Goal: Transaction & Acquisition: Purchase product/service

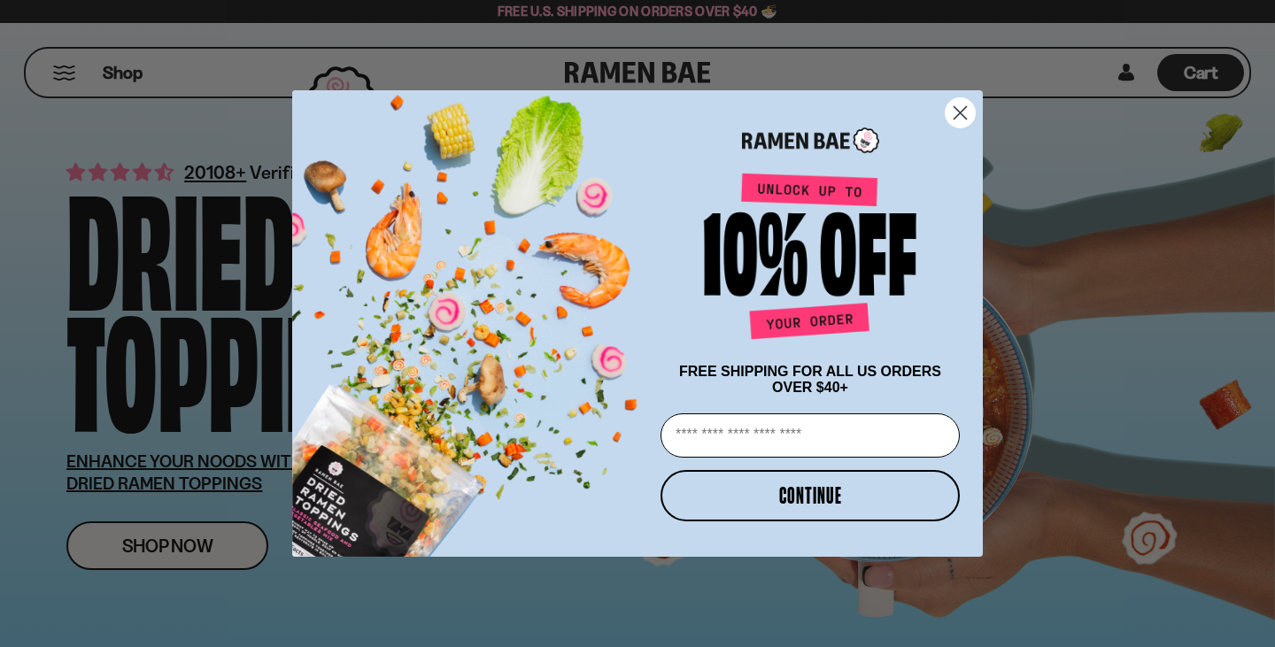
click at [969, 104] on circle "Close dialog" at bounding box center [960, 112] width 29 height 29
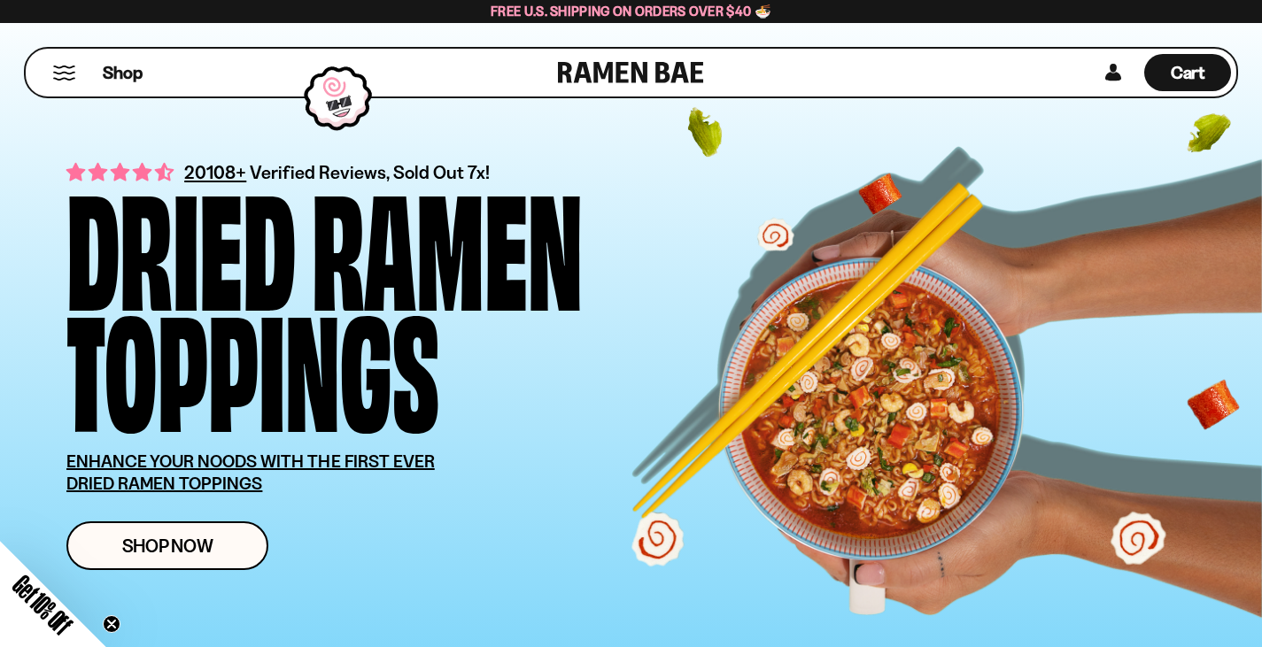
click at [49, 75] on div "Shop" at bounding box center [294, 73] width 527 height 48
click at [62, 78] on button "Mobile Menu Trigger" at bounding box center [64, 73] width 24 height 15
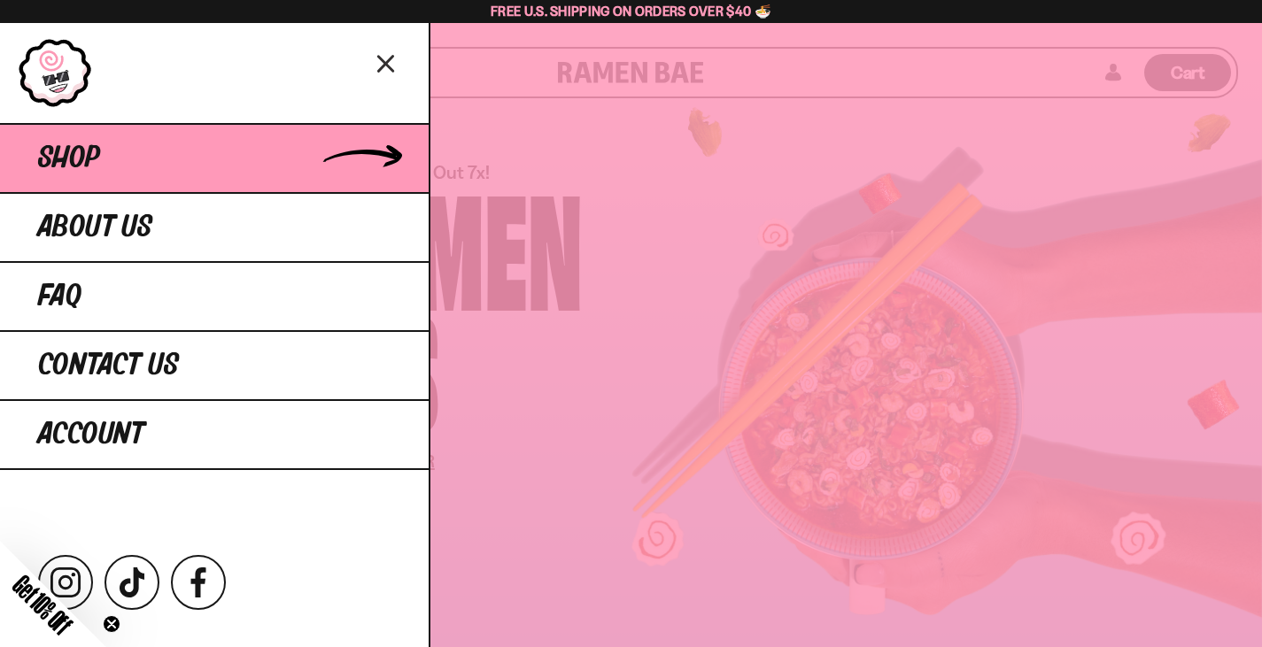
click at [134, 151] on link "Shop" at bounding box center [214, 157] width 429 height 69
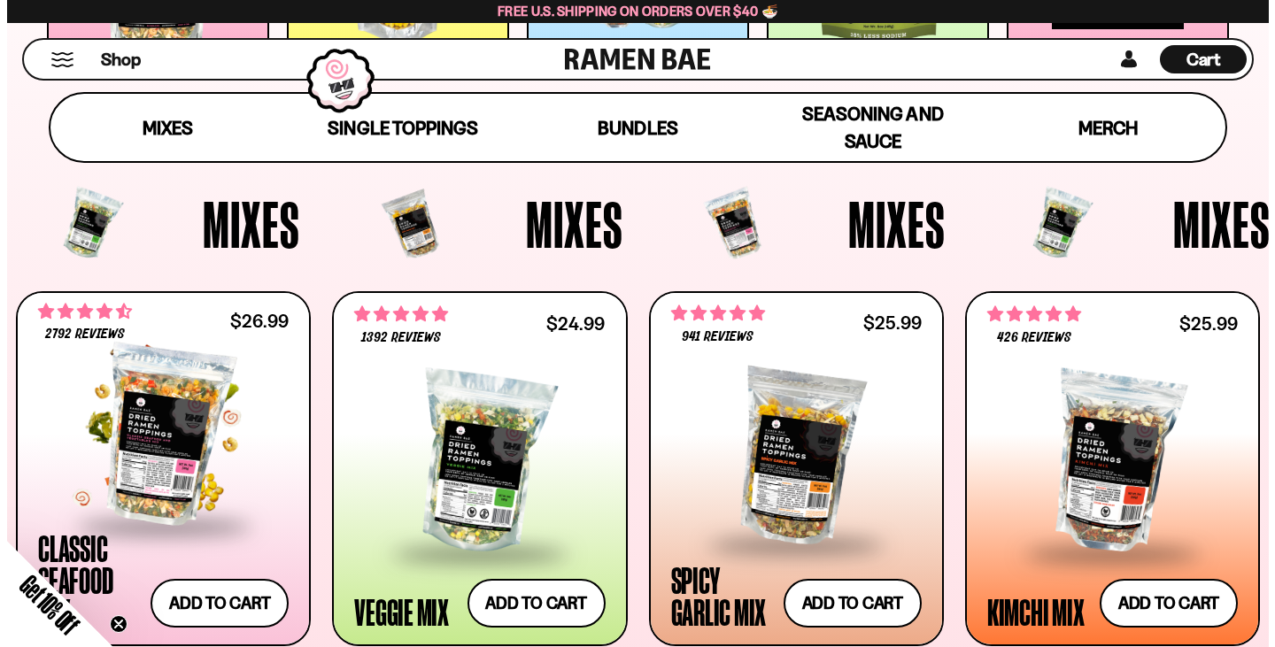
scroll to position [531, 0]
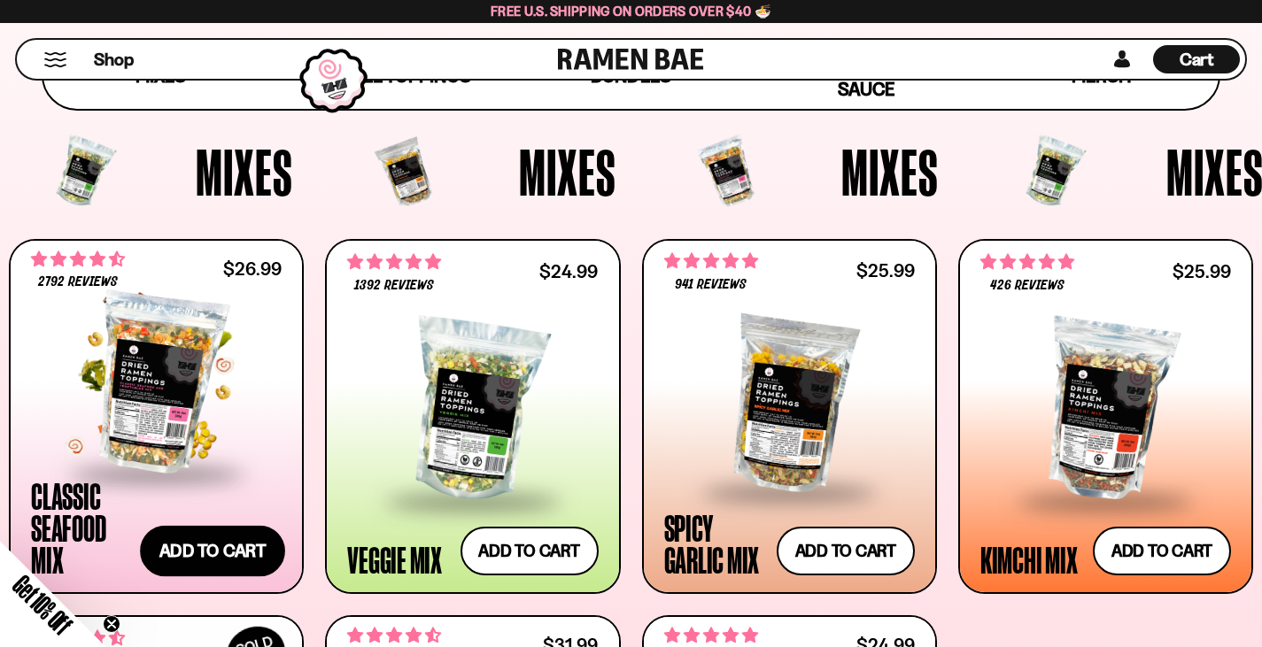
click at [242, 549] on button "Add to cart Add — Regular price $26.99 Regular price Sale price $26.99 Unit pri…" at bounding box center [212, 551] width 145 height 51
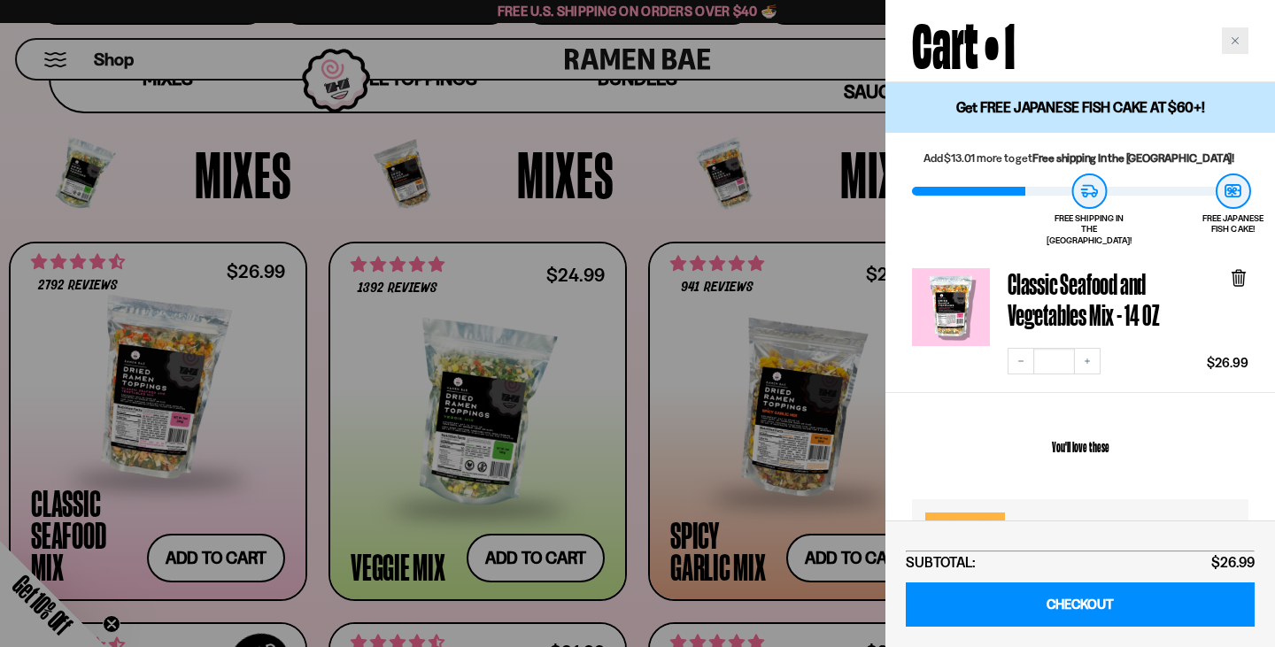
click at [1242, 38] on div "Close cart" at bounding box center [1235, 40] width 27 height 27
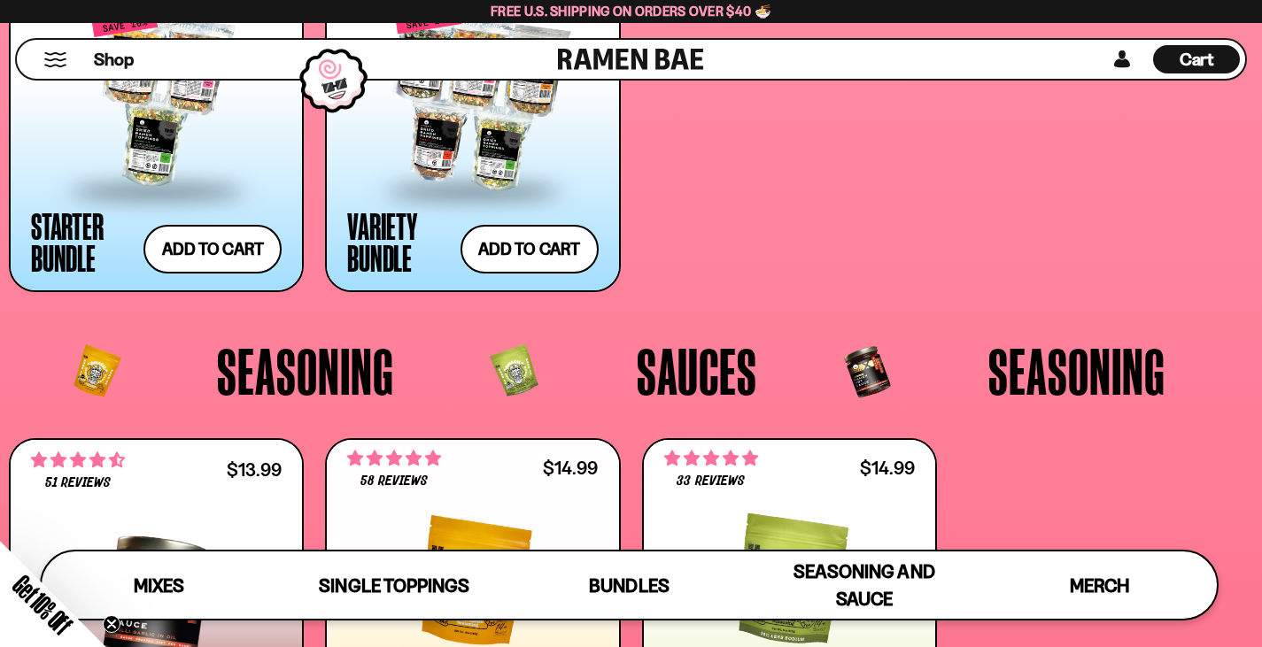
scroll to position [3607, 0]
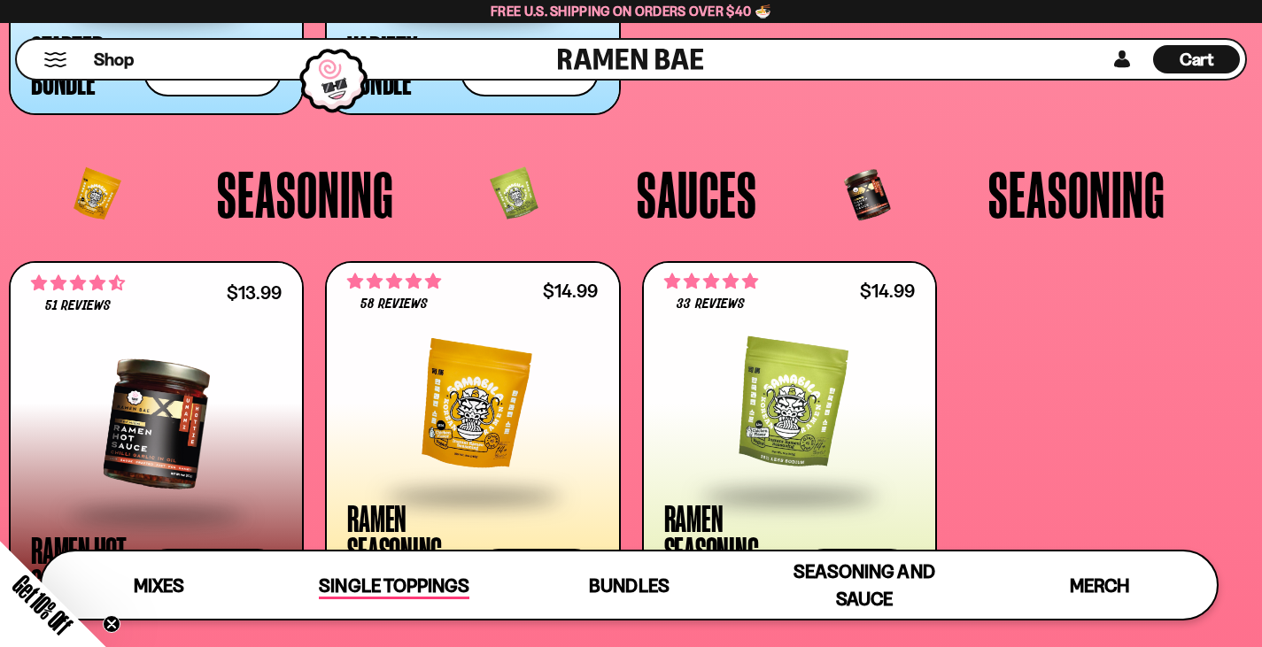
click at [423, 576] on span "Single Toppings" at bounding box center [394, 587] width 150 height 25
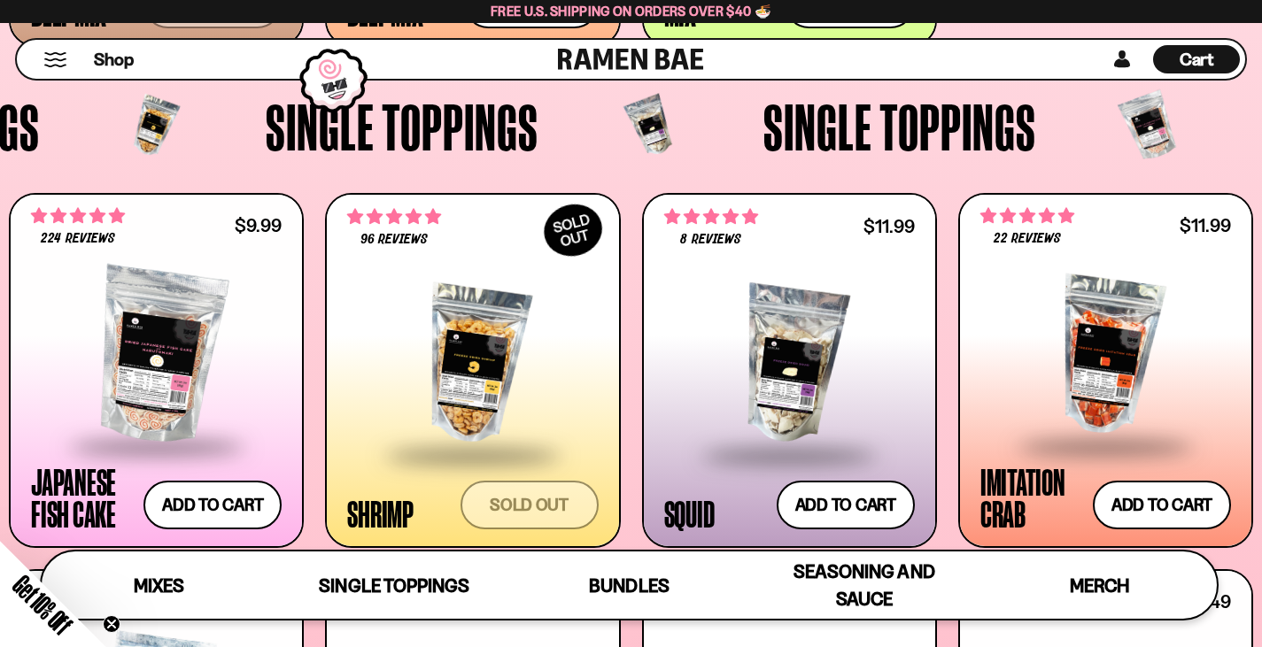
scroll to position [1431, 0]
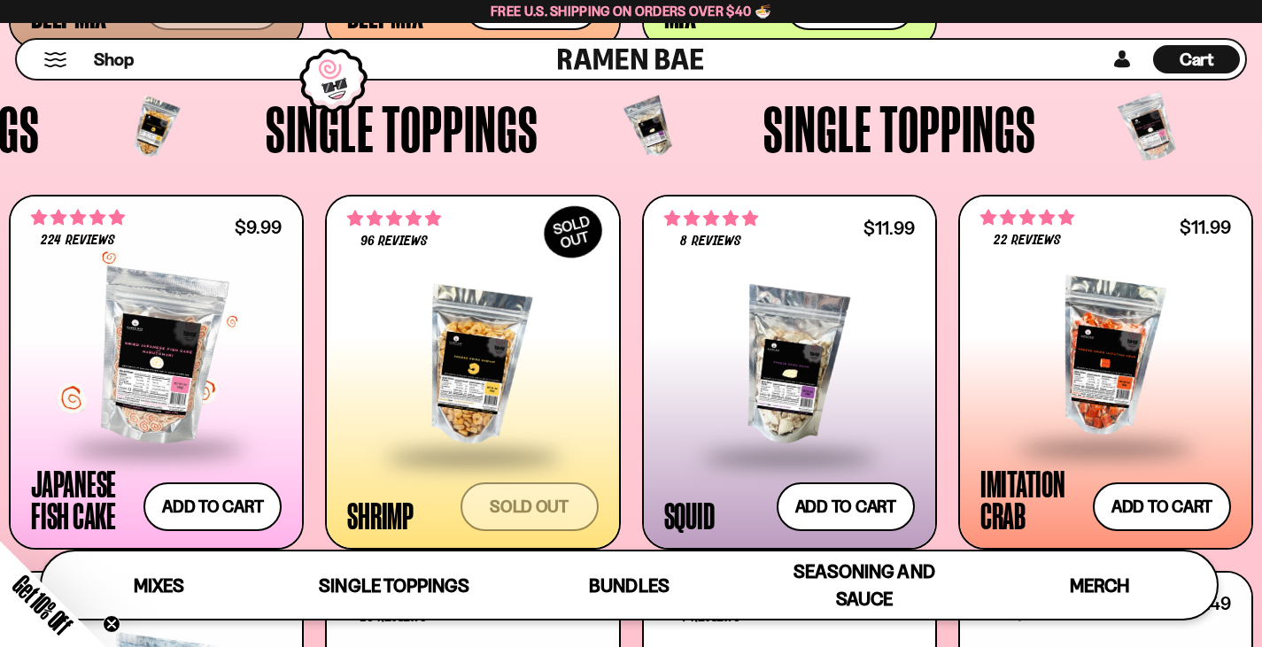
click at [236, 346] on div at bounding box center [156, 357] width 251 height 177
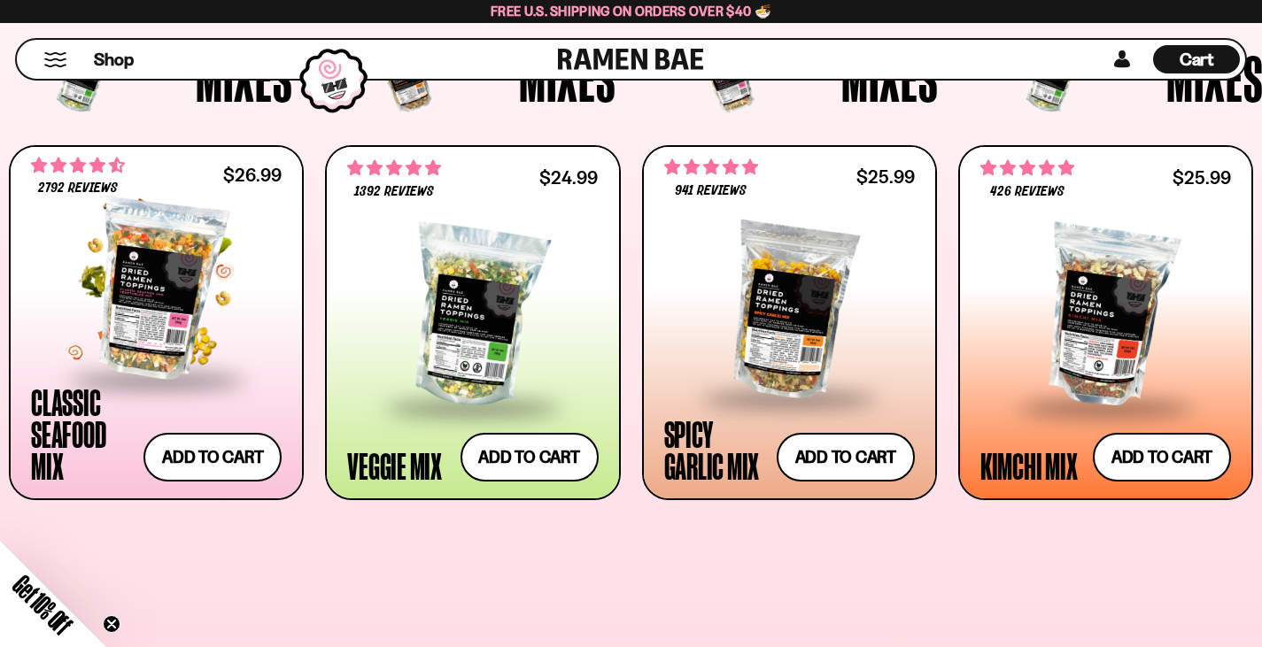
scroll to position [627, 0]
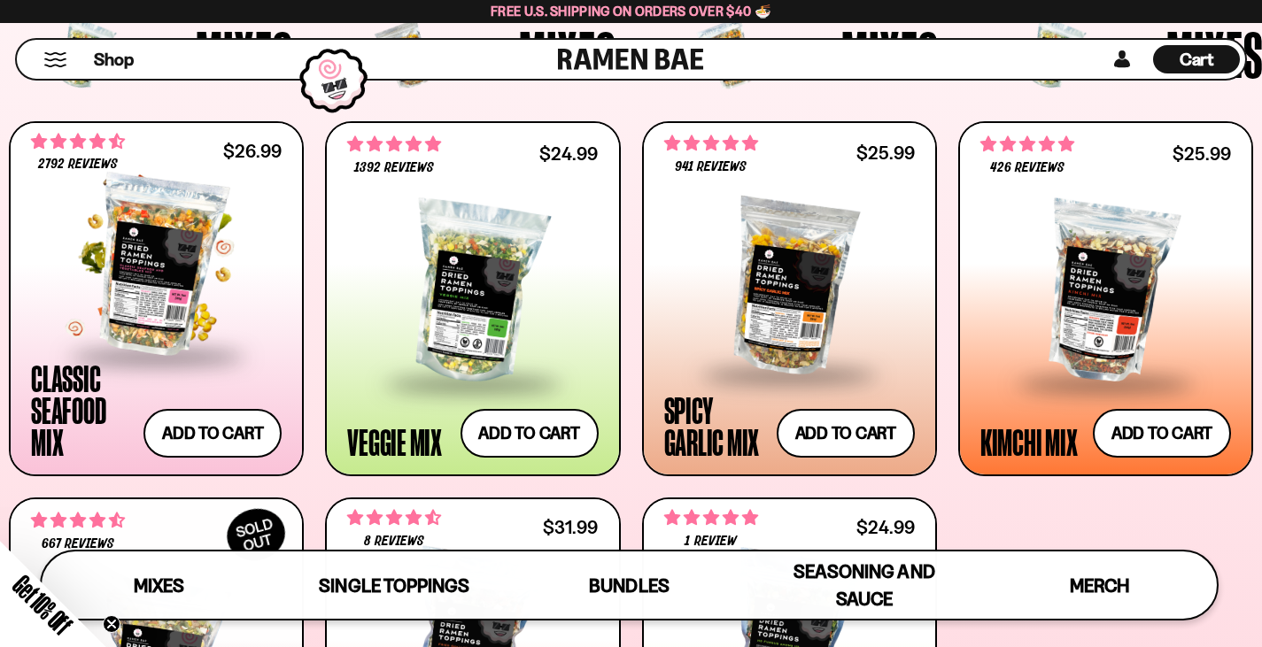
click at [163, 281] on div at bounding box center [156, 265] width 251 height 177
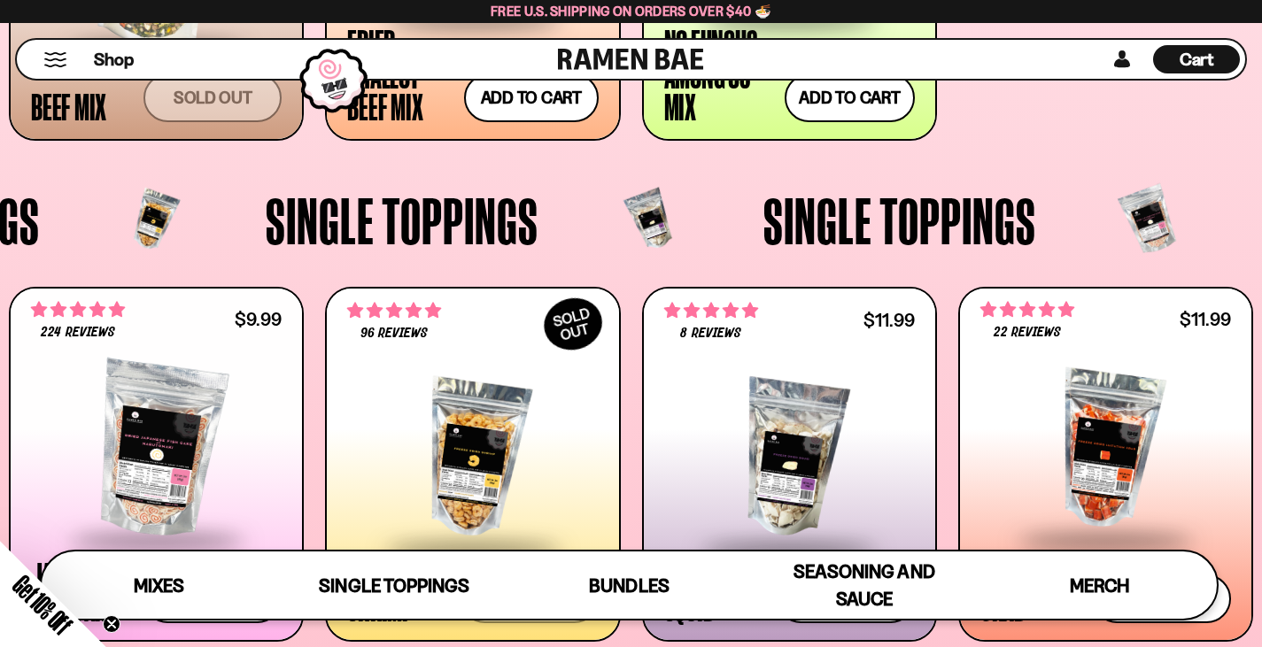
scroll to position [1601, 0]
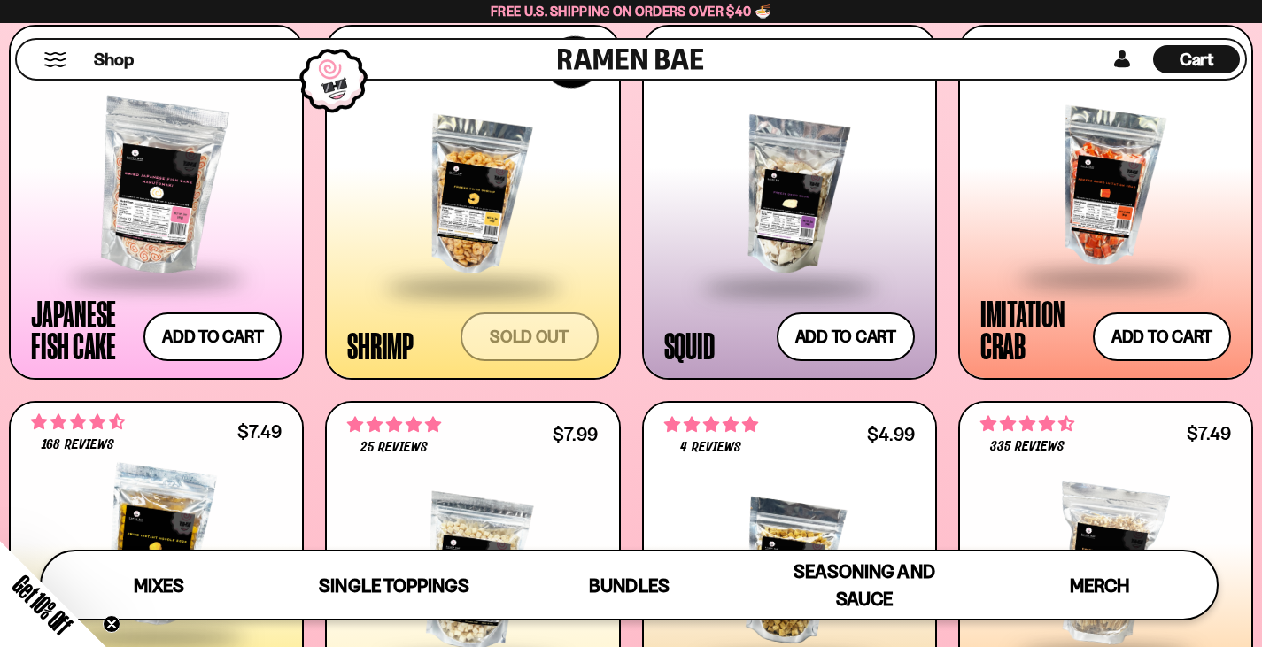
click at [1110, 197] on div at bounding box center [1105, 187] width 251 height 177
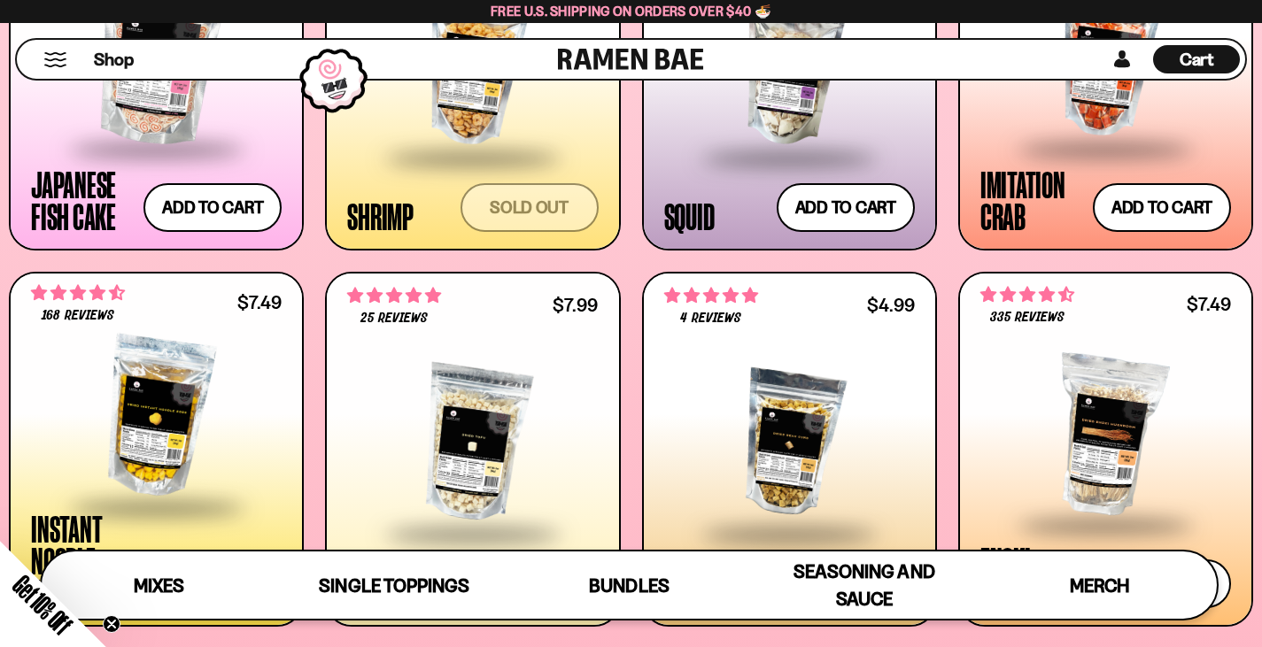
scroll to position [1944, 0]
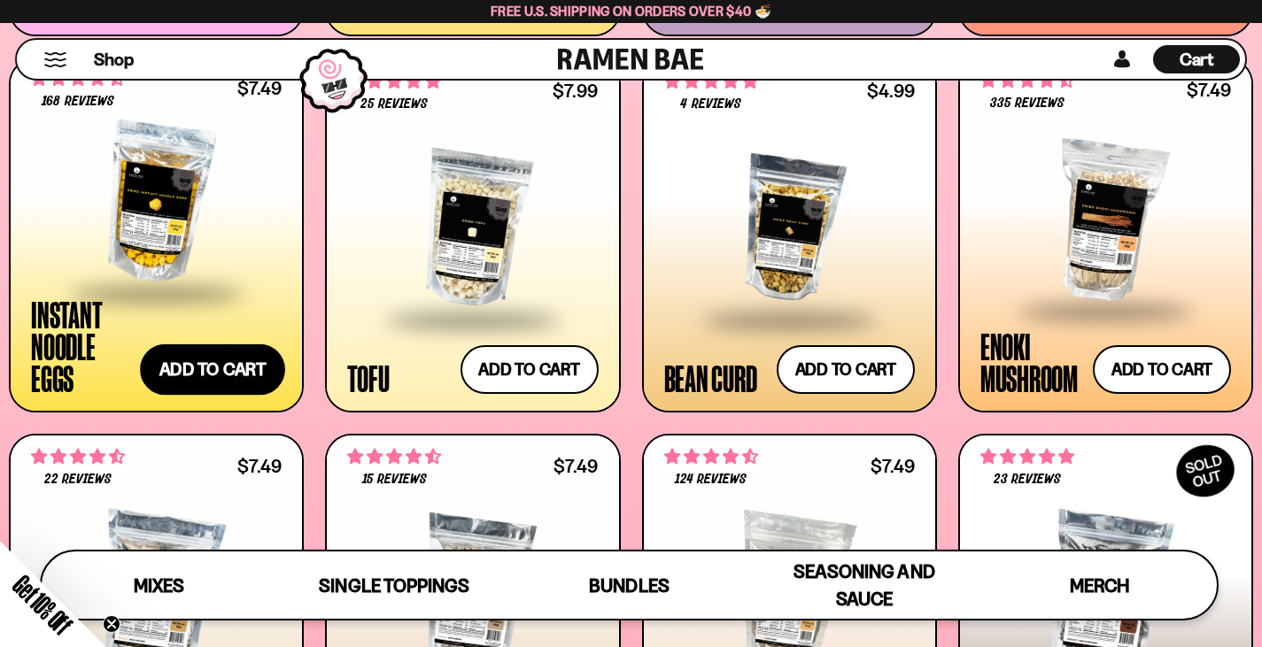
click at [240, 390] on button "Add to cart Add — Regular price $7.49 Regular price Sale price $7.49 Unit price…" at bounding box center [212, 369] width 145 height 51
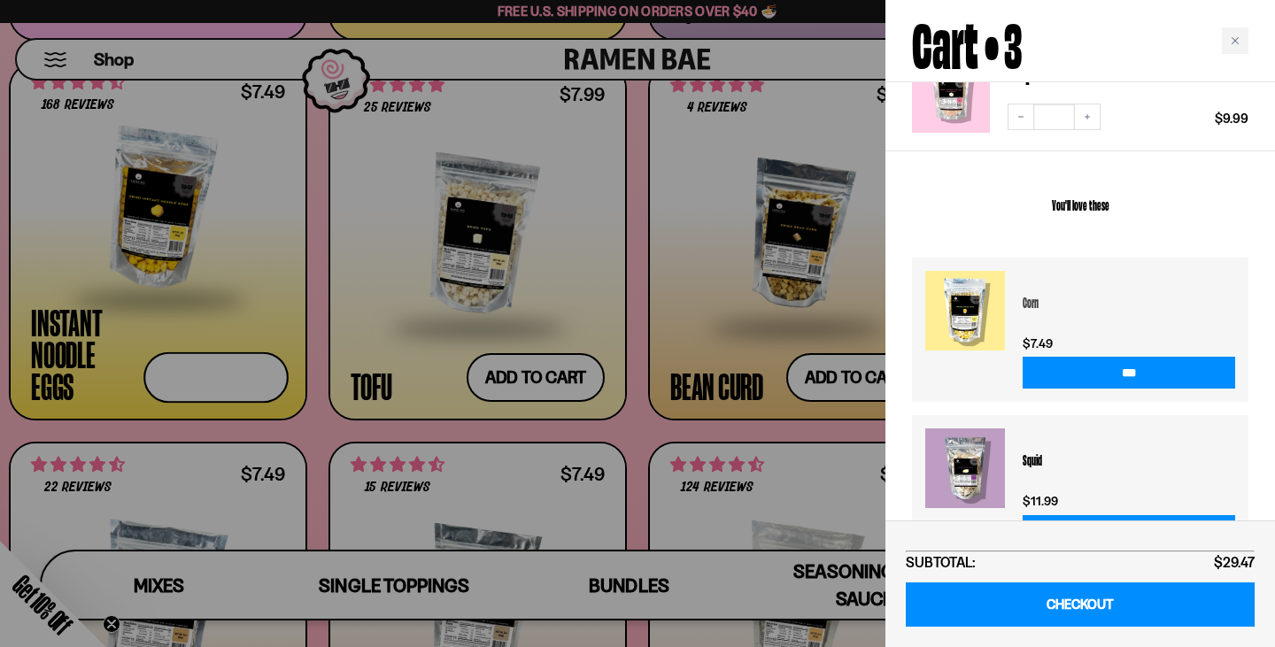
scroll to position [443, 0]
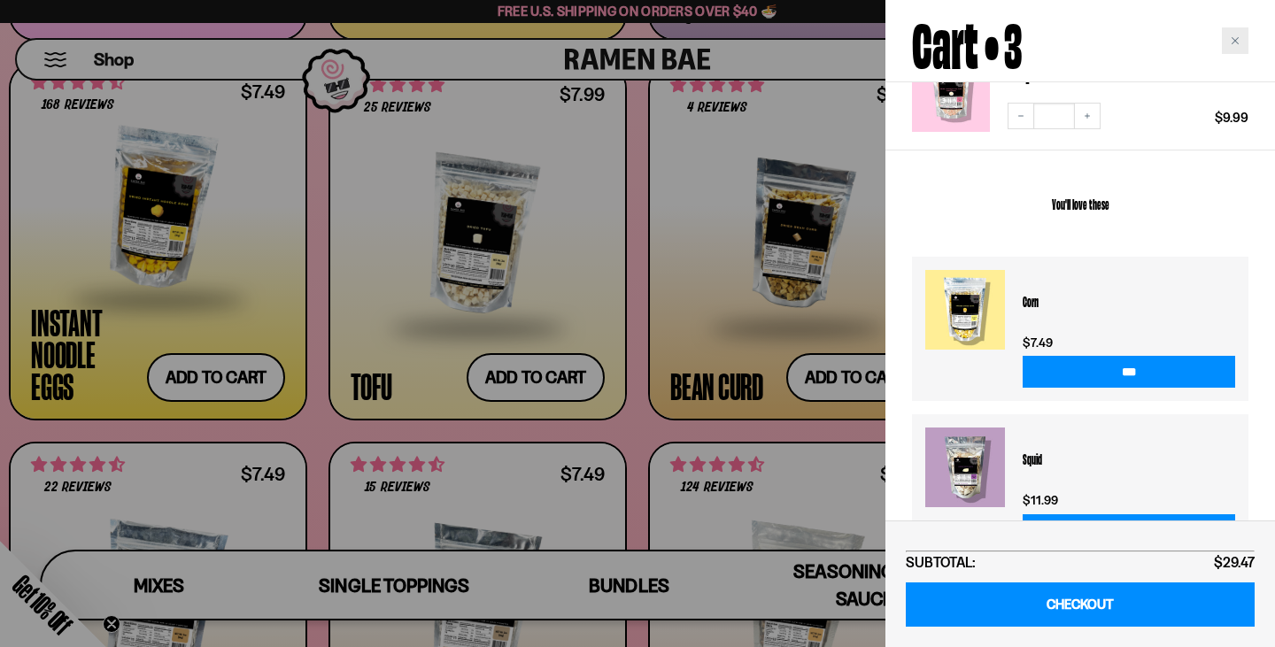
click at [1237, 35] on div "Close cart" at bounding box center [1235, 40] width 27 height 27
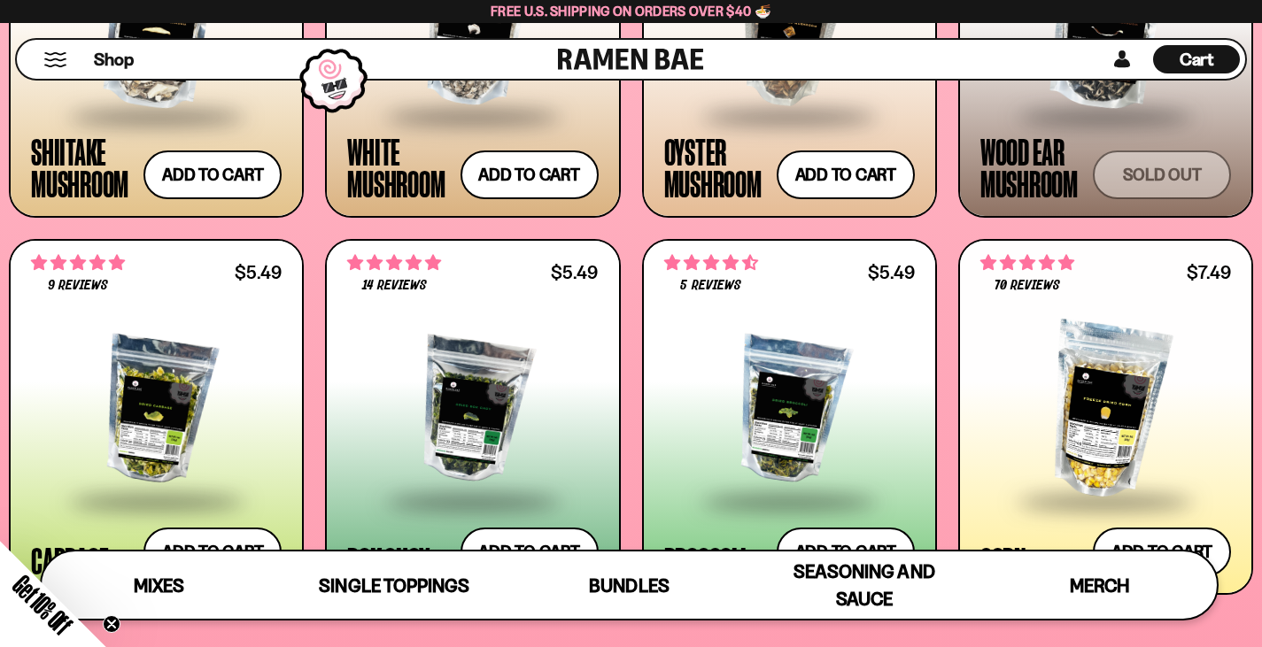
scroll to position [2564, 0]
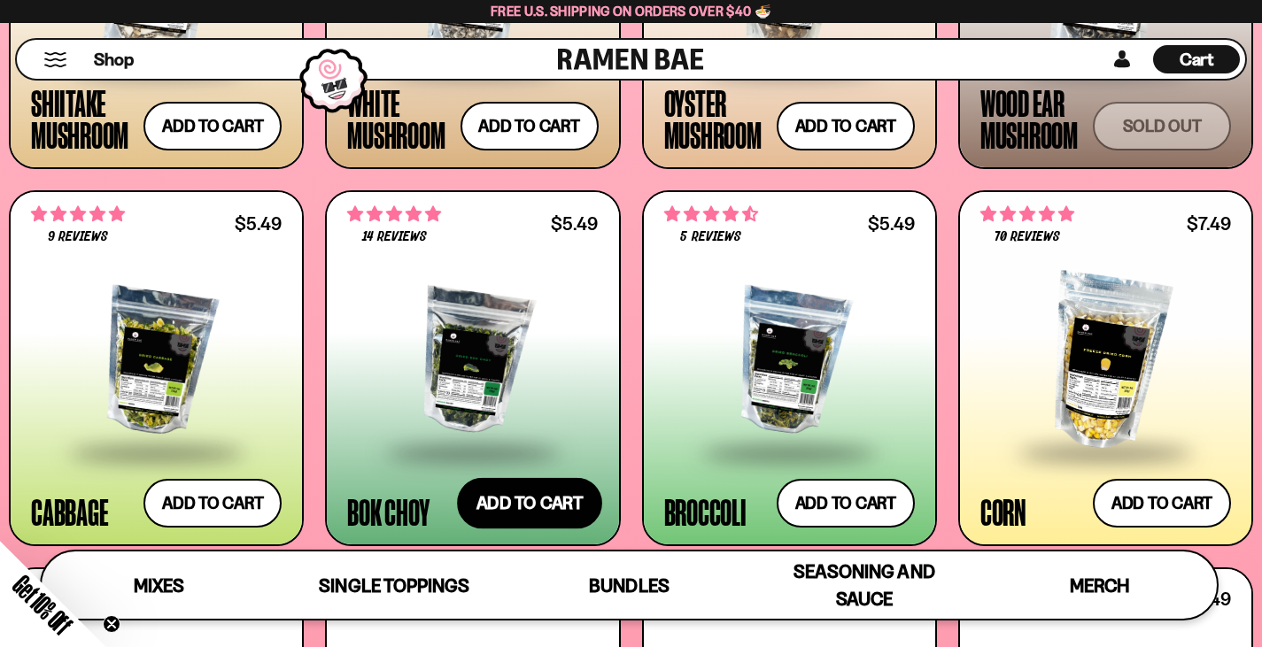
click at [583, 499] on button "Add to cart Add — Regular price $5.49 Regular price Sale price $5.49 Unit price…" at bounding box center [529, 502] width 145 height 51
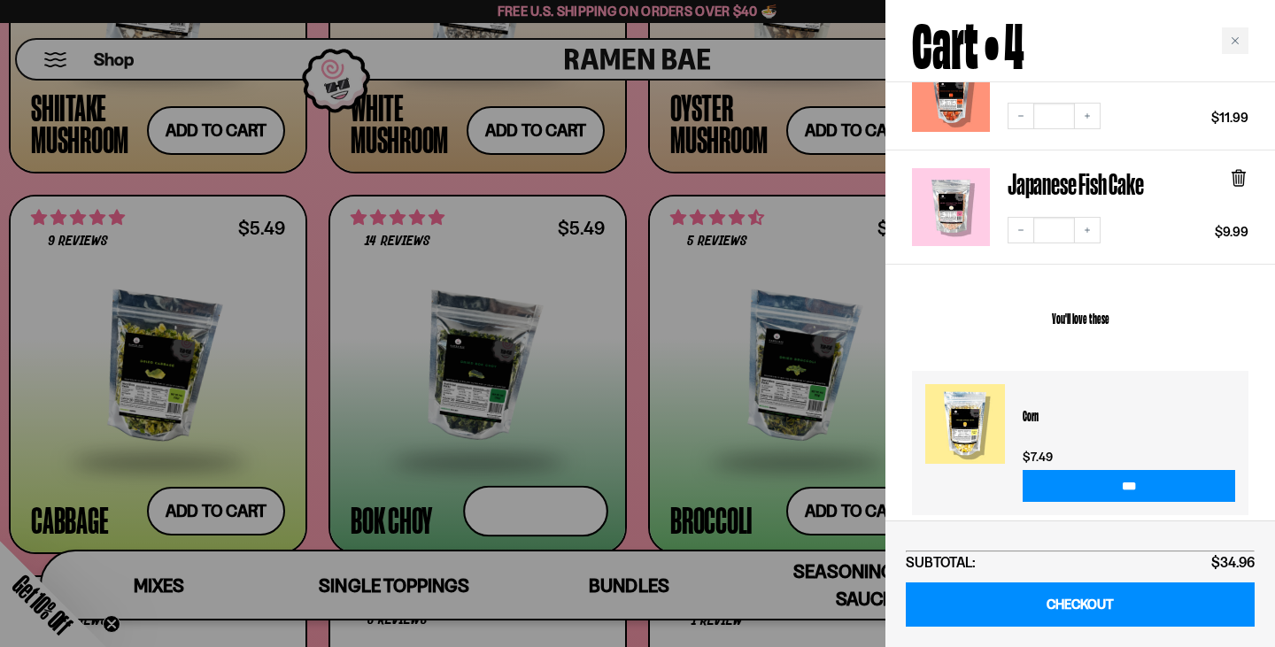
scroll to position [557, 0]
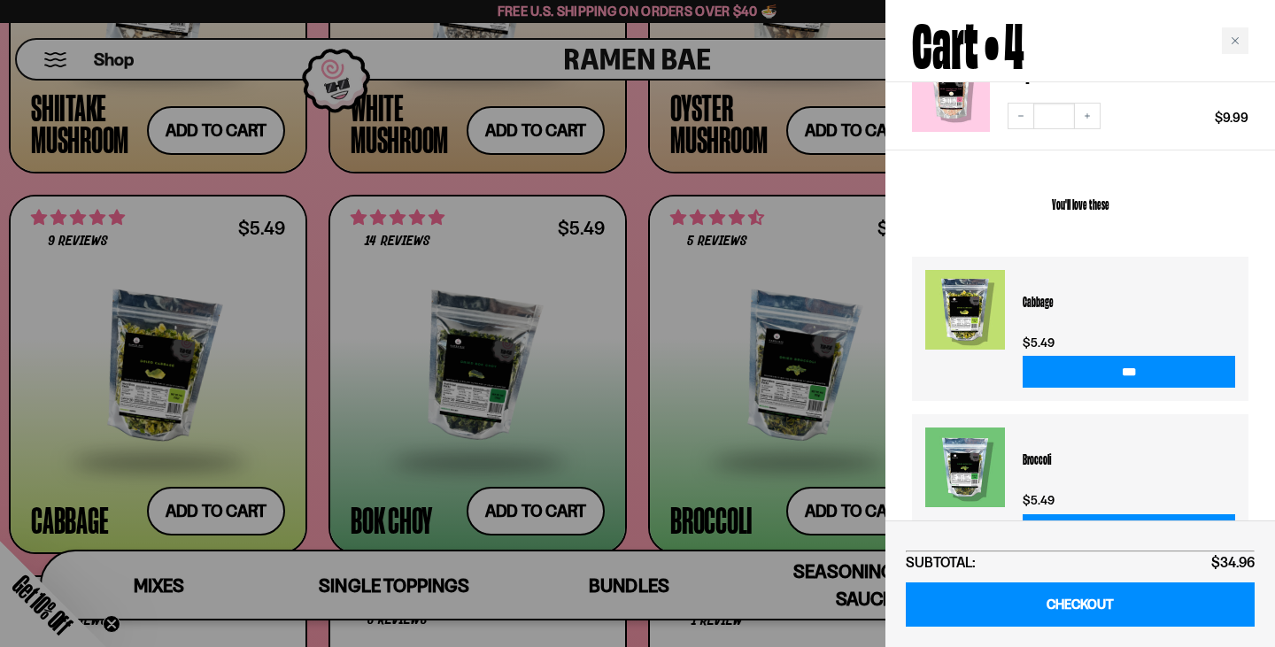
click at [222, 514] on div at bounding box center [637, 323] width 1275 height 647
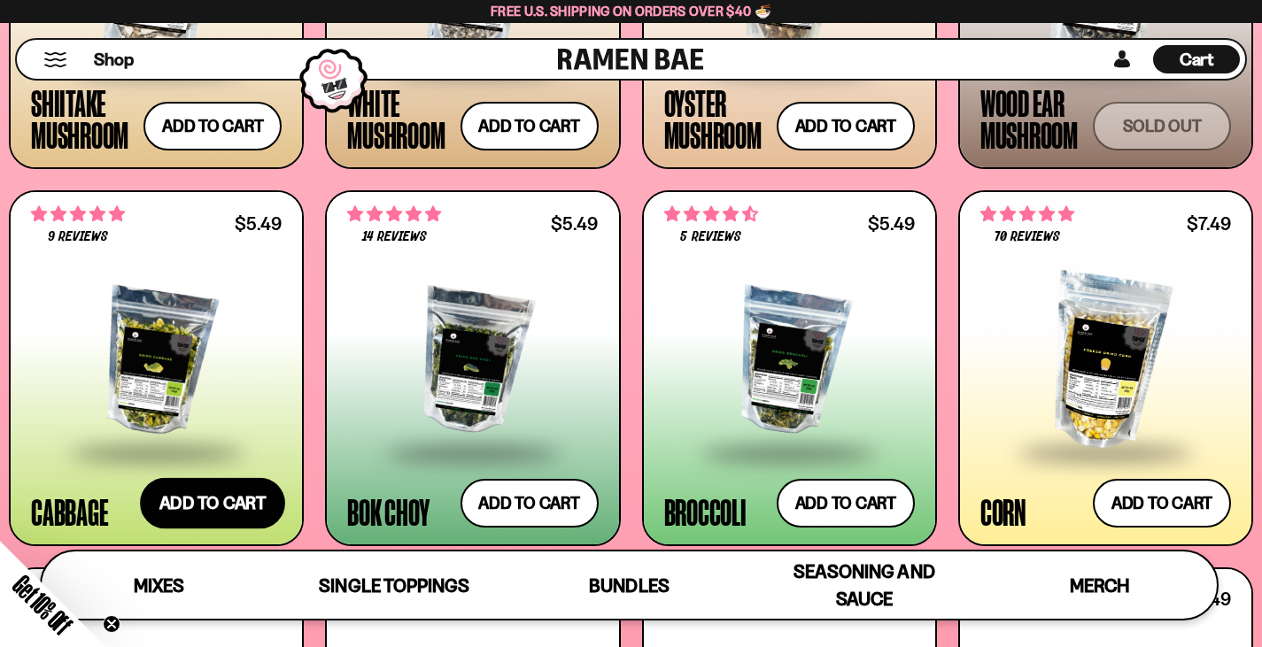
click at [220, 501] on button "Add to cart Add — Regular price $5.49 Regular price Sale price $5.49 Unit price…" at bounding box center [212, 502] width 145 height 51
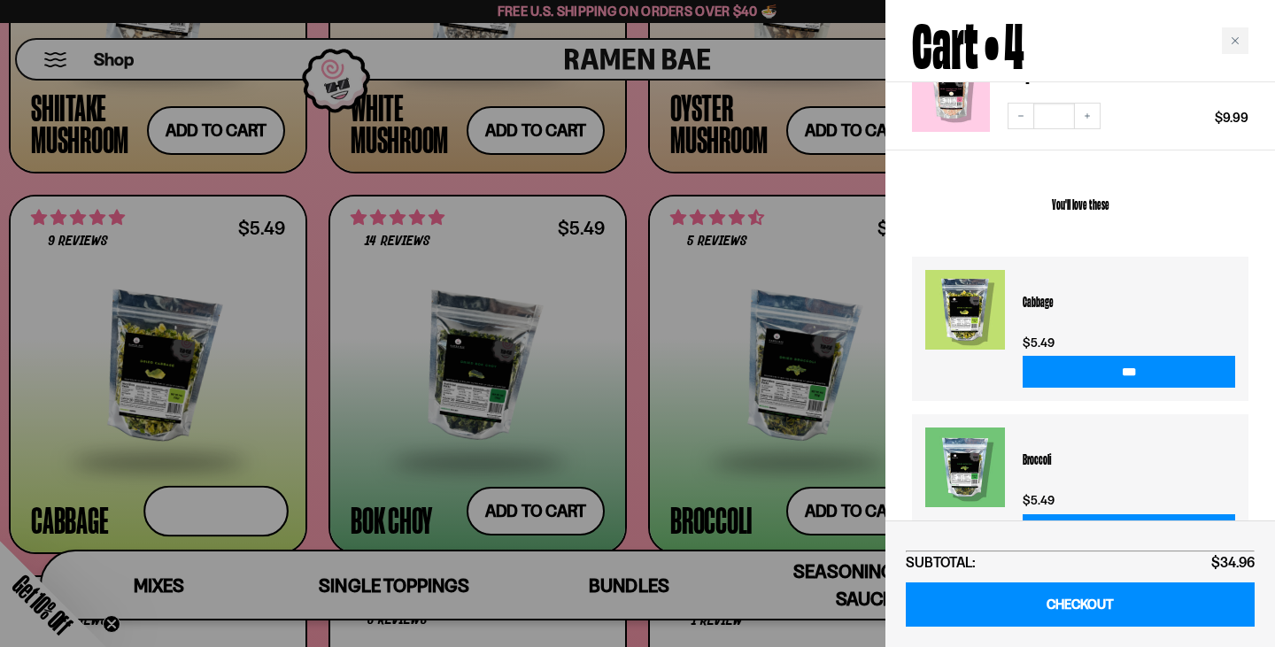
scroll to position [670, 0]
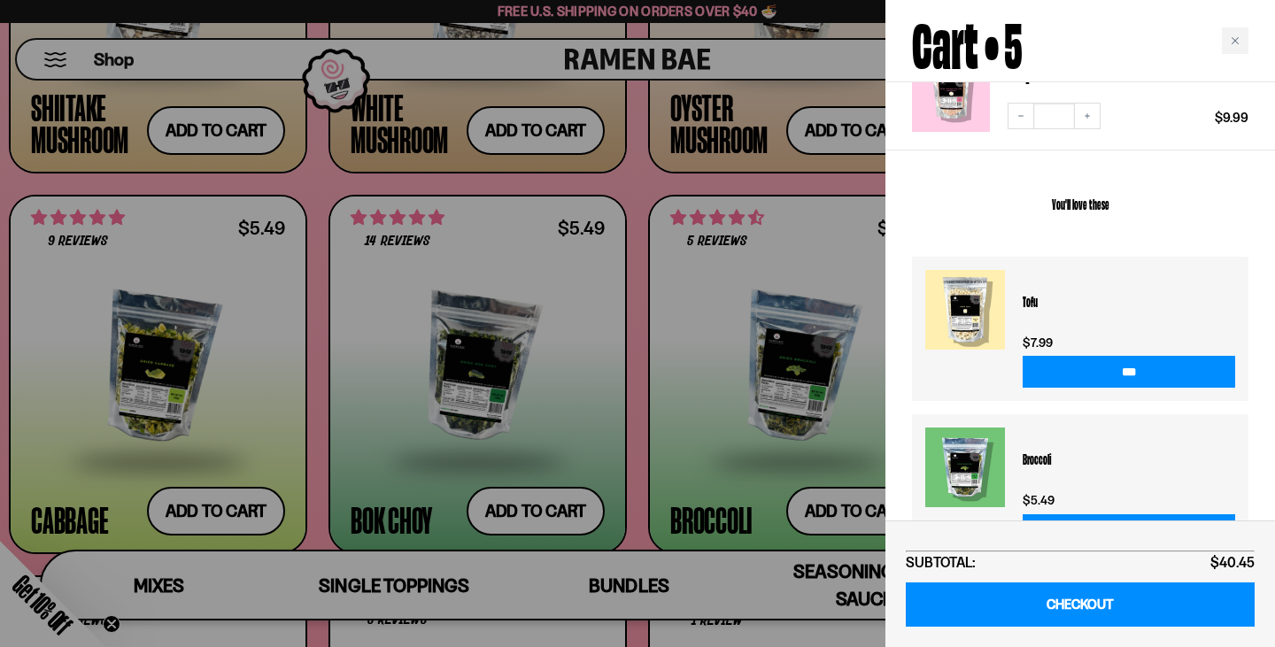
click at [646, 418] on div at bounding box center [637, 323] width 1275 height 647
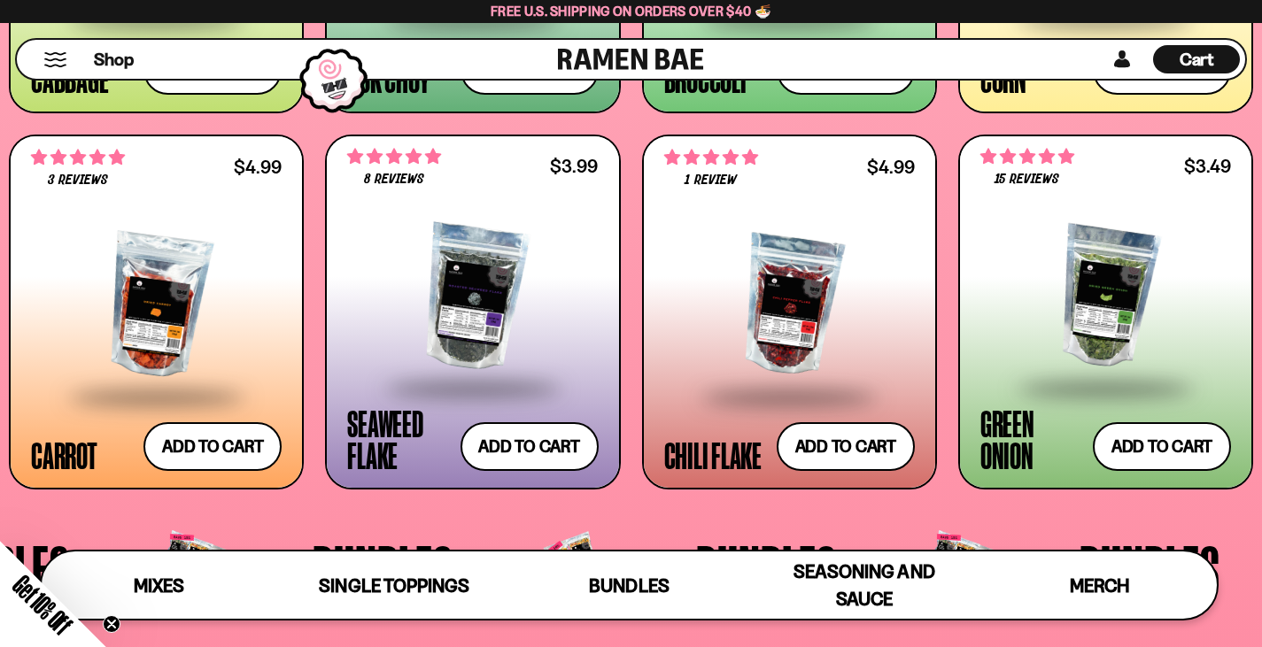
scroll to position [3095, 0]
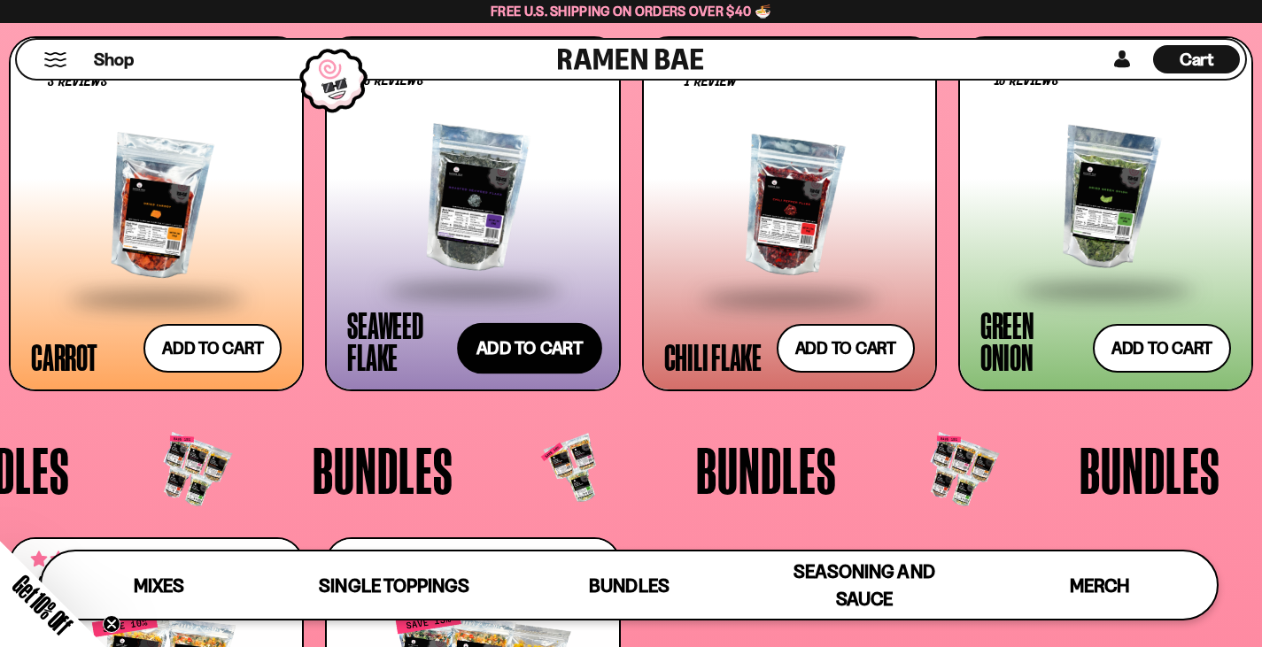
click at [530, 345] on button "Add to cart Add — Regular price $3.99 Regular price Sale price $3.99 Unit price…" at bounding box center [529, 347] width 145 height 51
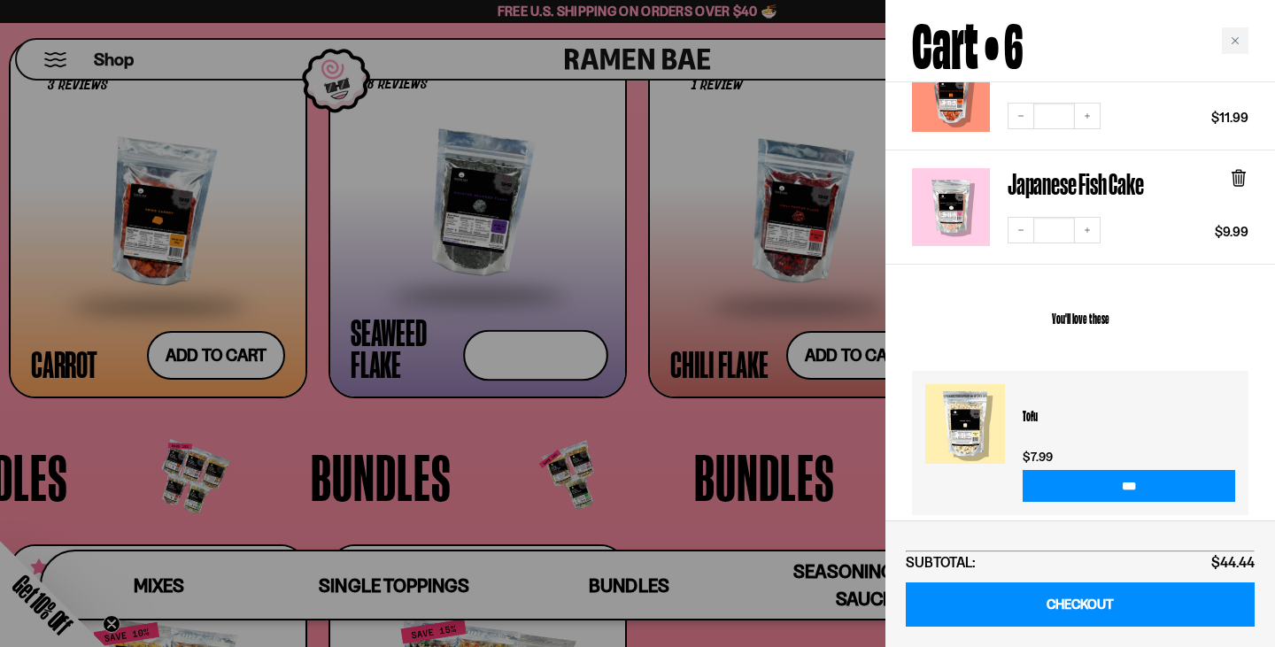
scroll to position [784, 0]
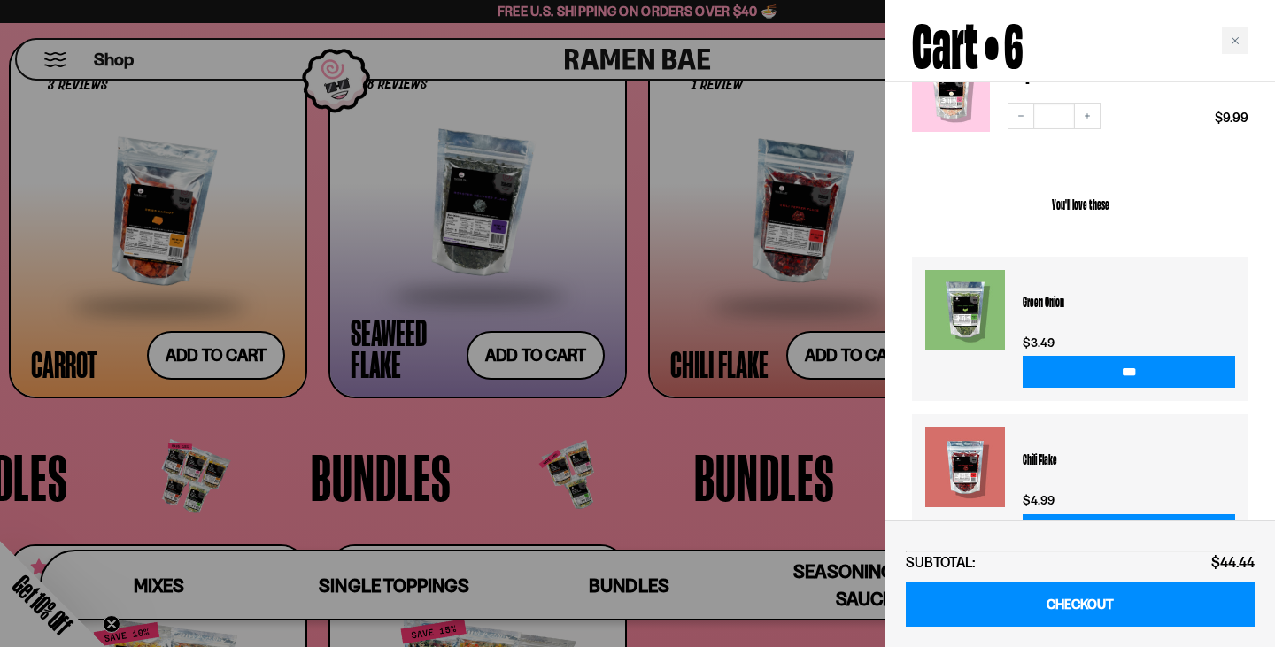
click at [653, 430] on div at bounding box center [637, 323] width 1275 height 647
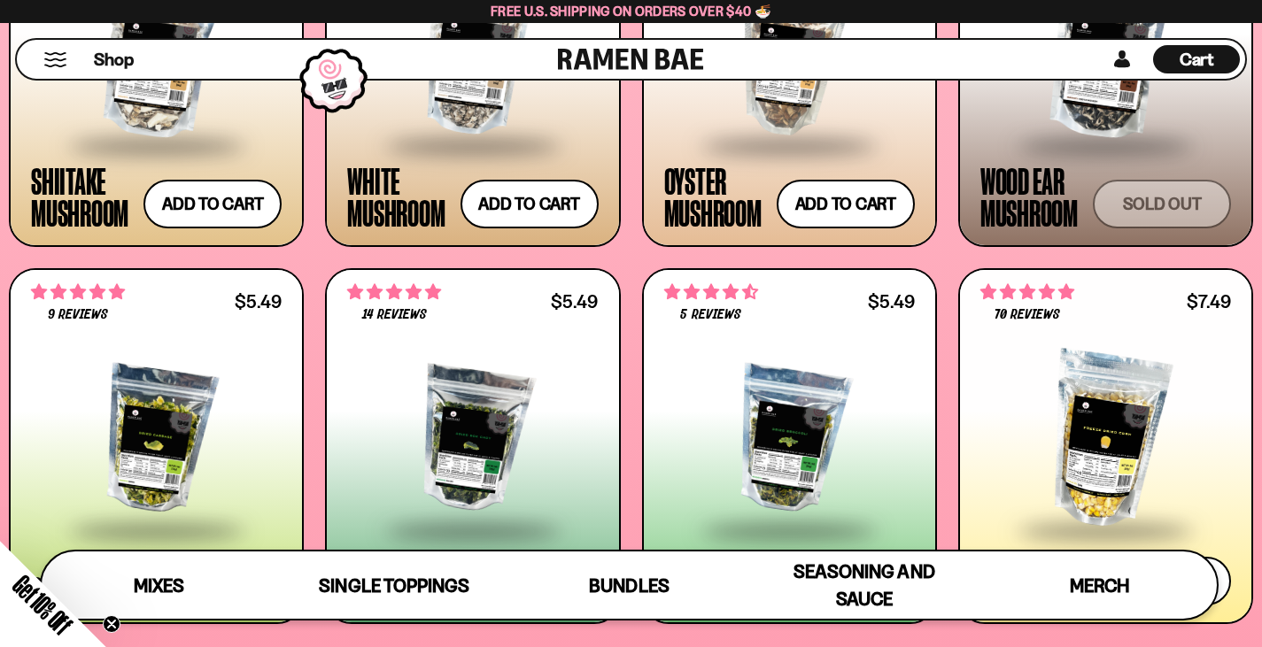
scroll to position [2475, 0]
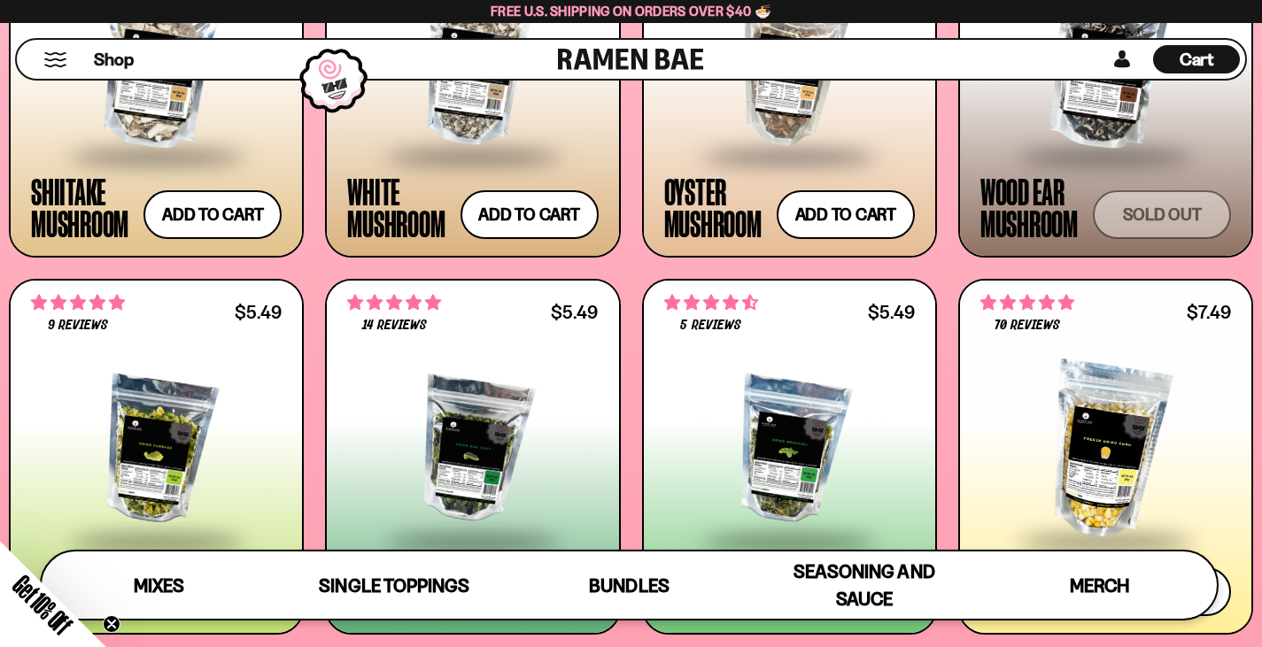
drag, startPoint x: 1192, startPoint y: 57, endPoint x: 1170, endPoint y: 89, distance: 38.8
click at [1193, 57] on span "Cart" at bounding box center [1196, 59] width 35 height 21
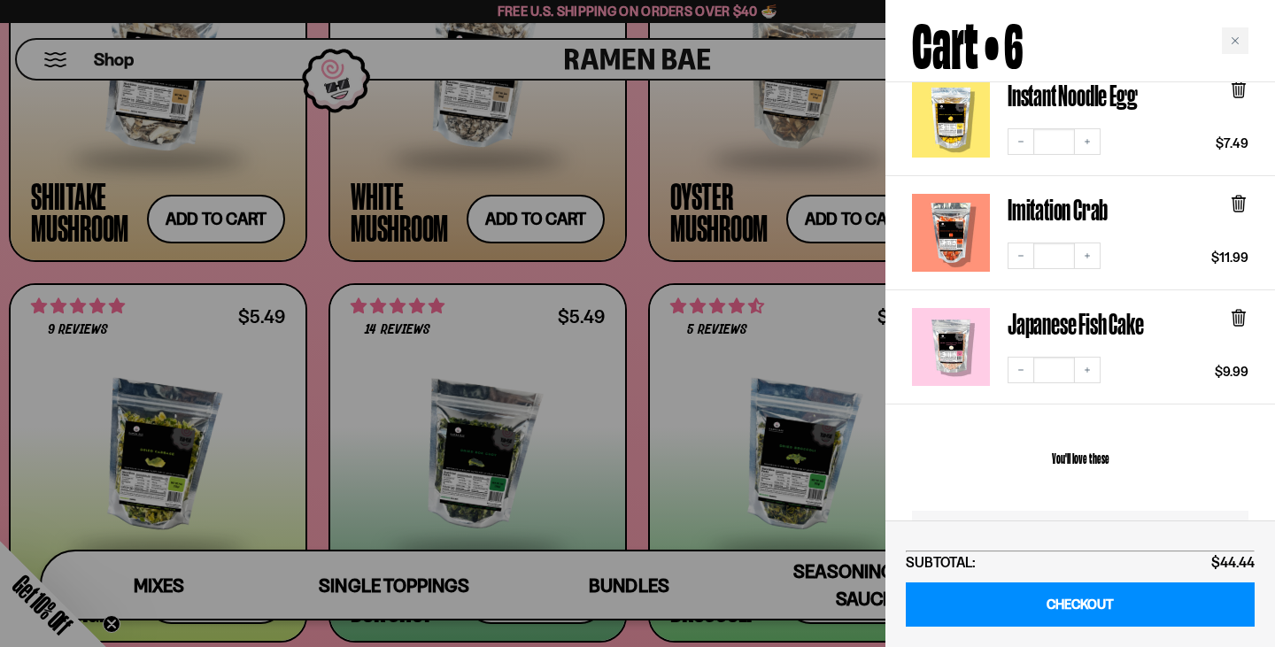
scroll to position [531, 0]
click at [729, 272] on div at bounding box center [637, 323] width 1275 height 647
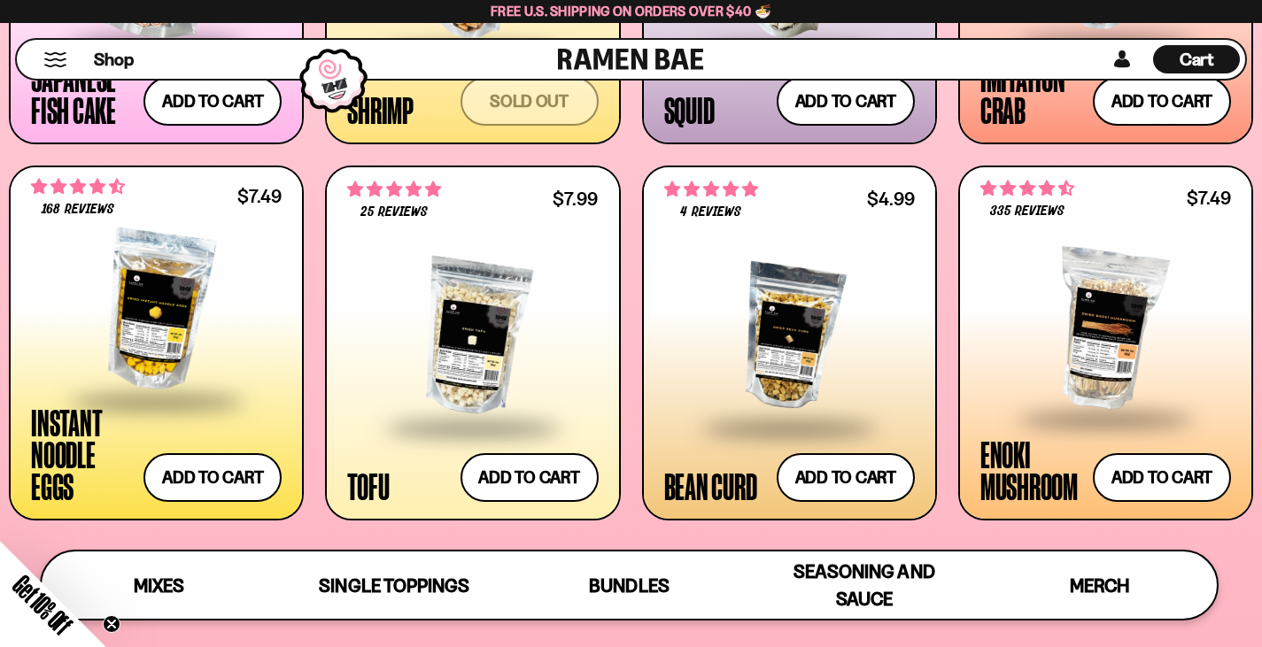
scroll to position [1502, 0]
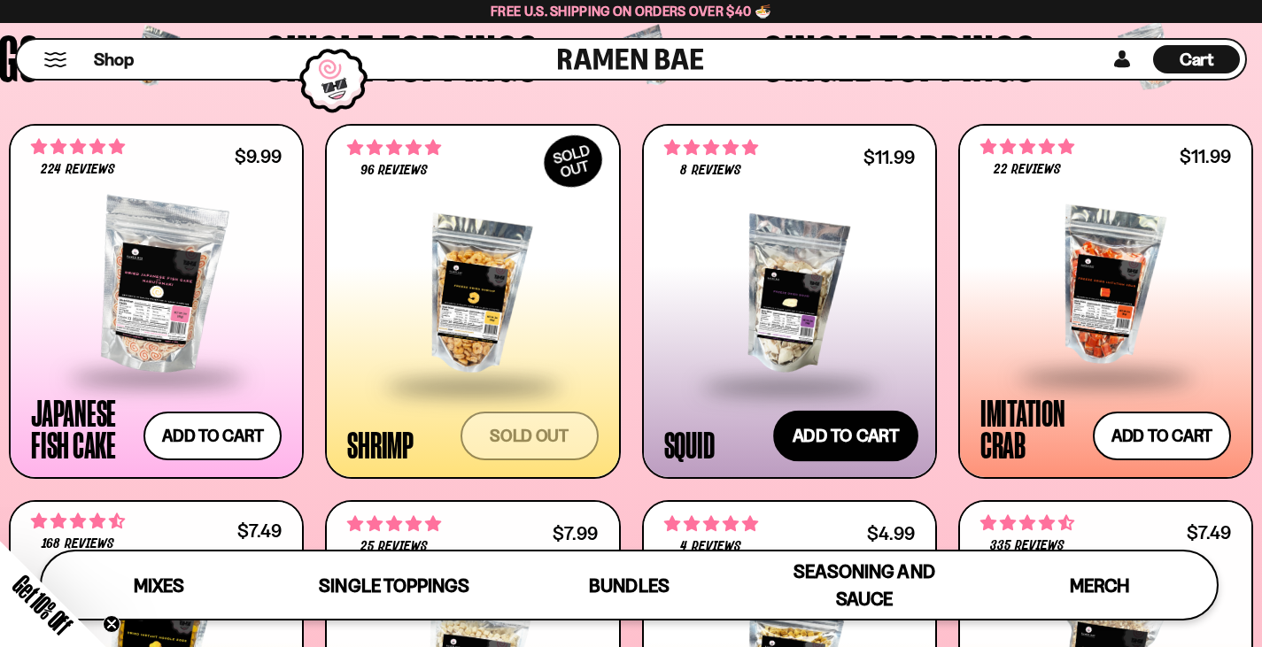
click at [844, 429] on button "Add to cart Add — Regular price $11.99 Regular price Sale price $11.99 Unit pri…" at bounding box center [845, 436] width 145 height 51
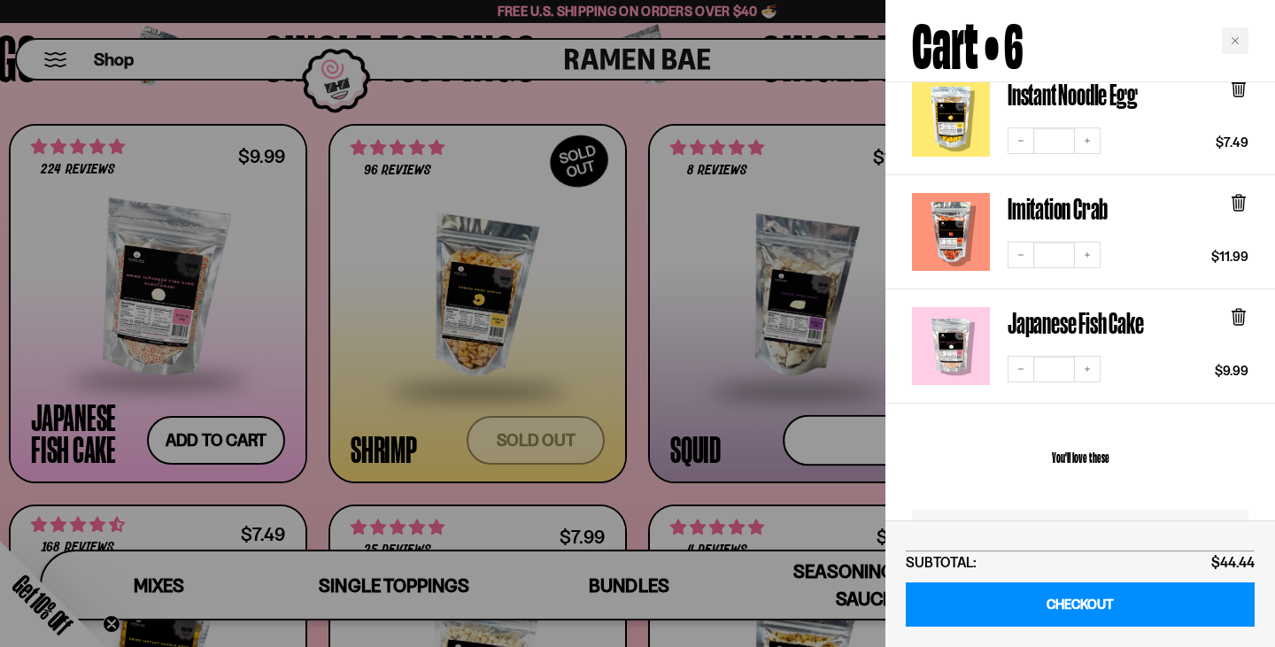
scroll to position [645, 0]
click at [1239, 27] on div "Close cart" at bounding box center [1235, 40] width 27 height 27
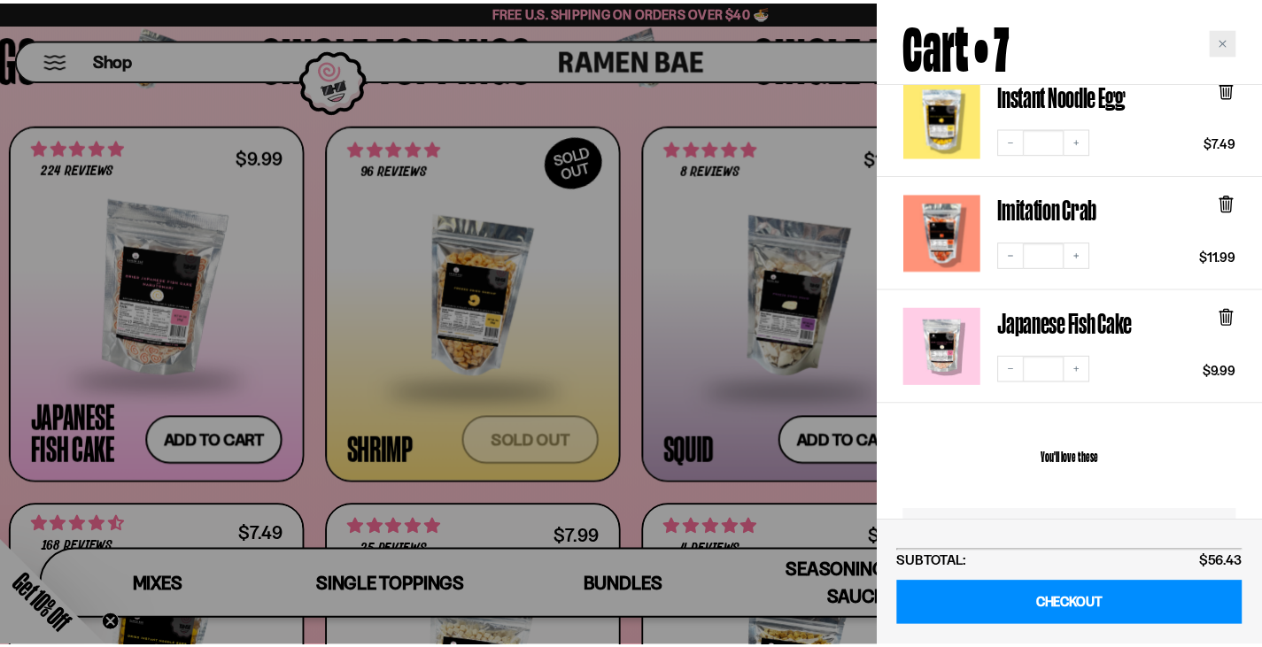
scroll to position [1502, 0]
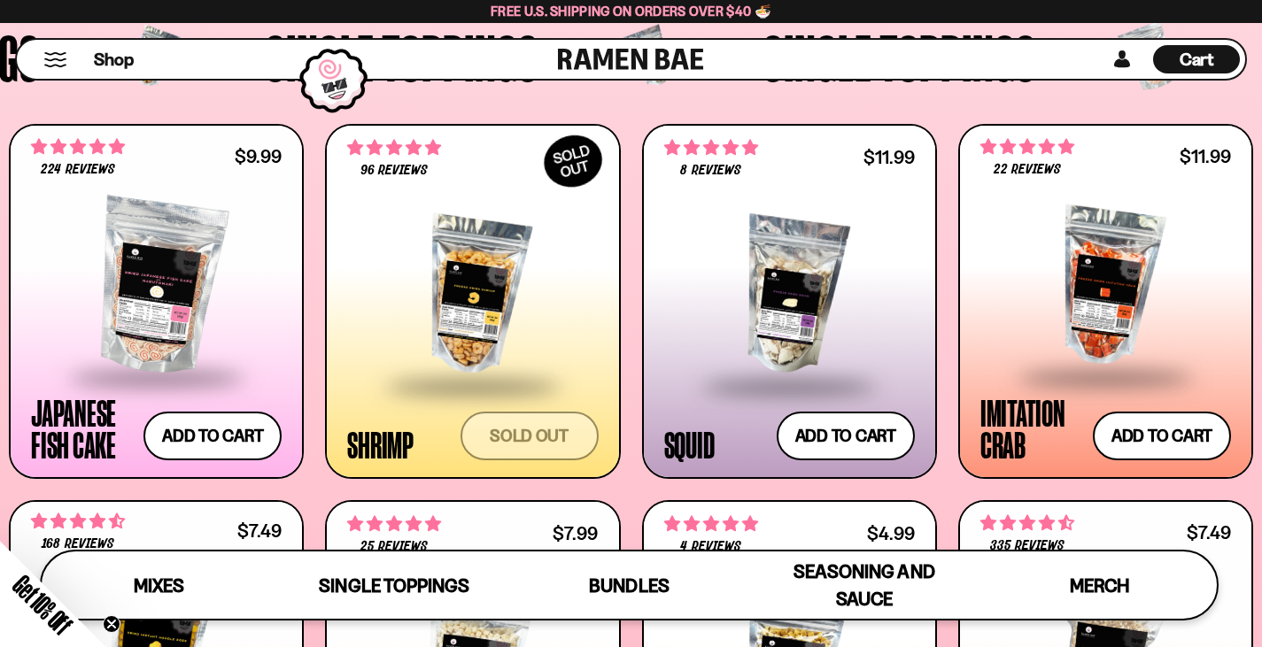
click at [1185, 56] on span "Cart" at bounding box center [1196, 59] width 35 height 21
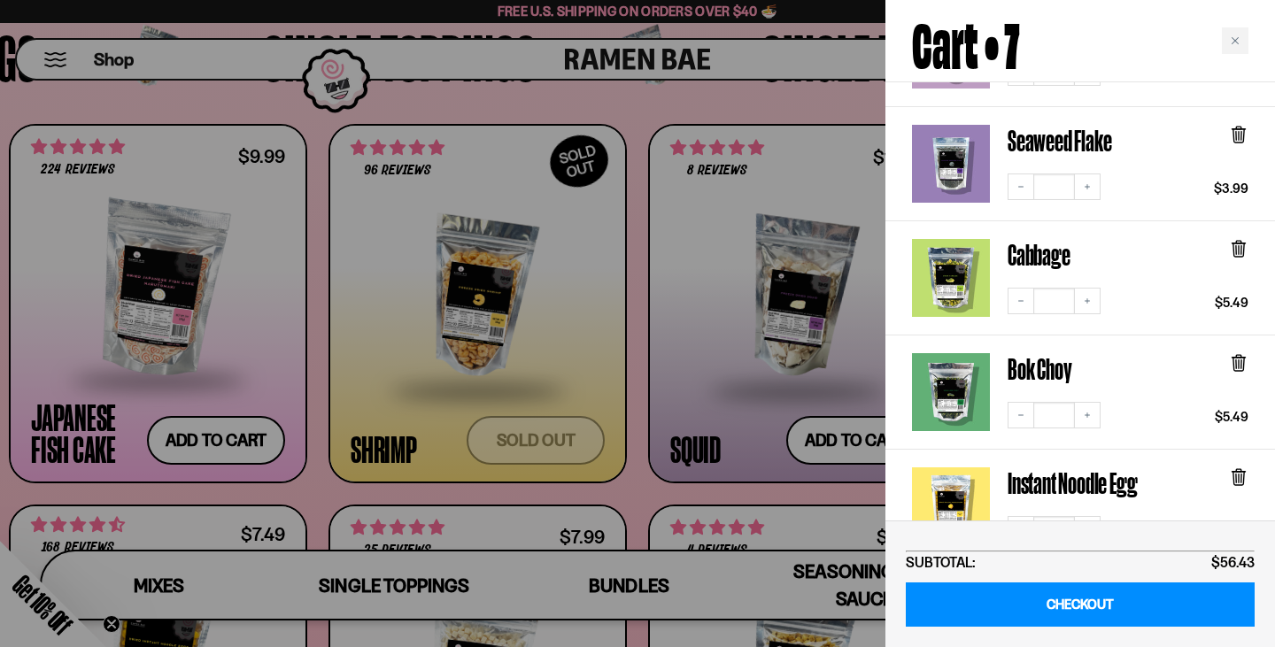
scroll to position [26, 0]
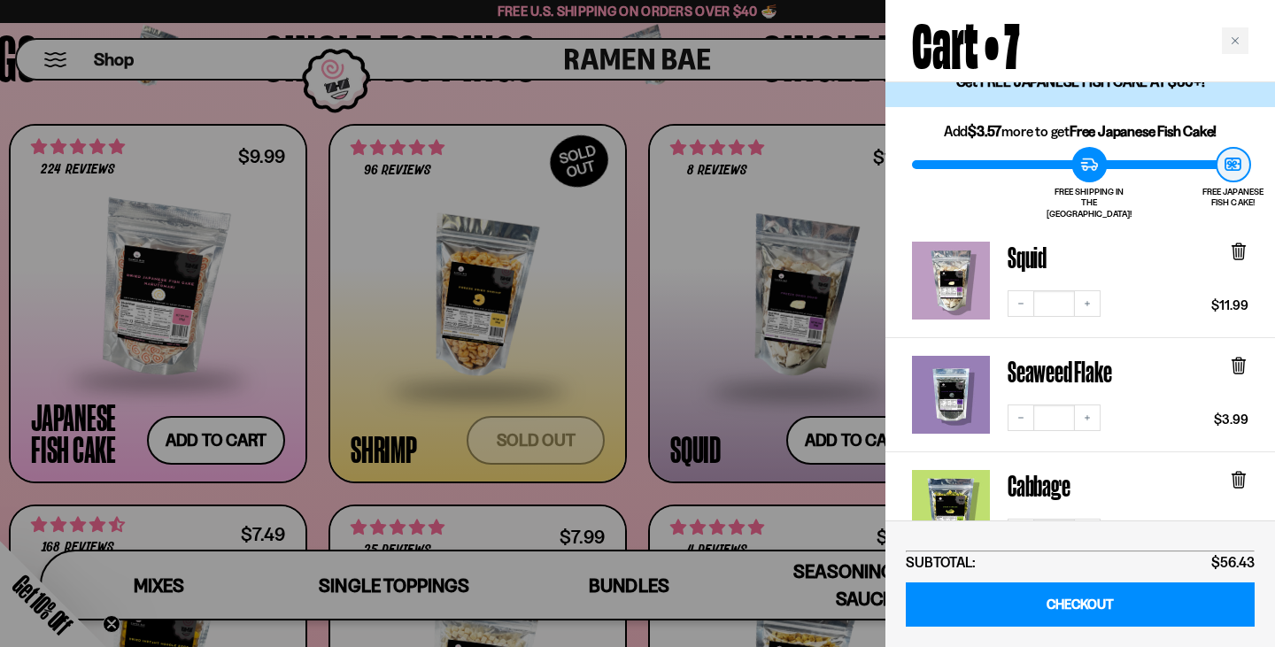
click at [1246, 242] on icon at bounding box center [1238, 251] width 19 height 19
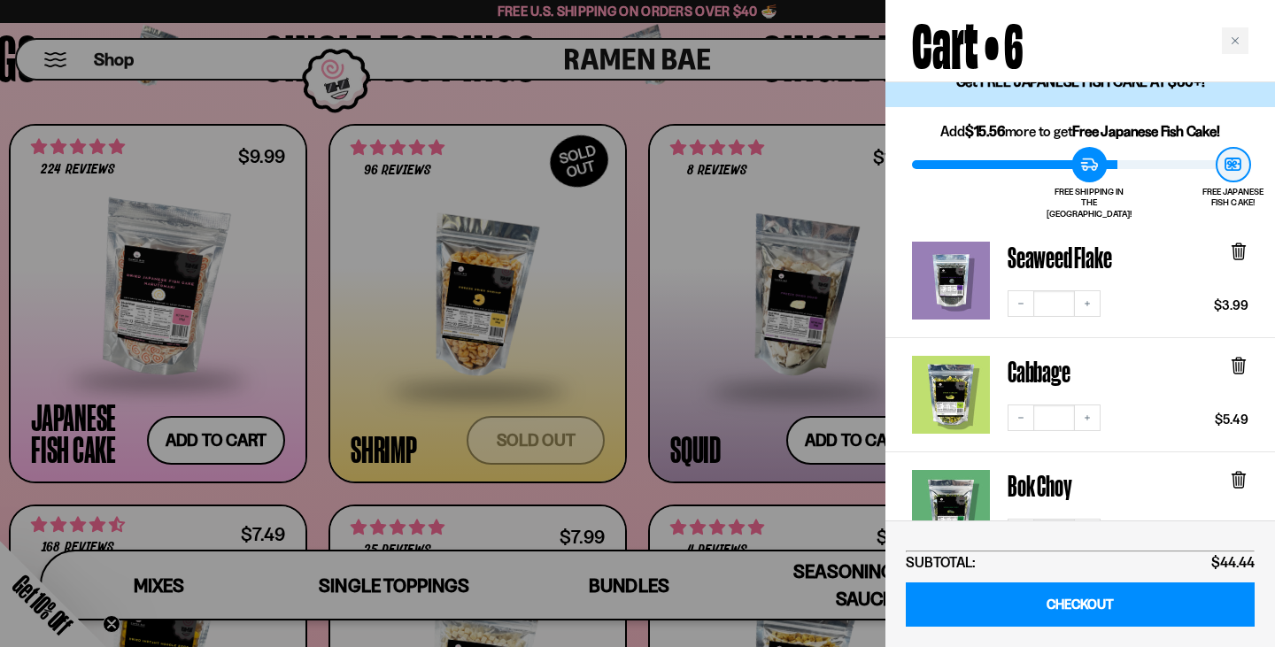
click at [1230, 242] on icon at bounding box center [1238, 251] width 19 height 19
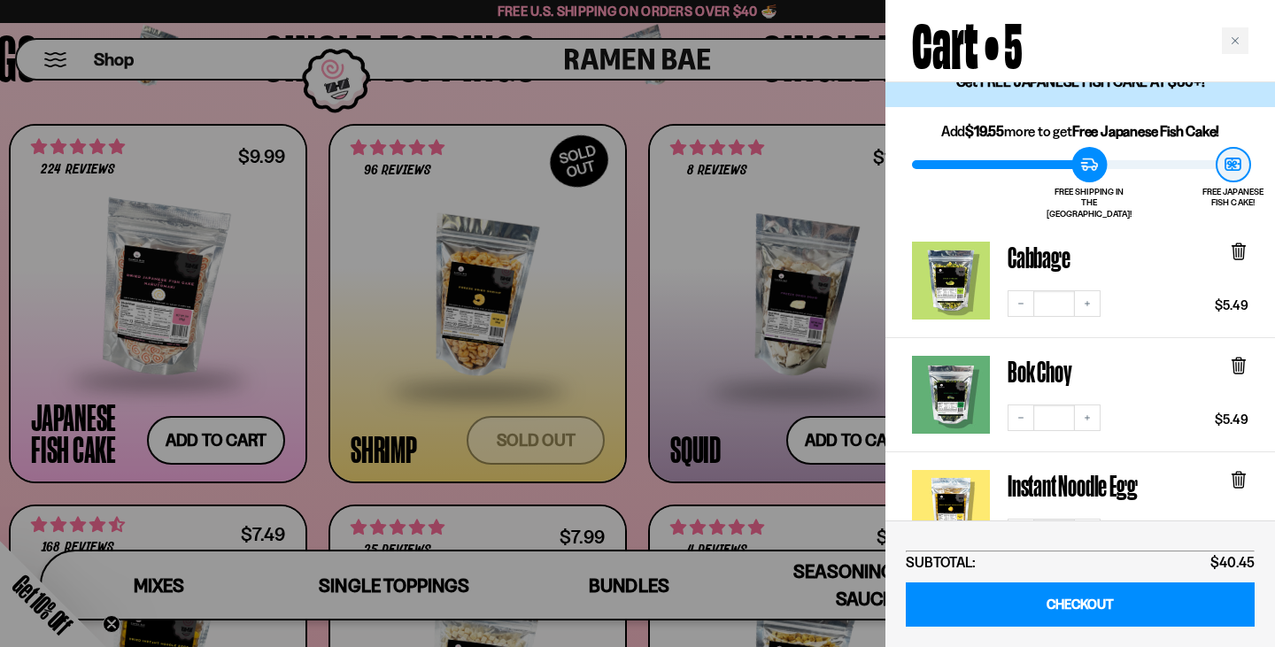
click at [1240, 246] on icon at bounding box center [1238, 252] width 11 height 13
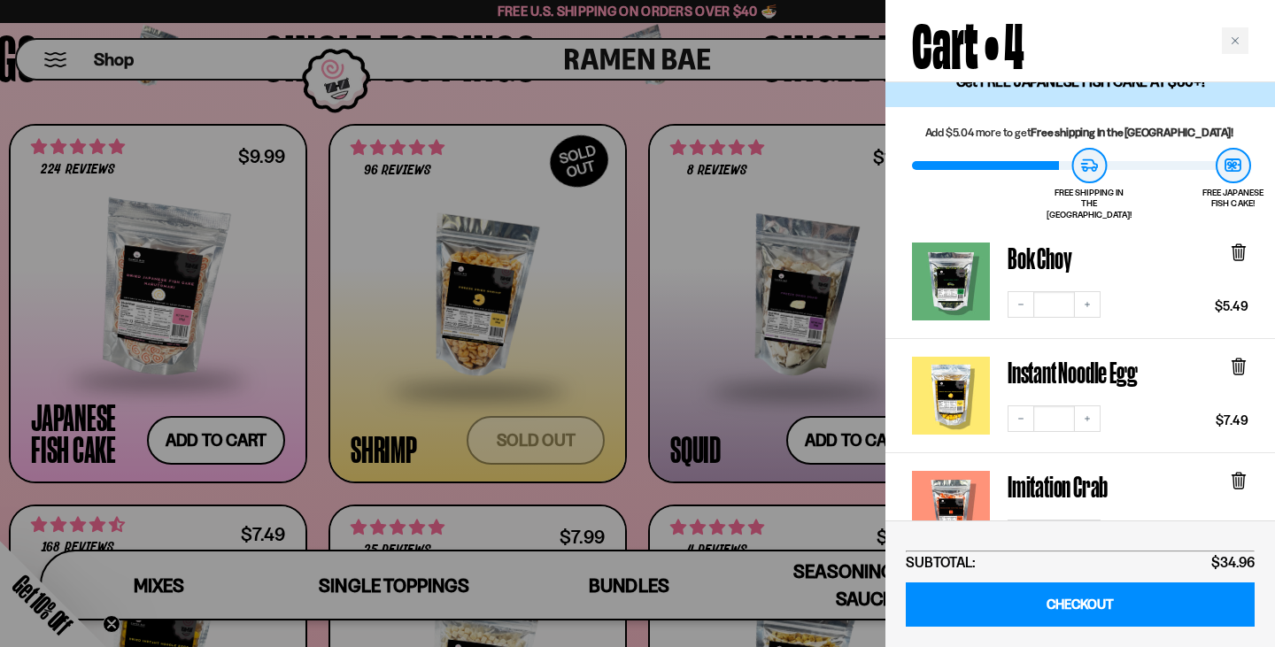
click at [1240, 247] on icon at bounding box center [1238, 253] width 11 height 13
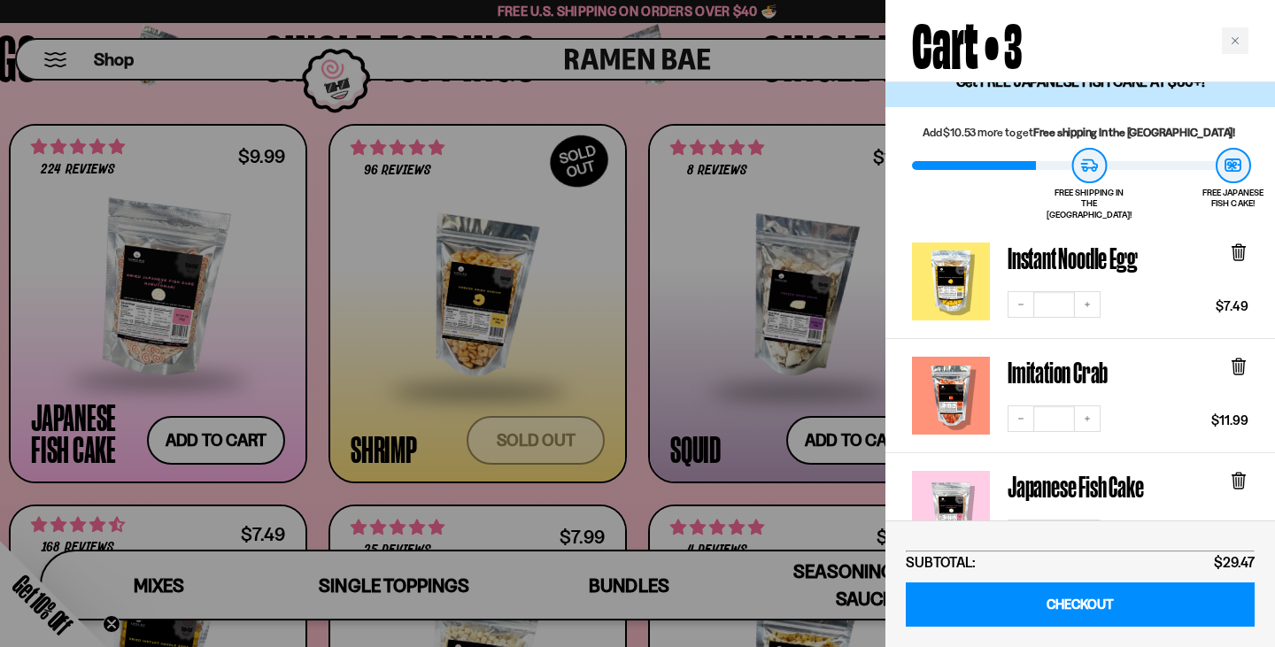
click at [1240, 247] on icon at bounding box center [1238, 253] width 11 height 13
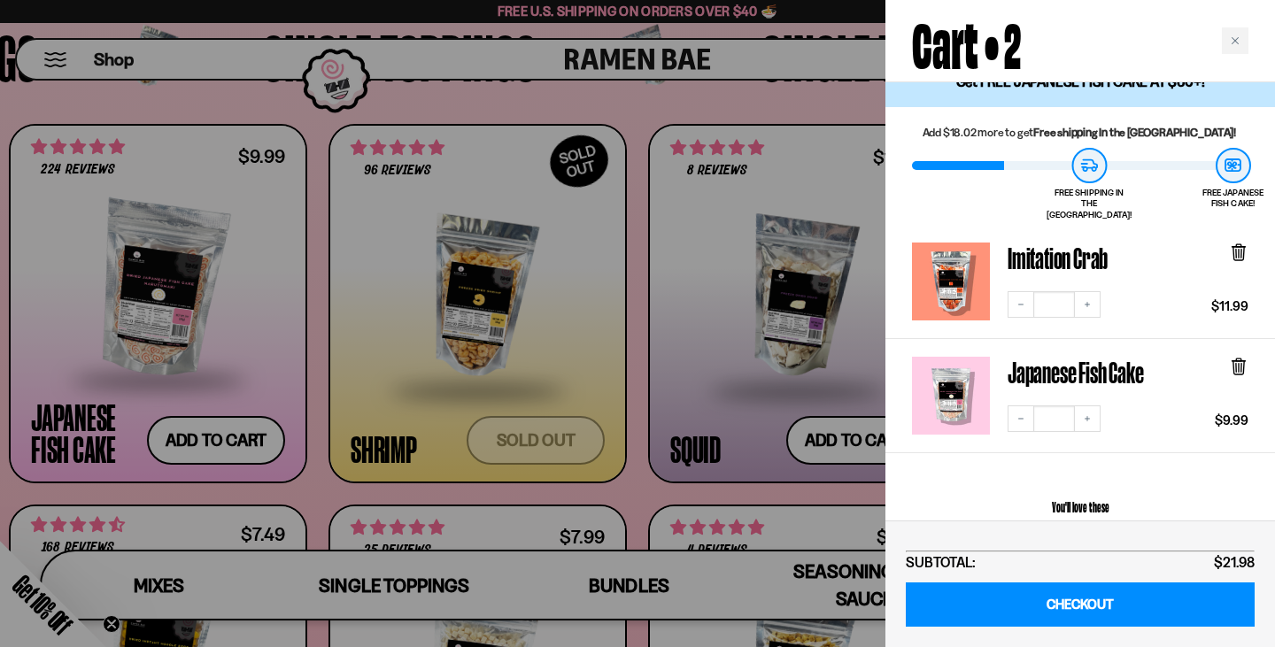
click at [1240, 247] on icon at bounding box center [1238, 253] width 11 height 13
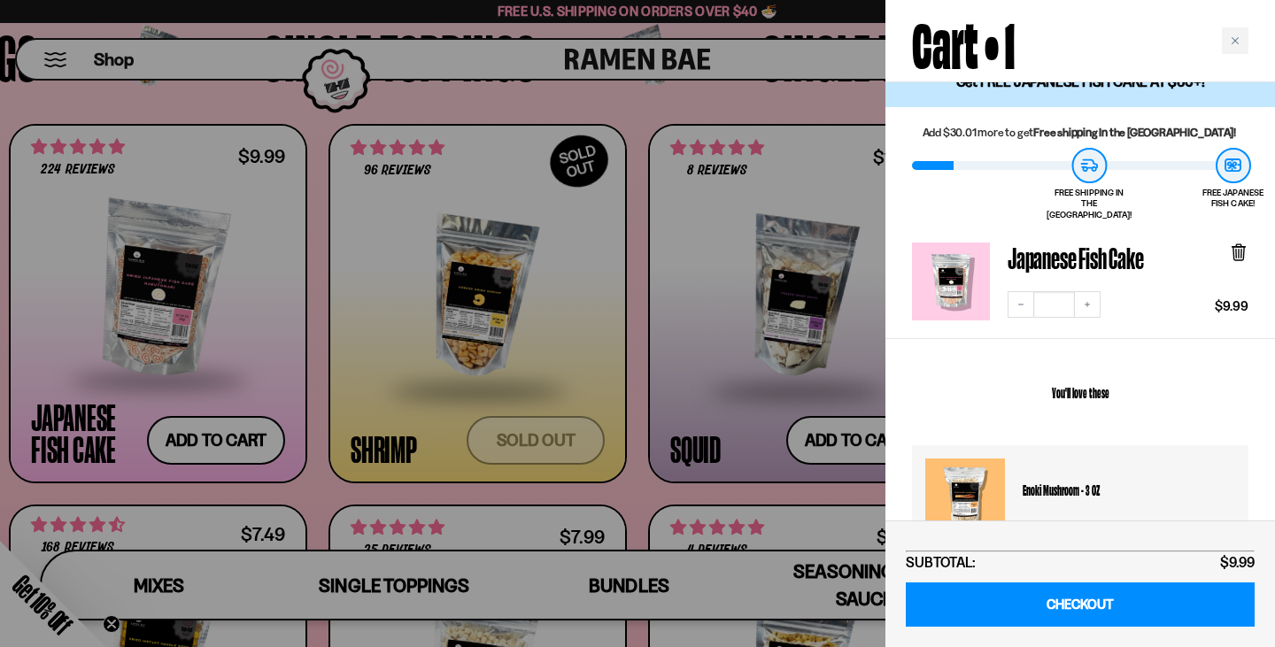
click at [1240, 247] on icon at bounding box center [1238, 253] width 11 height 13
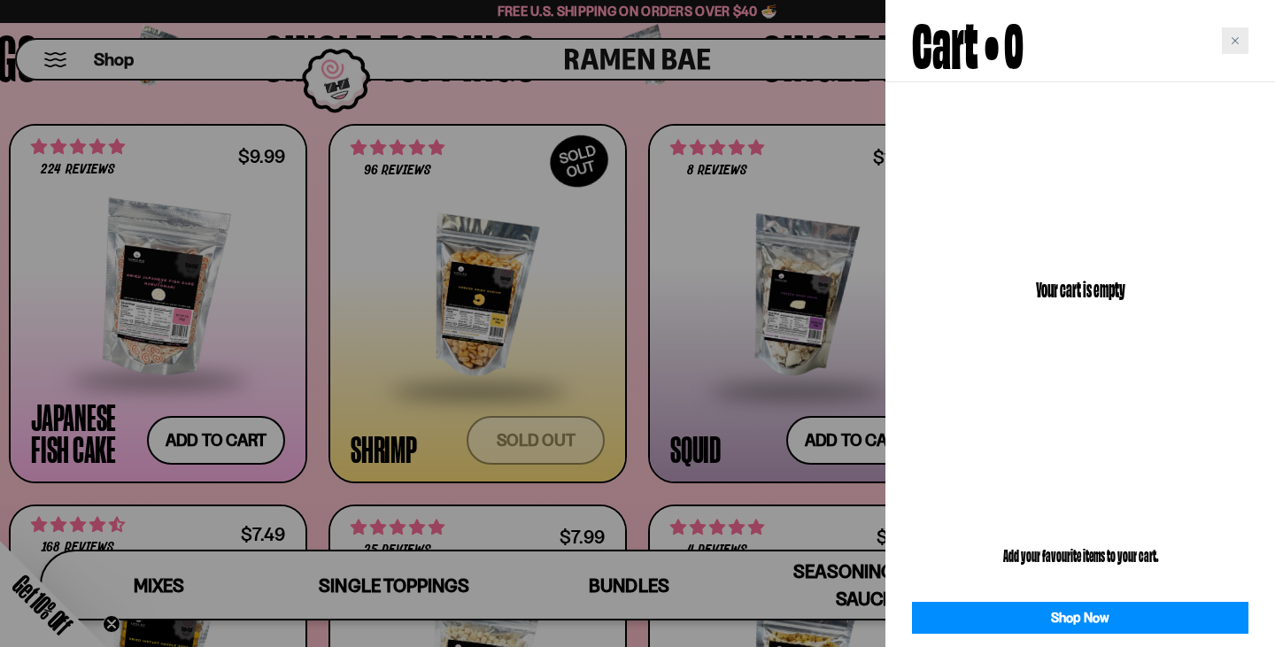
click at [1229, 42] on div "Close cart" at bounding box center [1235, 40] width 27 height 27
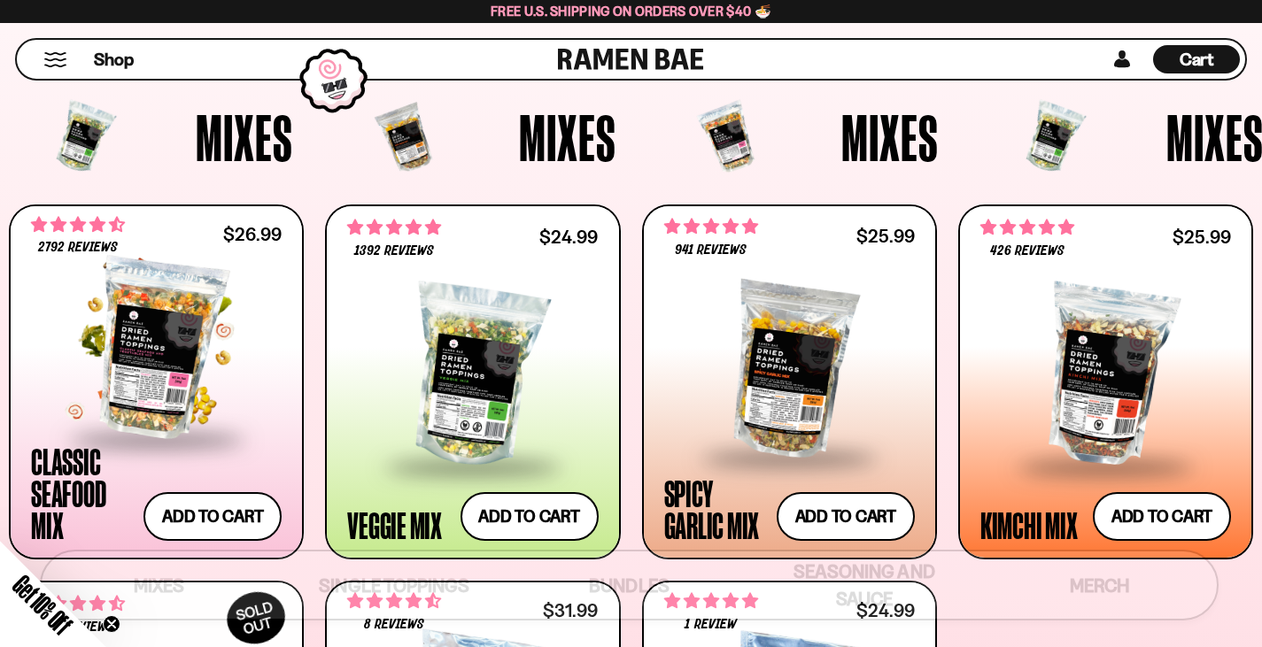
scroll to position [528, 0]
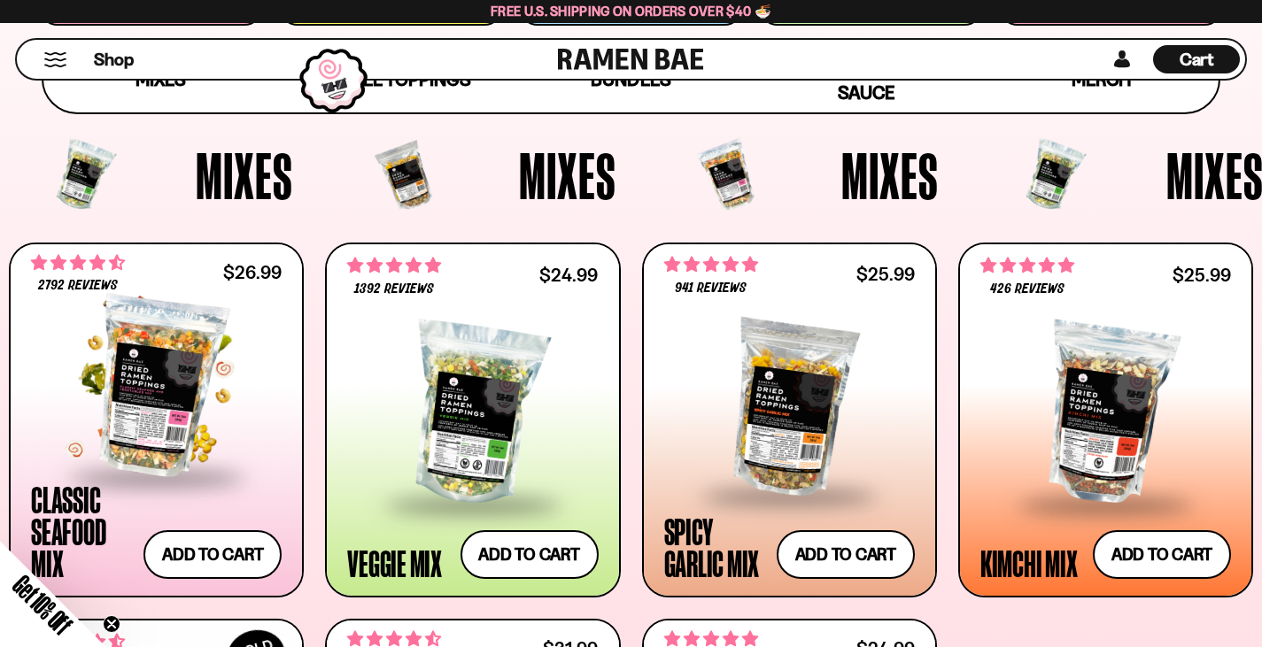
click at [156, 344] on div at bounding box center [156, 386] width 251 height 177
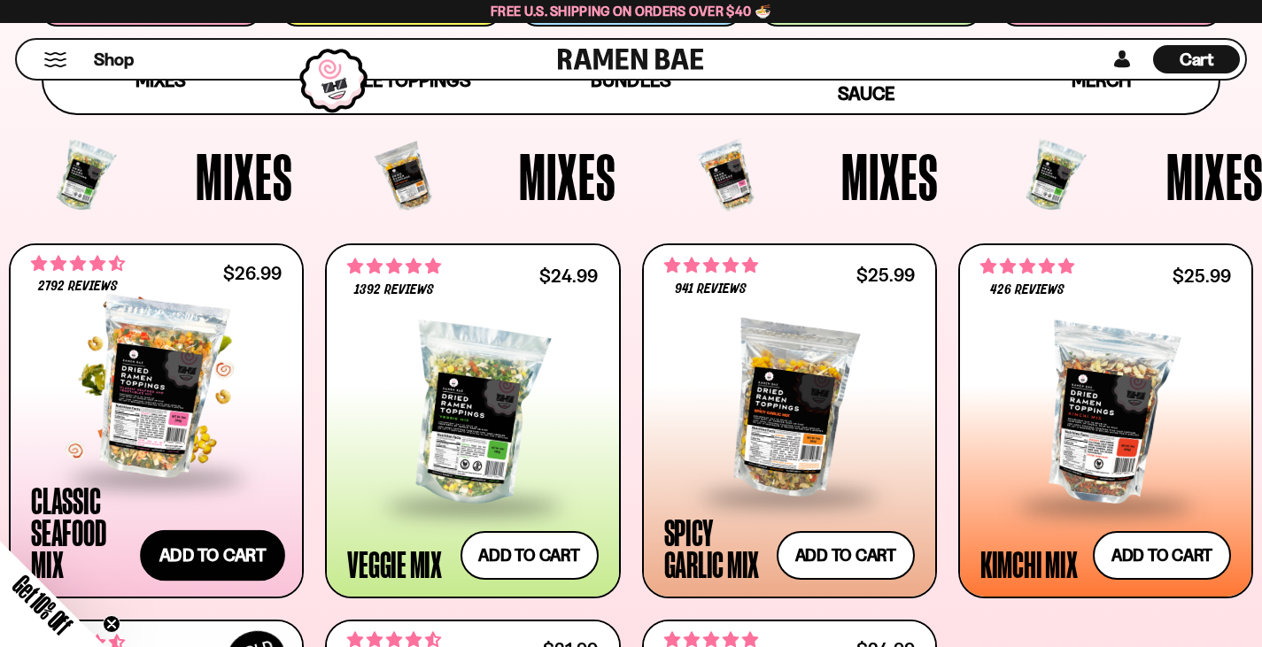
click at [242, 546] on button "Add to cart Add — Regular price $26.99 Regular price Sale price $26.99 Unit pri…" at bounding box center [212, 555] width 145 height 51
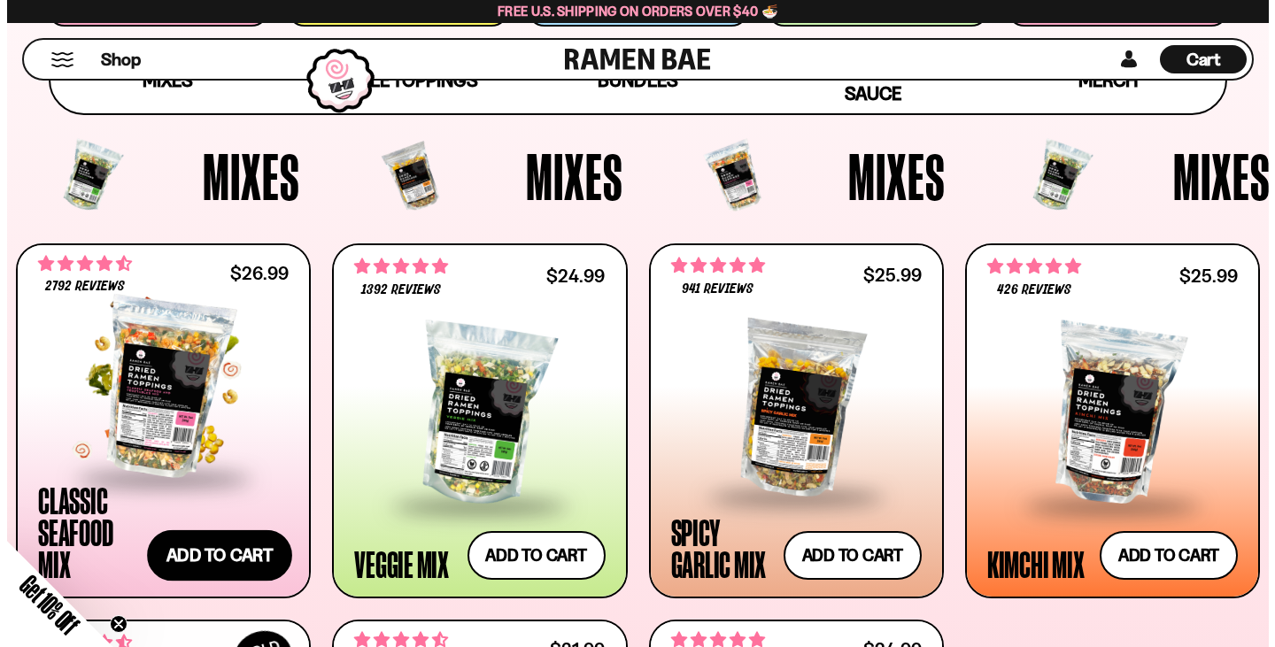
scroll to position [528, 0]
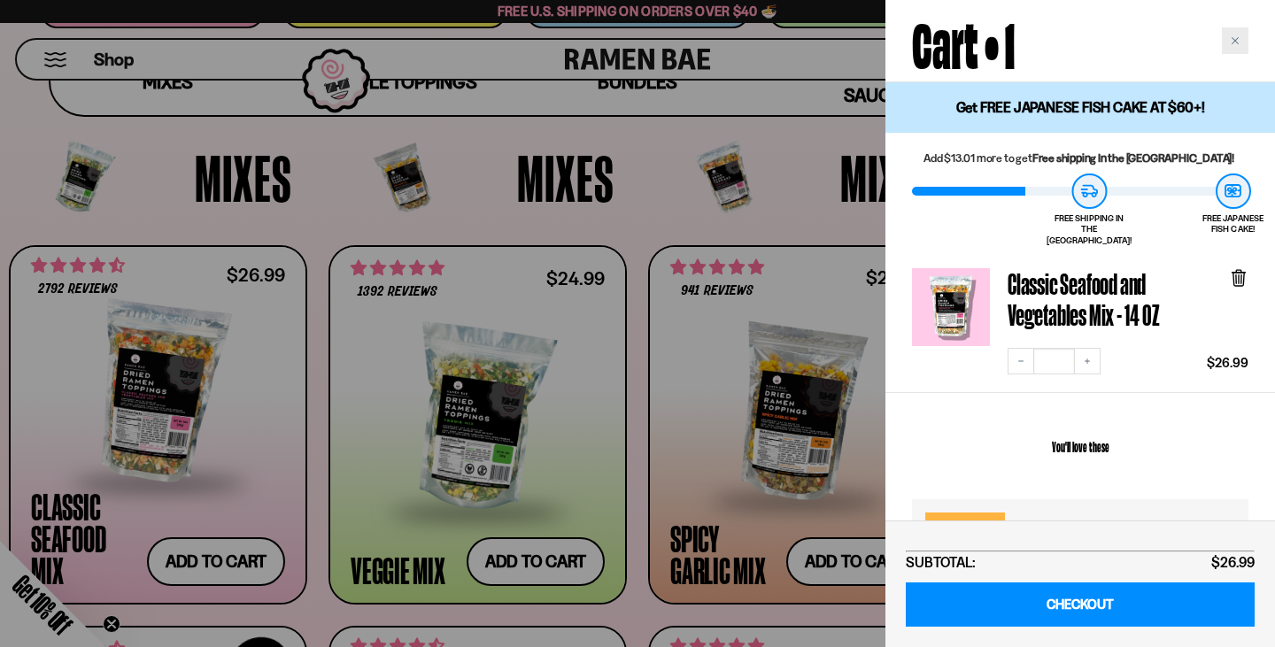
click at [1240, 47] on div "Close cart" at bounding box center [1235, 40] width 27 height 27
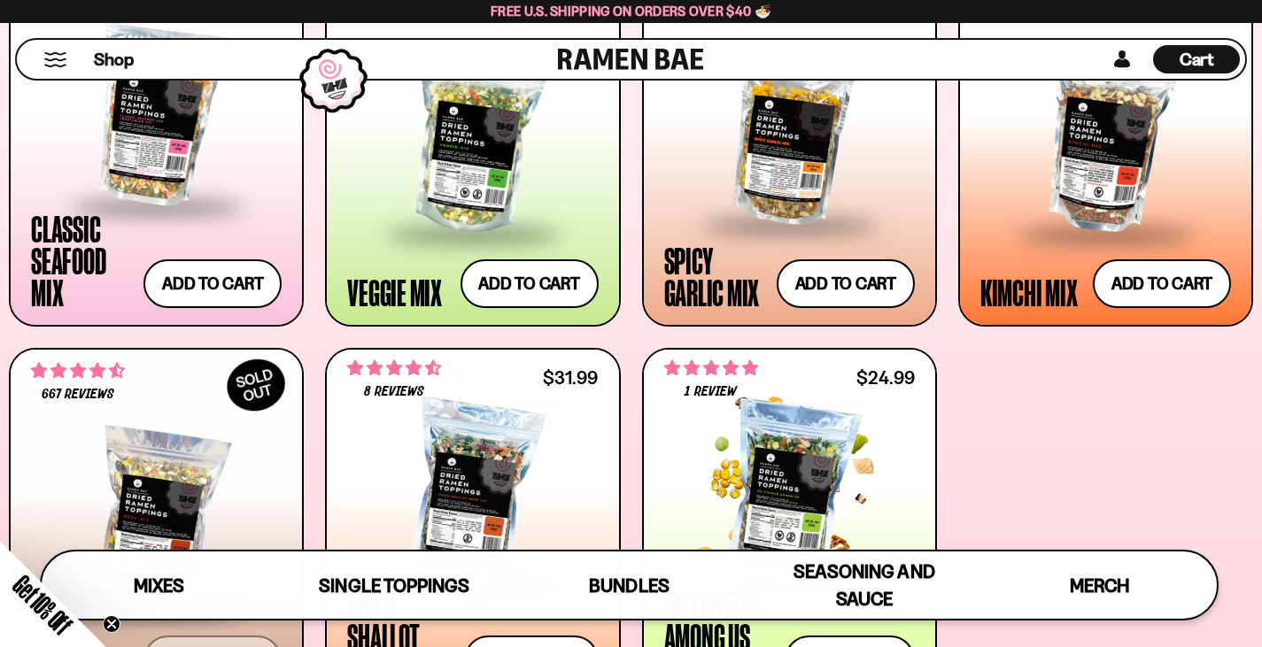
scroll to position [947, 0]
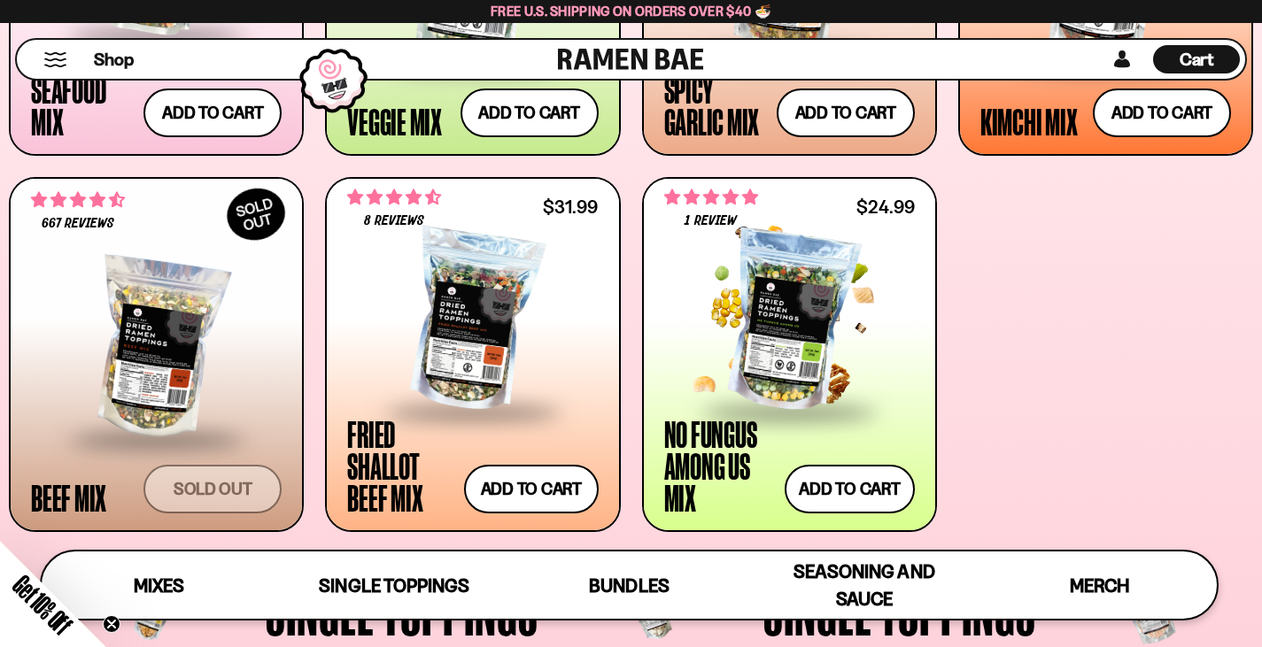
click at [799, 312] on div at bounding box center [789, 321] width 251 height 177
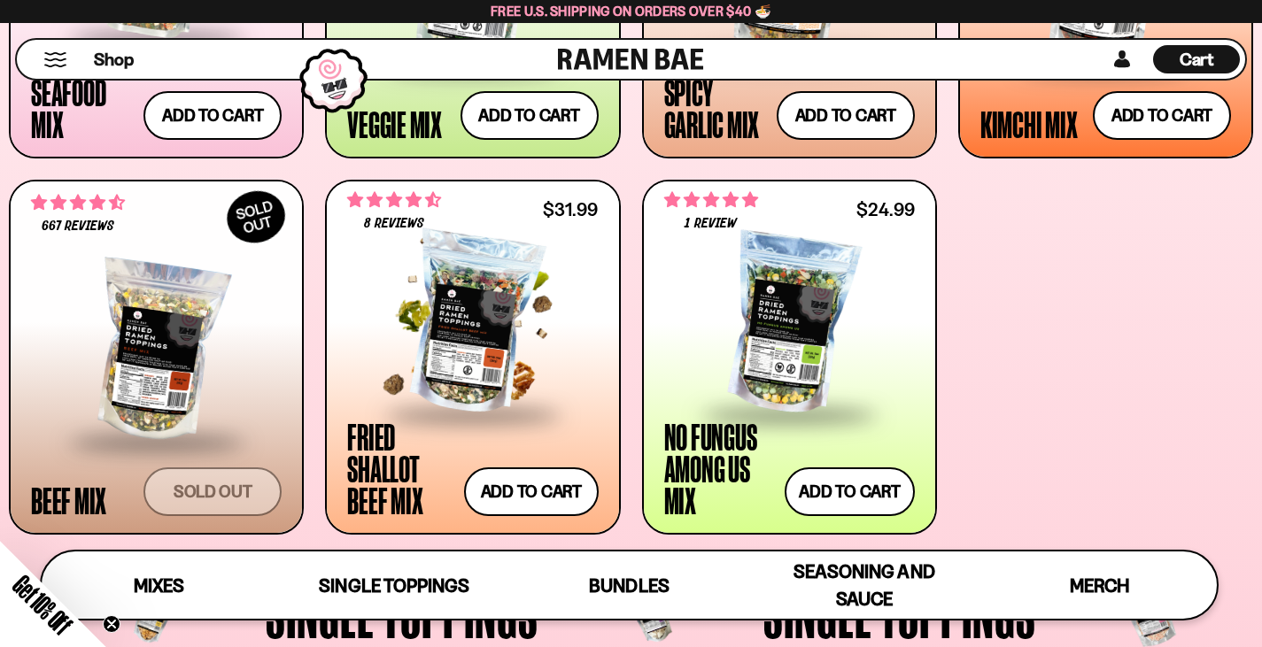
click at [472, 336] on div at bounding box center [472, 324] width 251 height 177
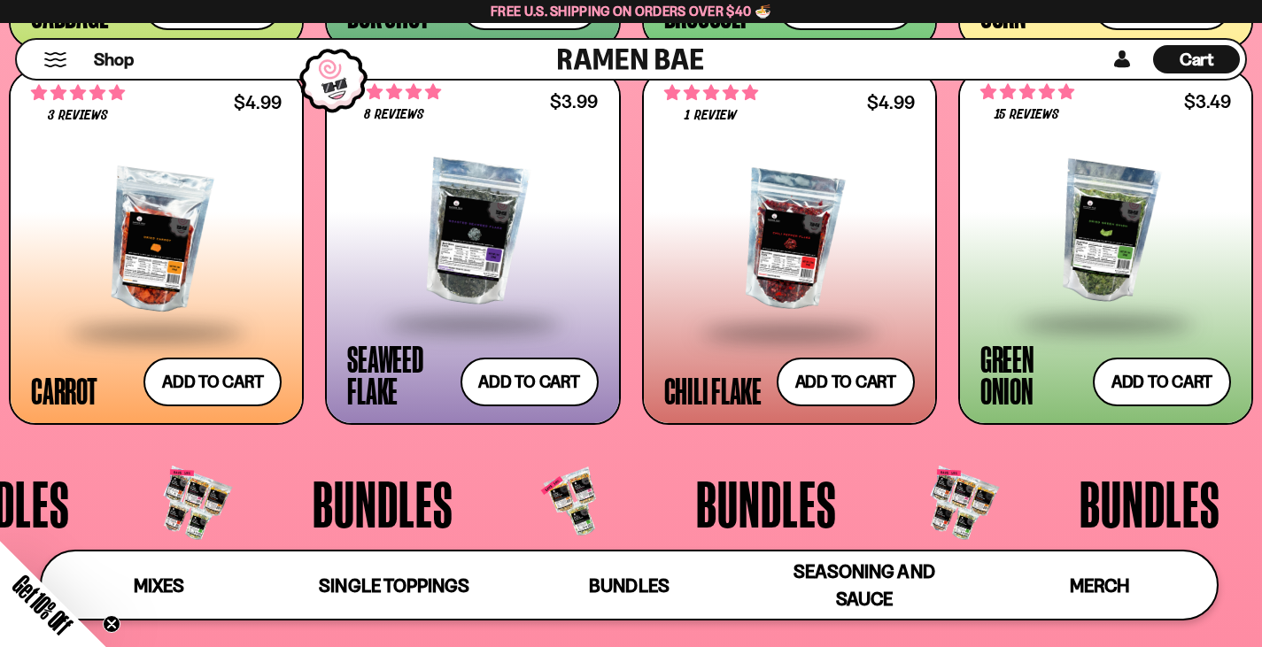
scroll to position [3067, 0]
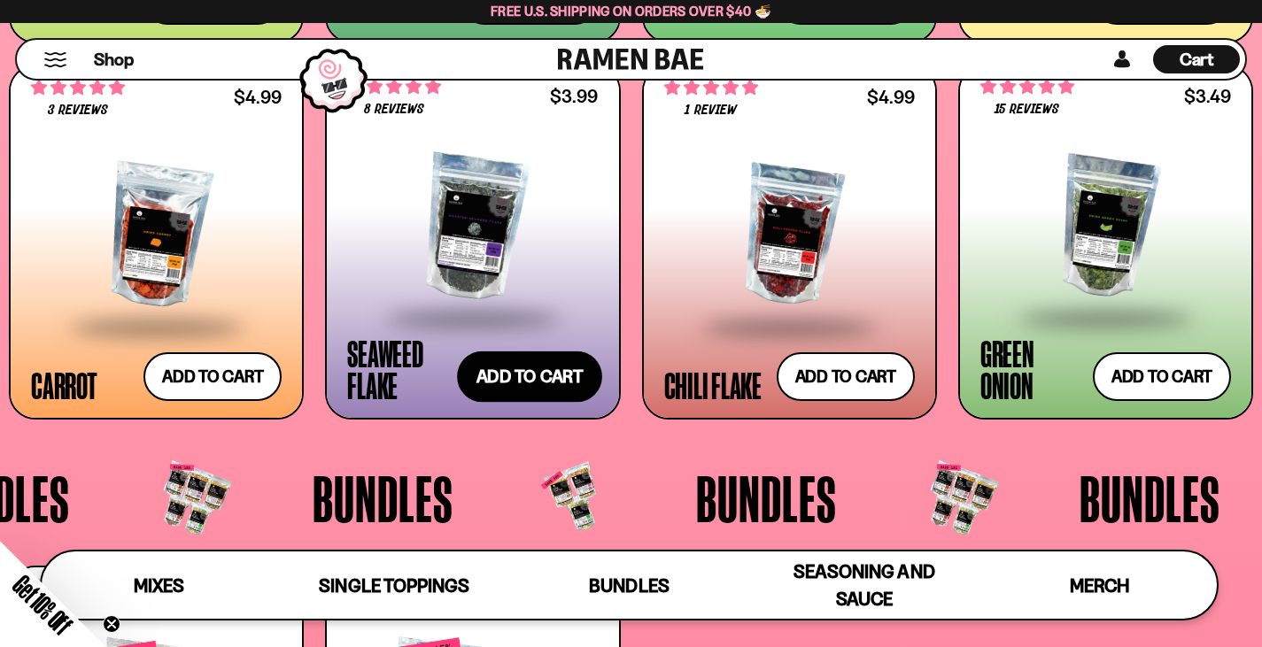
click at [581, 381] on button "Add to cart Add — Regular price $3.99 Regular price Sale price $3.99 Unit price…" at bounding box center [529, 376] width 145 height 51
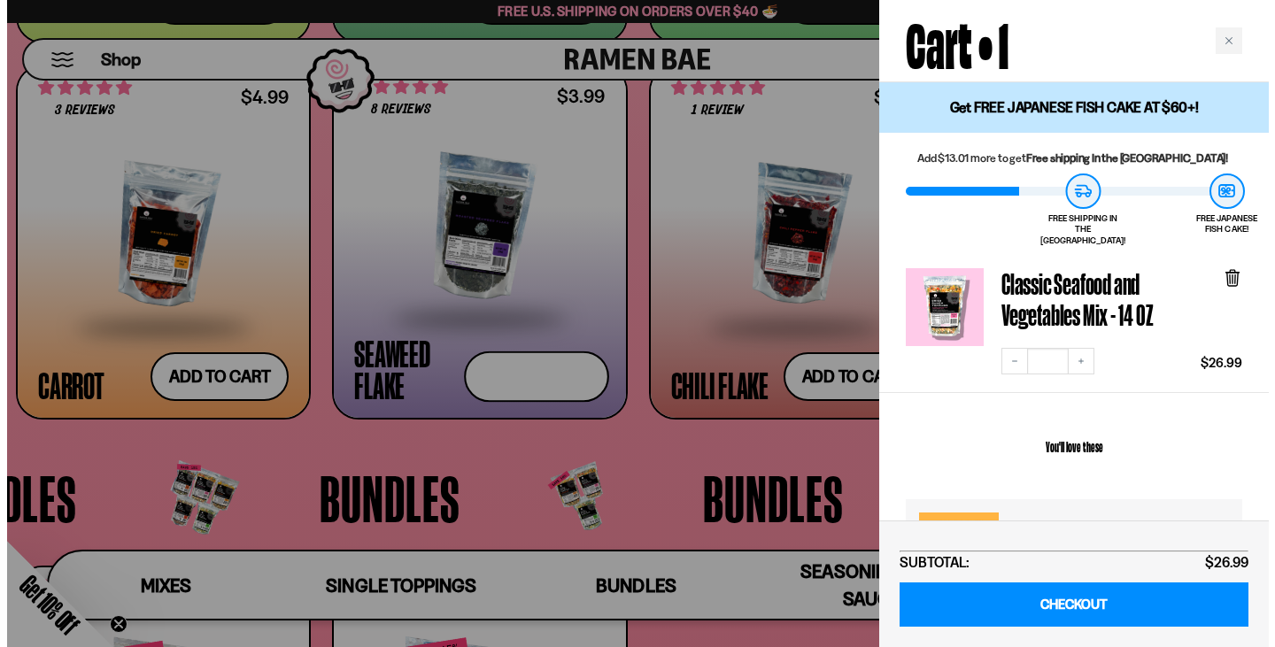
scroll to position [3090, 0]
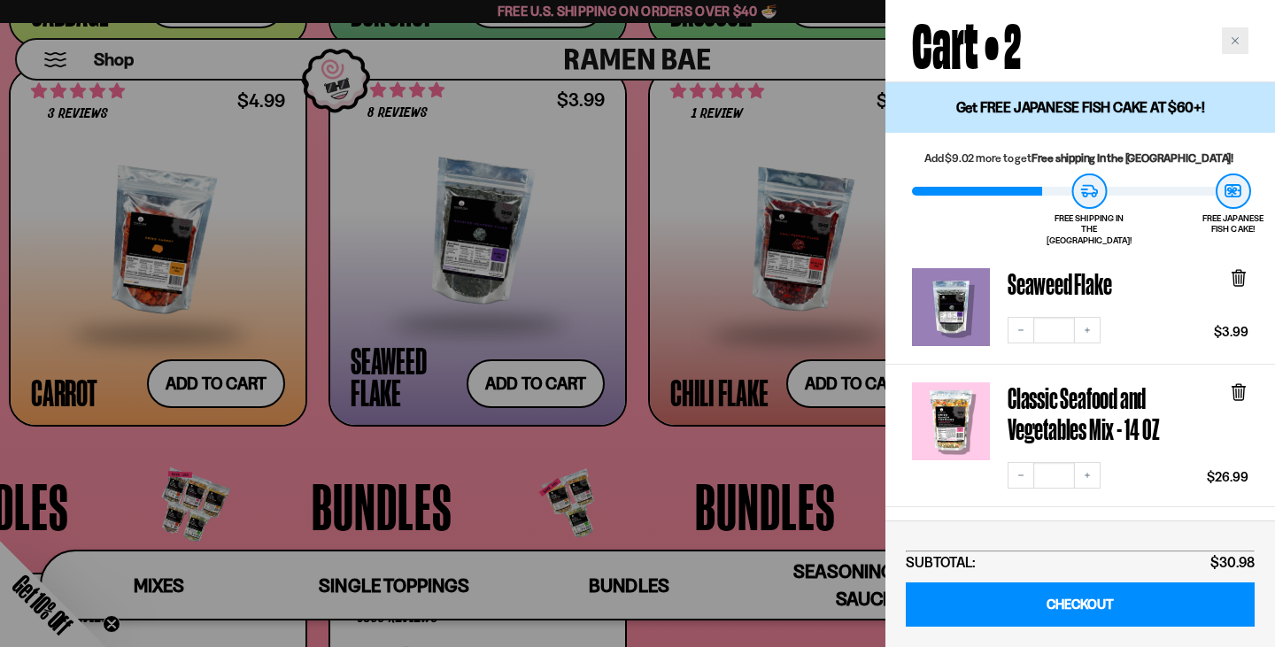
click at [1236, 41] on icon "Close cart" at bounding box center [1235, 40] width 9 height 9
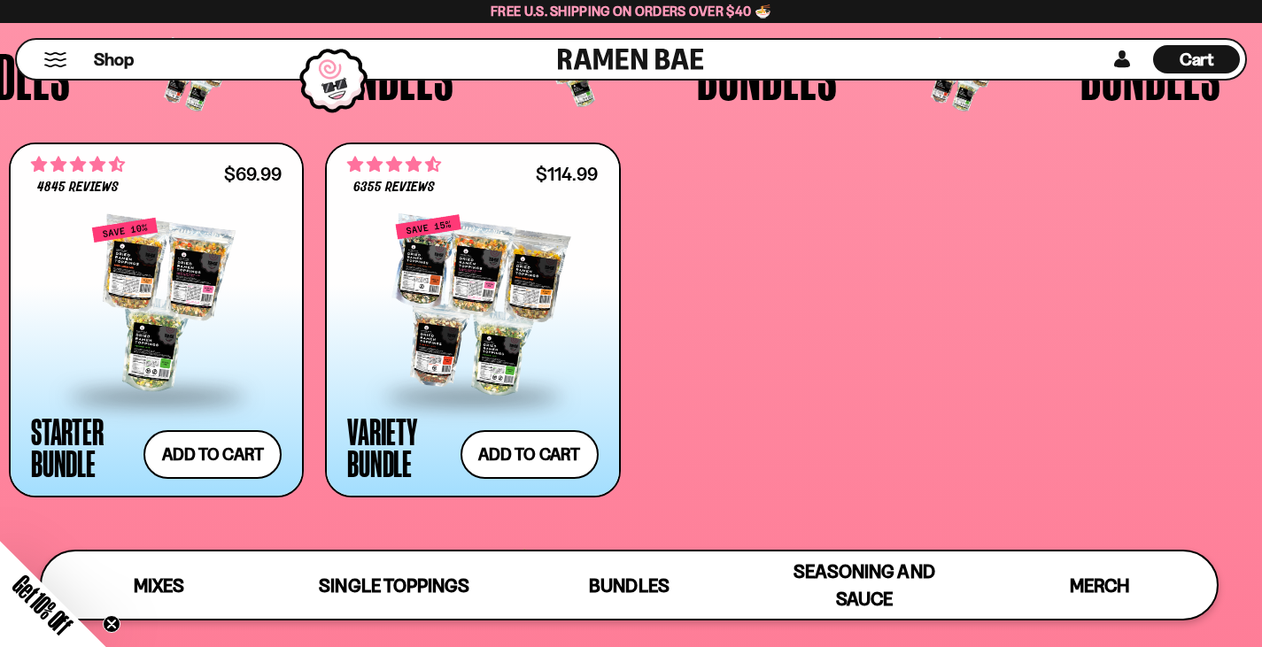
scroll to position [3510, 0]
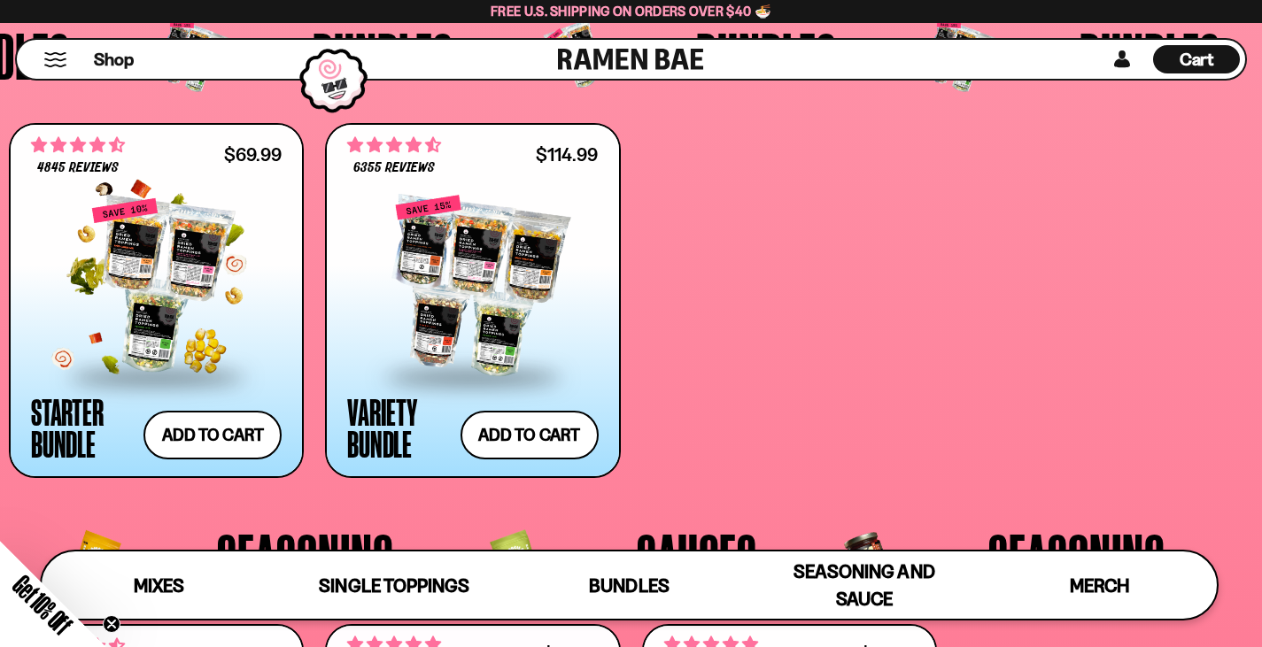
click at [165, 292] on div at bounding box center [156, 285] width 251 height 177
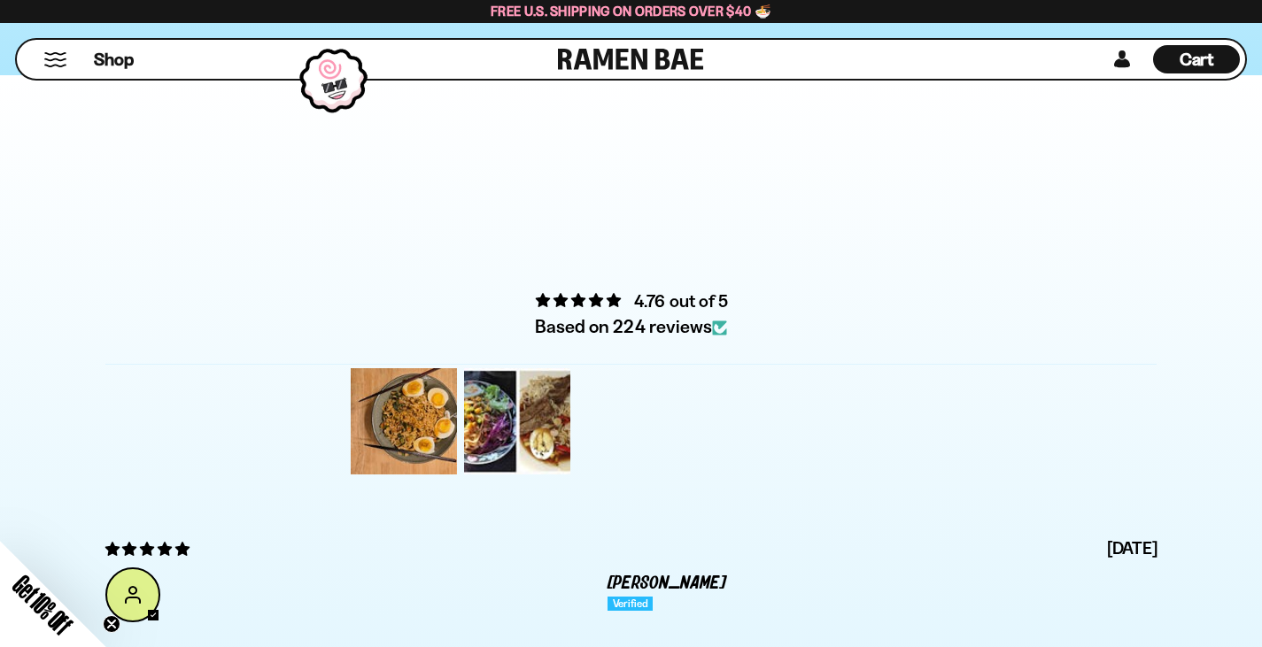
scroll to position [5578, 0]
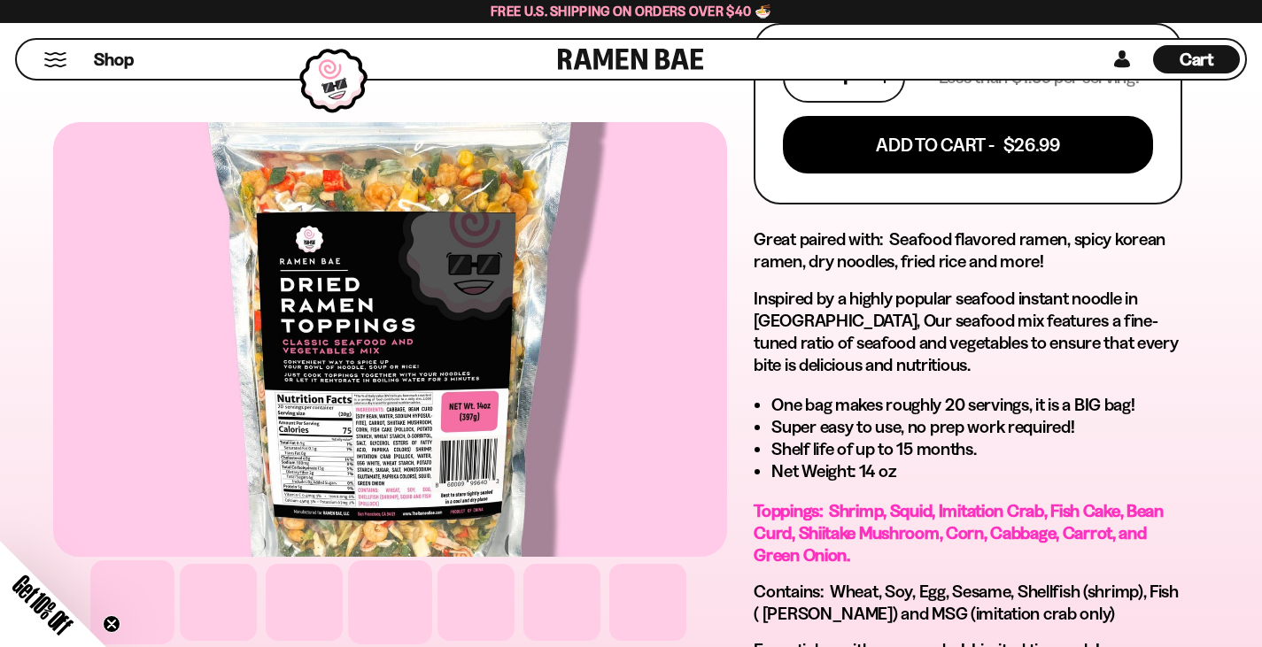
scroll to position [1240, 0]
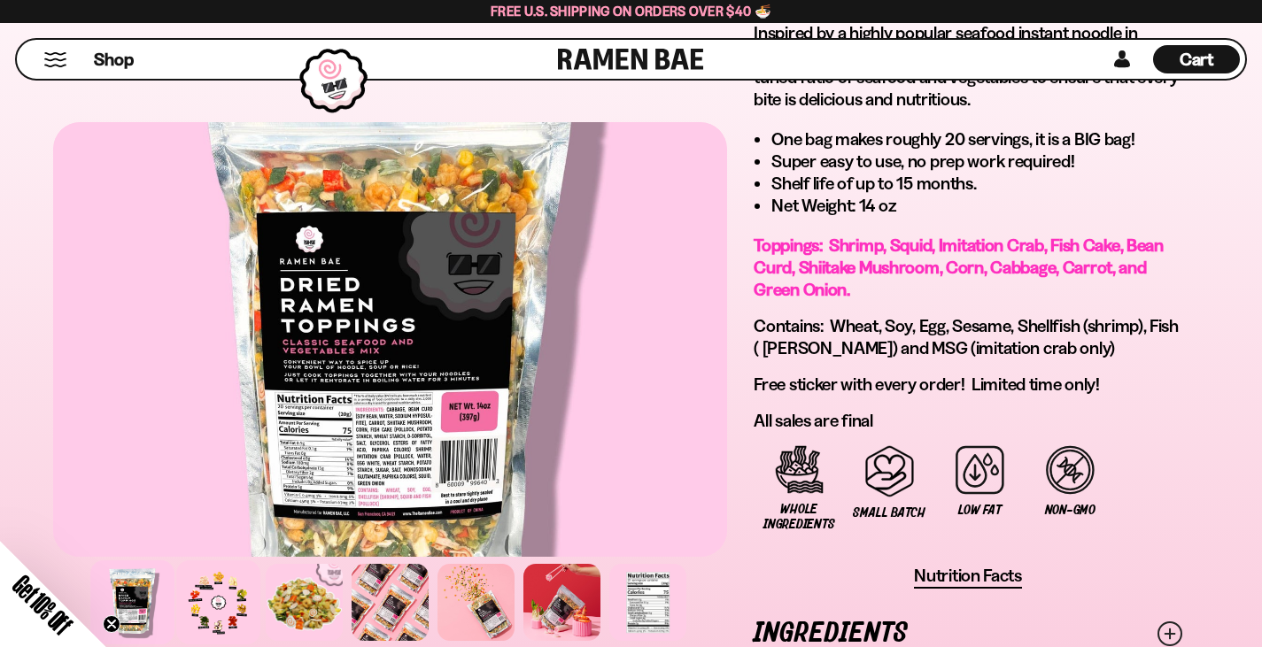
click at [179, 560] on div at bounding box center [218, 602] width 84 height 84
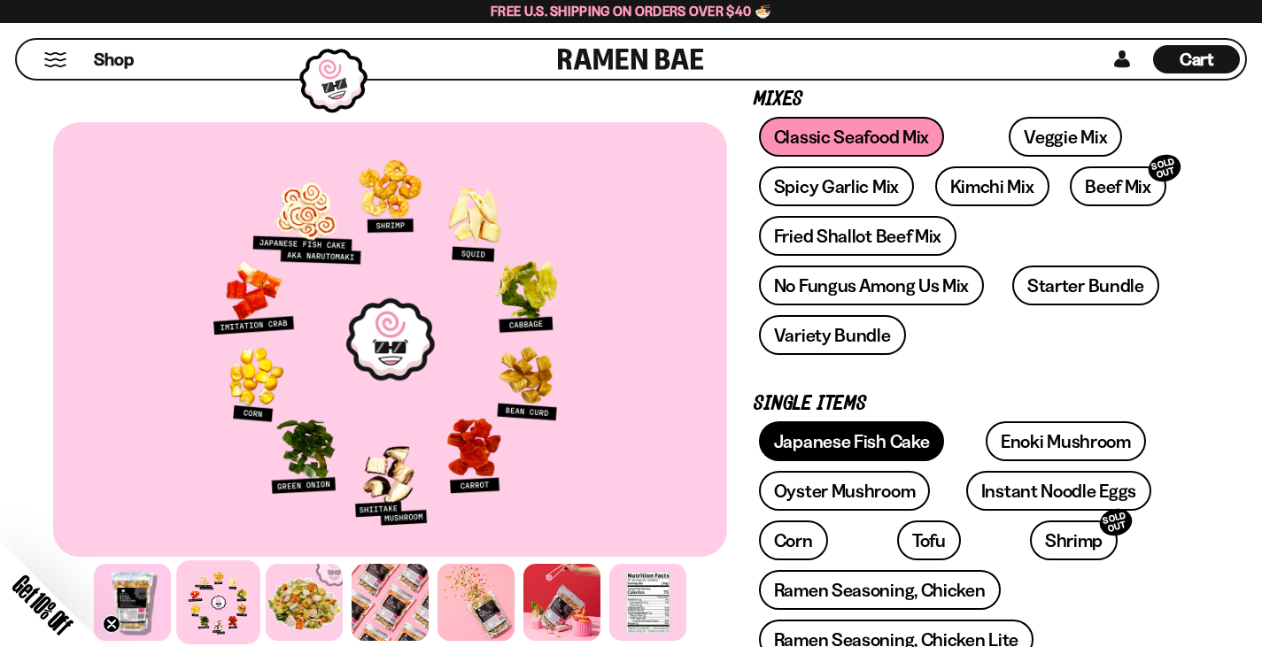
scroll to position [266, 0]
click at [787, 421] on link "Japanese Fish Cake" at bounding box center [852, 441] width 186 height 40
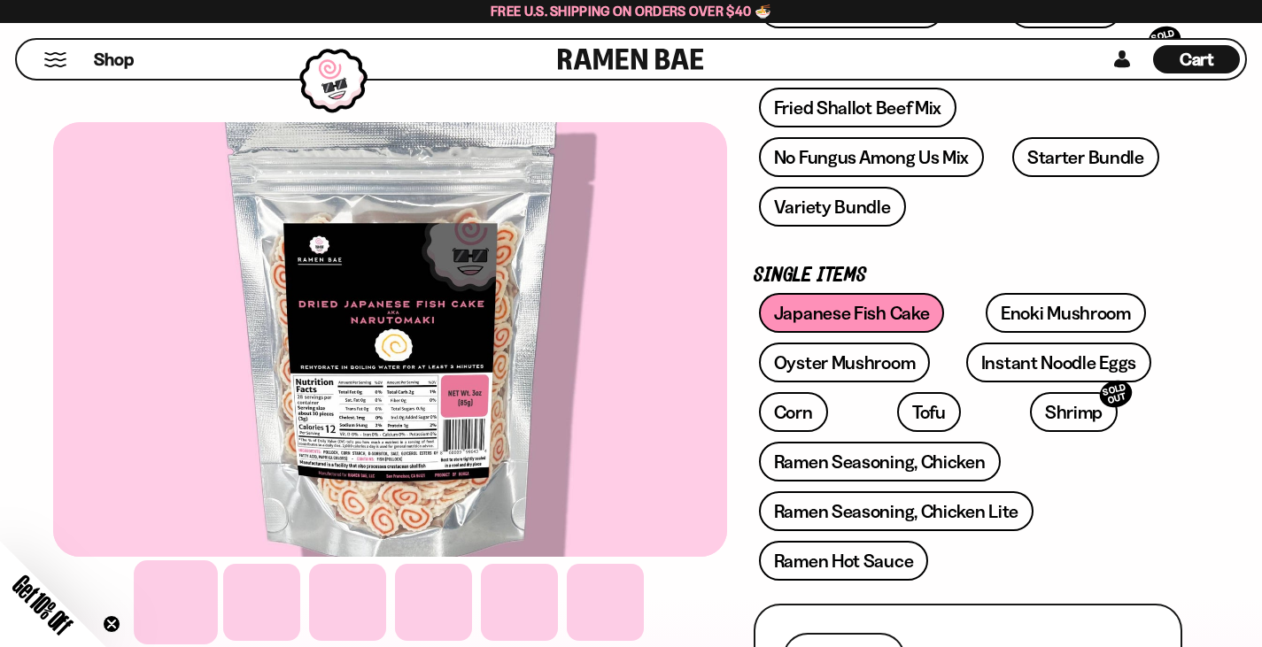
scroll to position [531, 0]
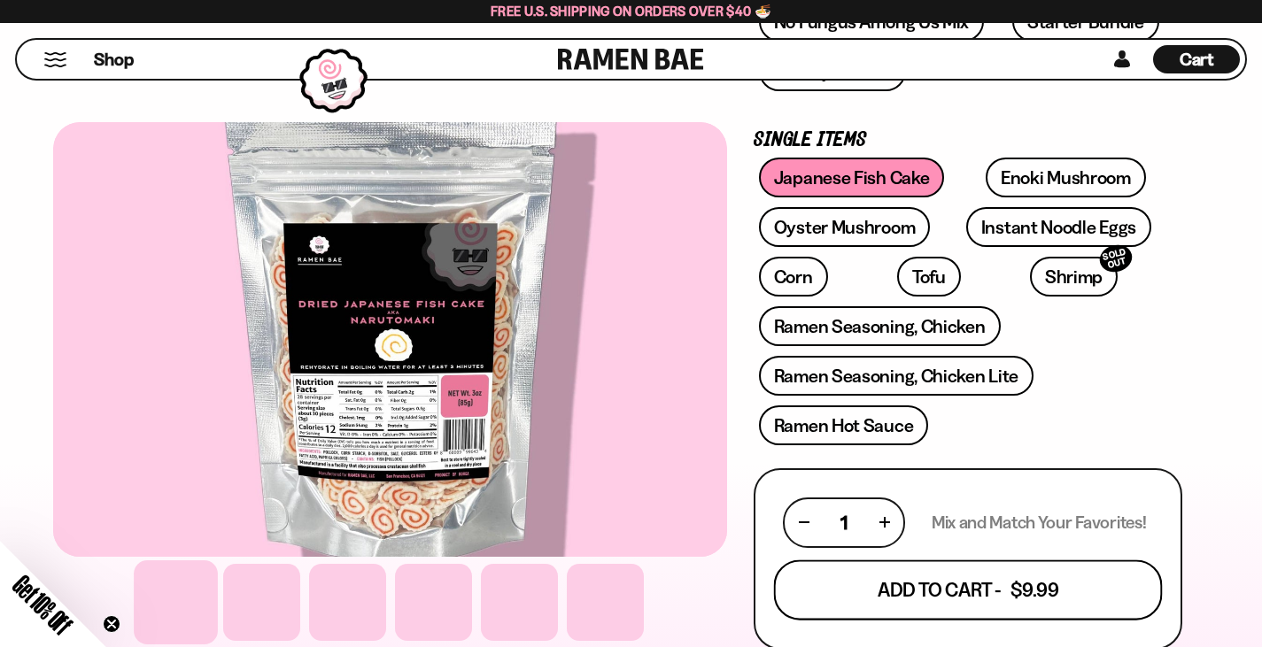
click at [1012, 560] on button "Add To Cart - $9.99" at bounding box center [968, 590] width 389 height 60
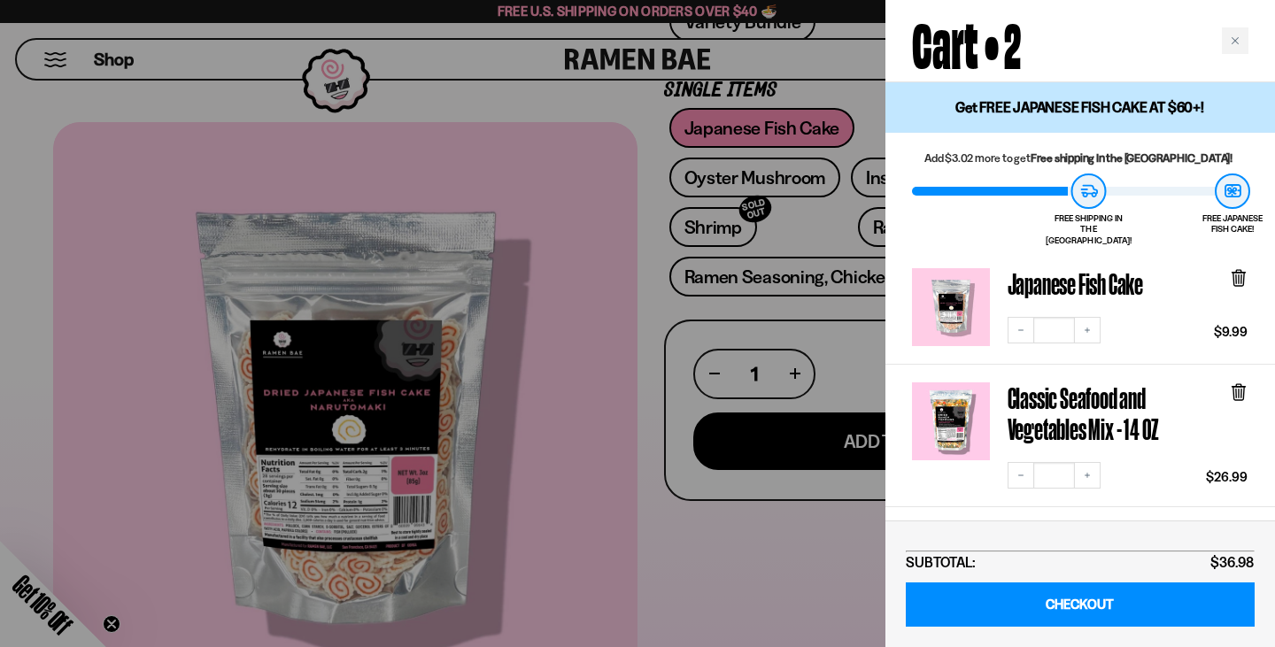
click at [739, 583] on div at bounding box center [637, 323] width 1275 height 647
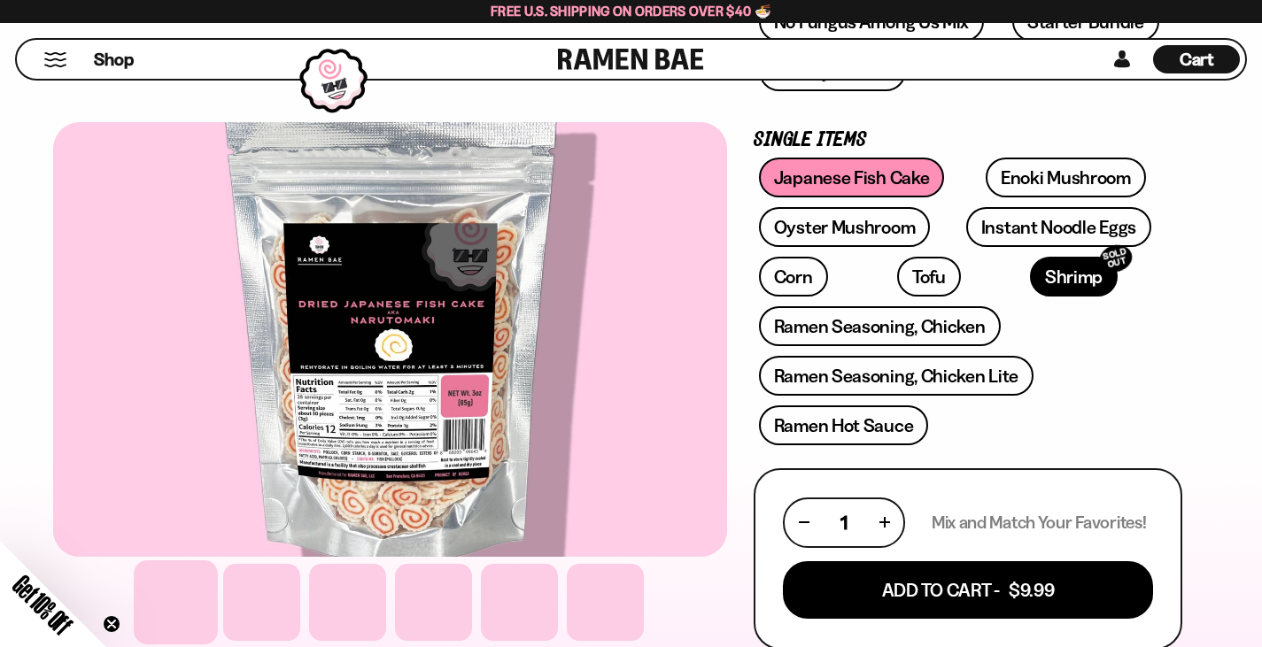
click at [1030, 257] on link "Shrimp SOLD OUT" at bounding box center [1074, 277] width 88 height 40
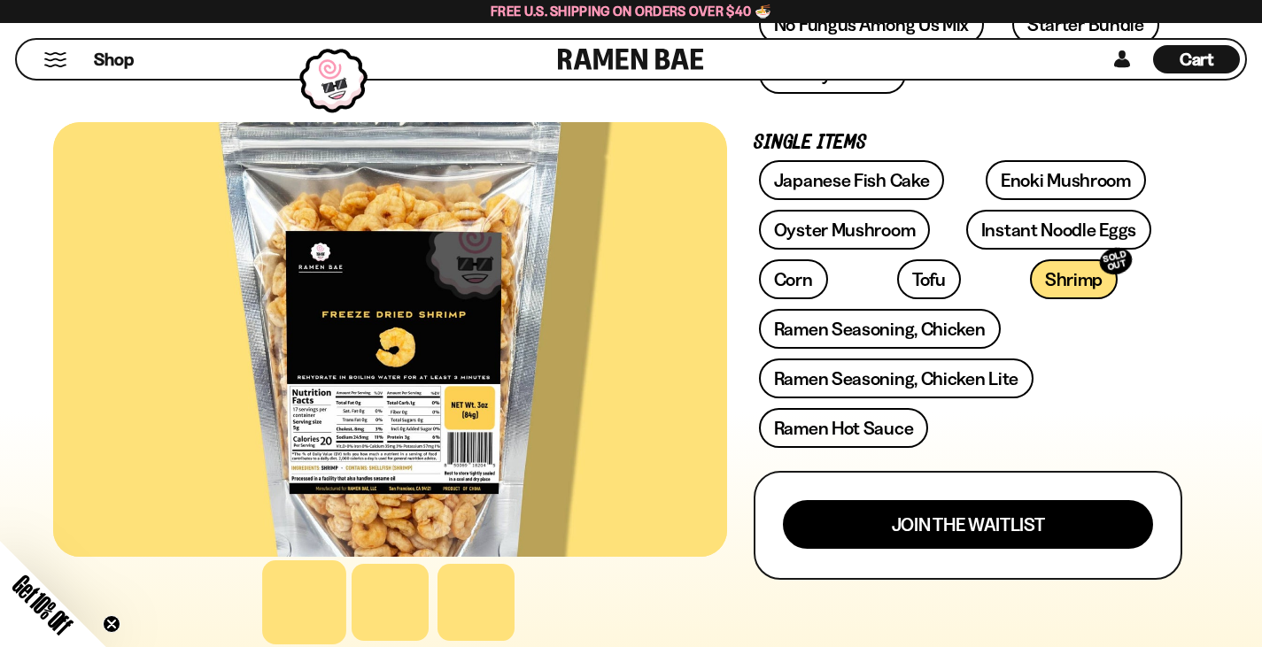
scroll to position [531, 0]
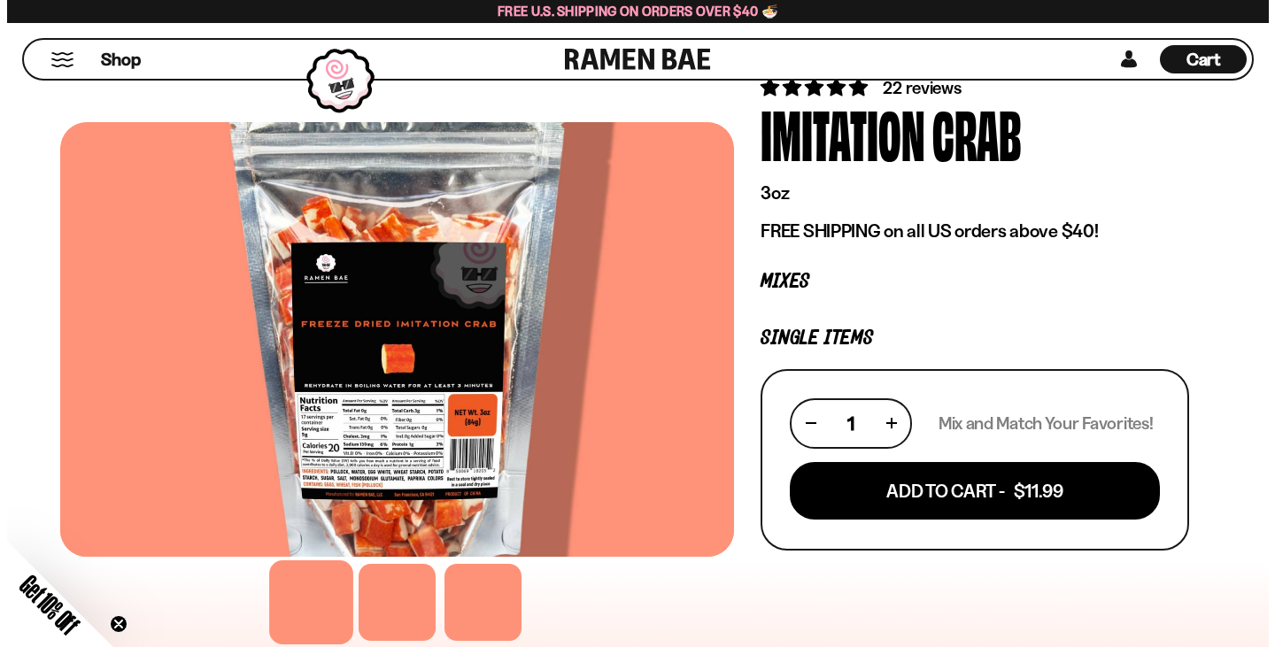
scroll to position [177, 0]
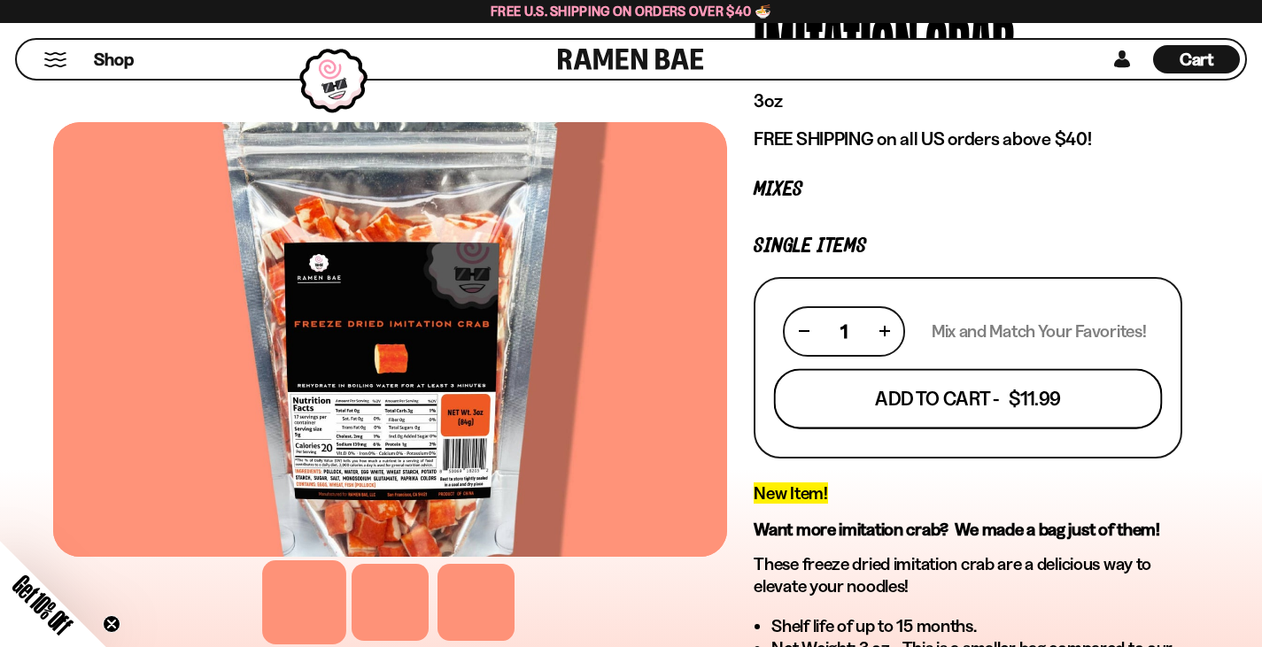
click at [1016, 382] on button "Add To Cart - $11.99" at bounding box center [968, 398] width 389 height 60
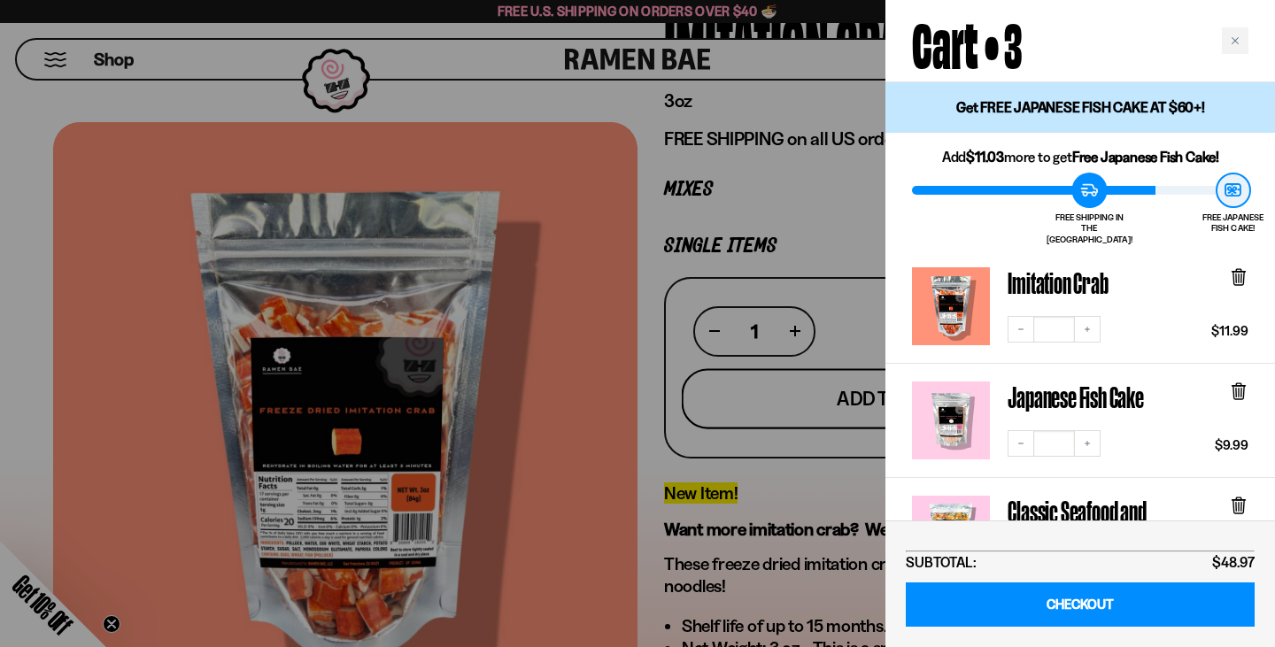
scroll to position [89, 0]
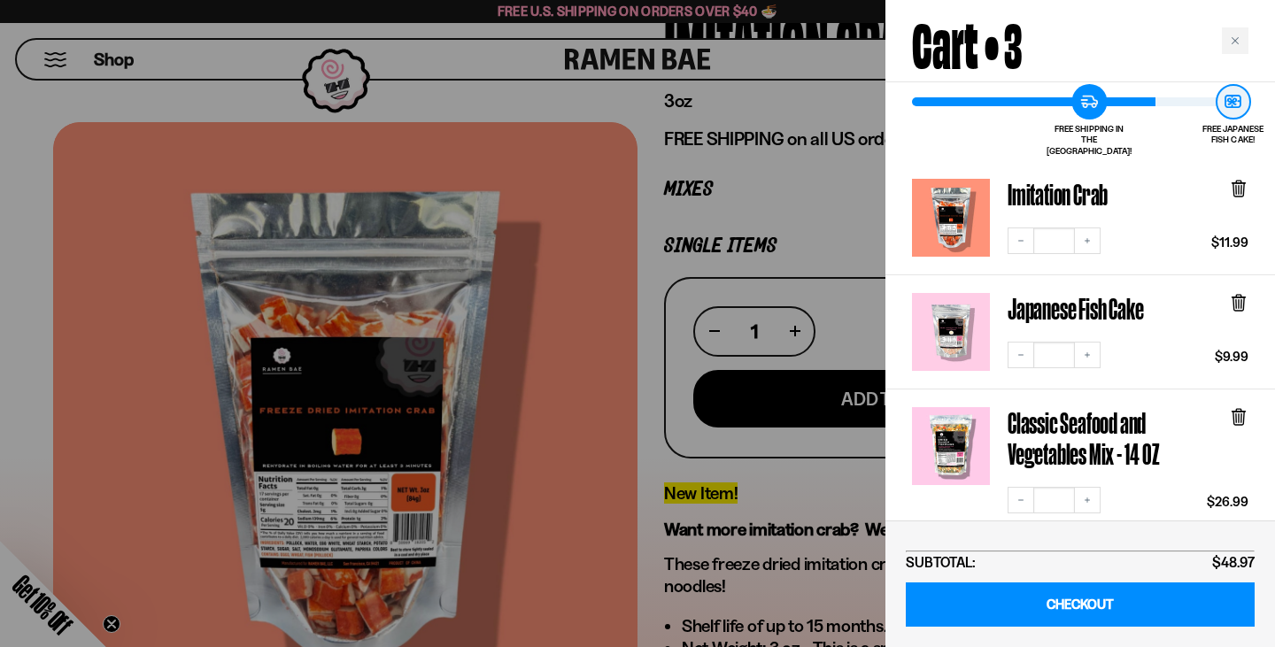
click at [1234, 412] on icon at bounding box center [1238, 418] width 11 height 13
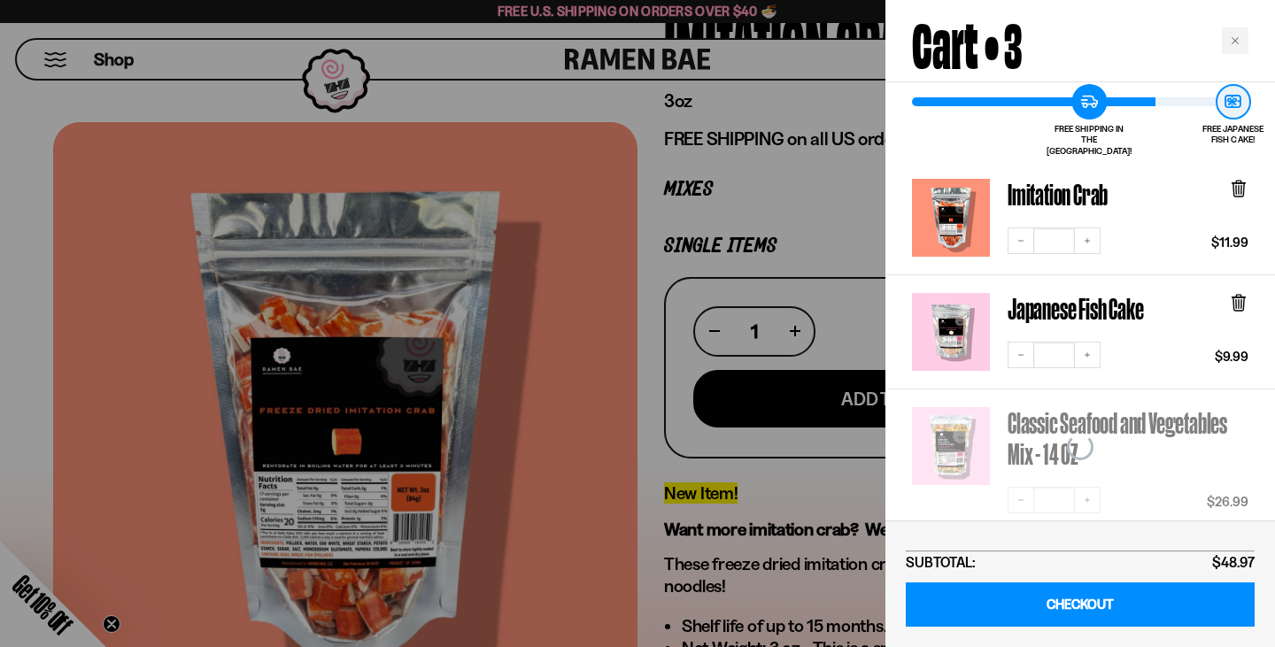
scroll to position [89, 0]
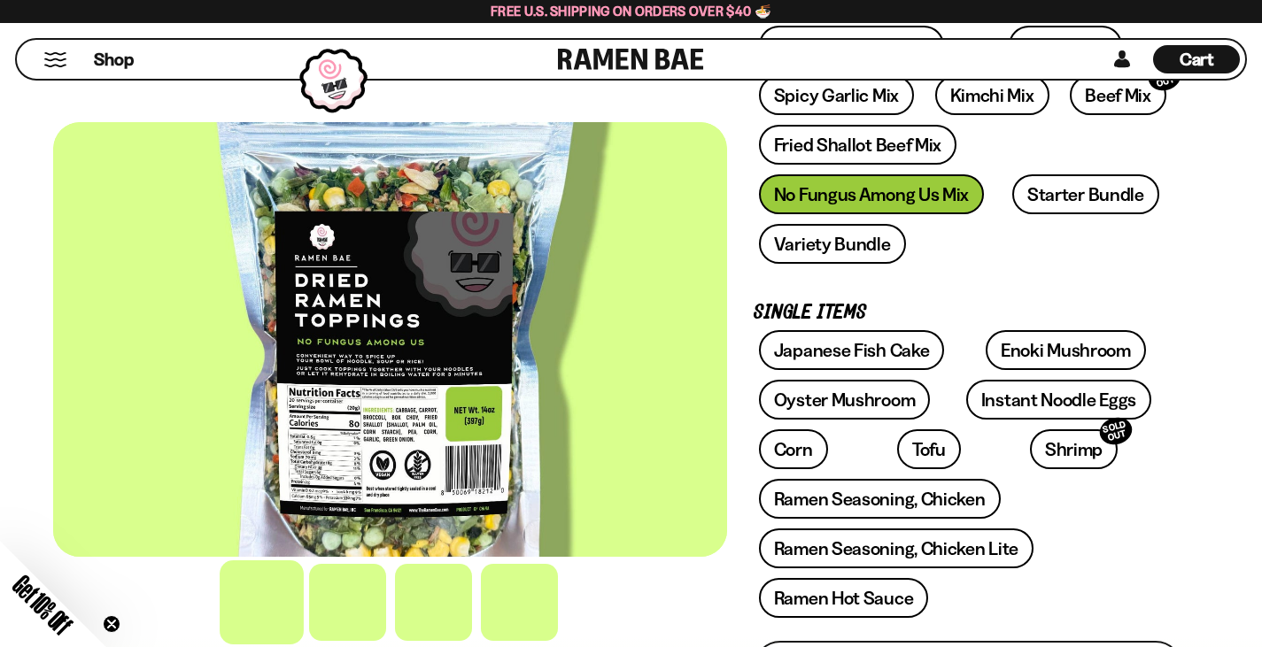
scroll to position [443, 0]
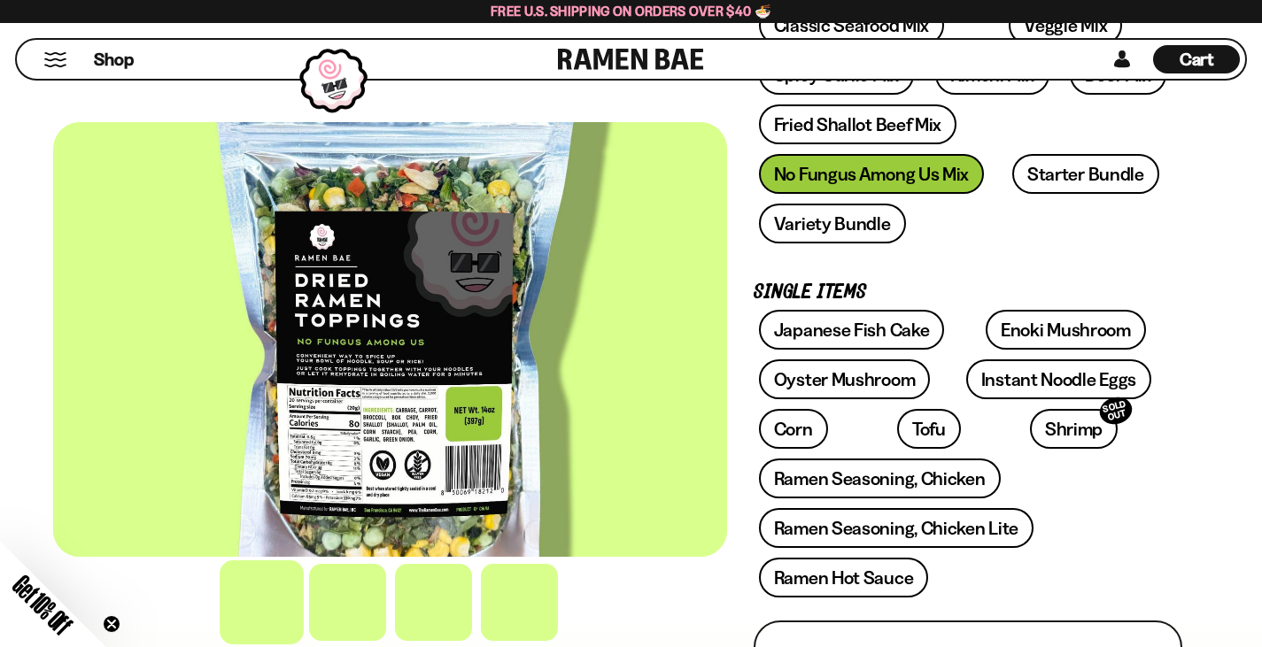
click at [312, 452] on div at bounding box center [390, 339] width 674 height 435
click at [389, 387] on div at bounding box center [390, 339] width 674 height 435
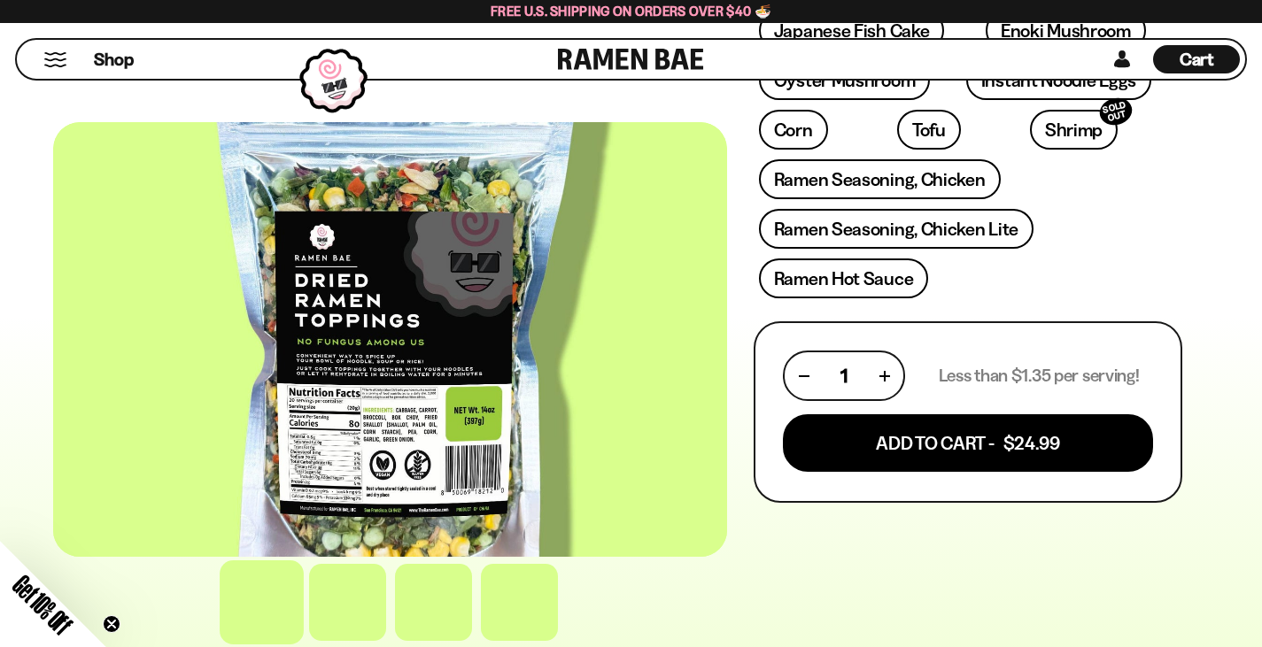
scroll to position [797, 0]
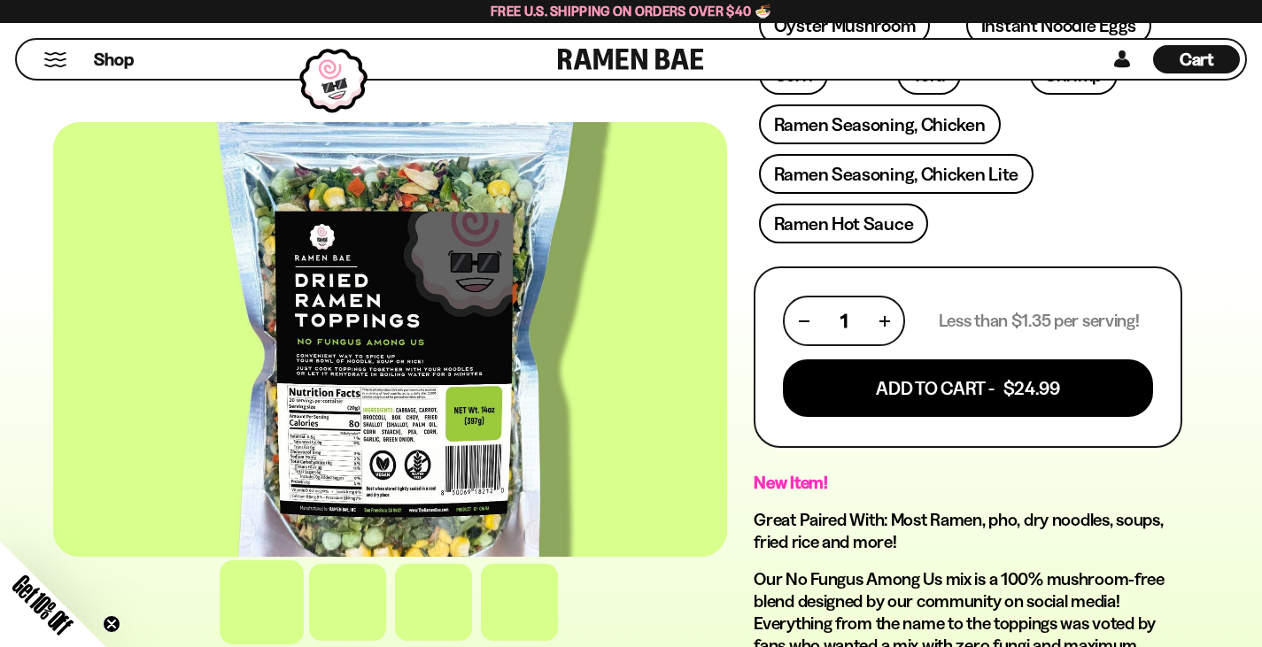
click at [114, 618] on circle "Close teaser" at bounding box center [112, 624] width 17 height 17
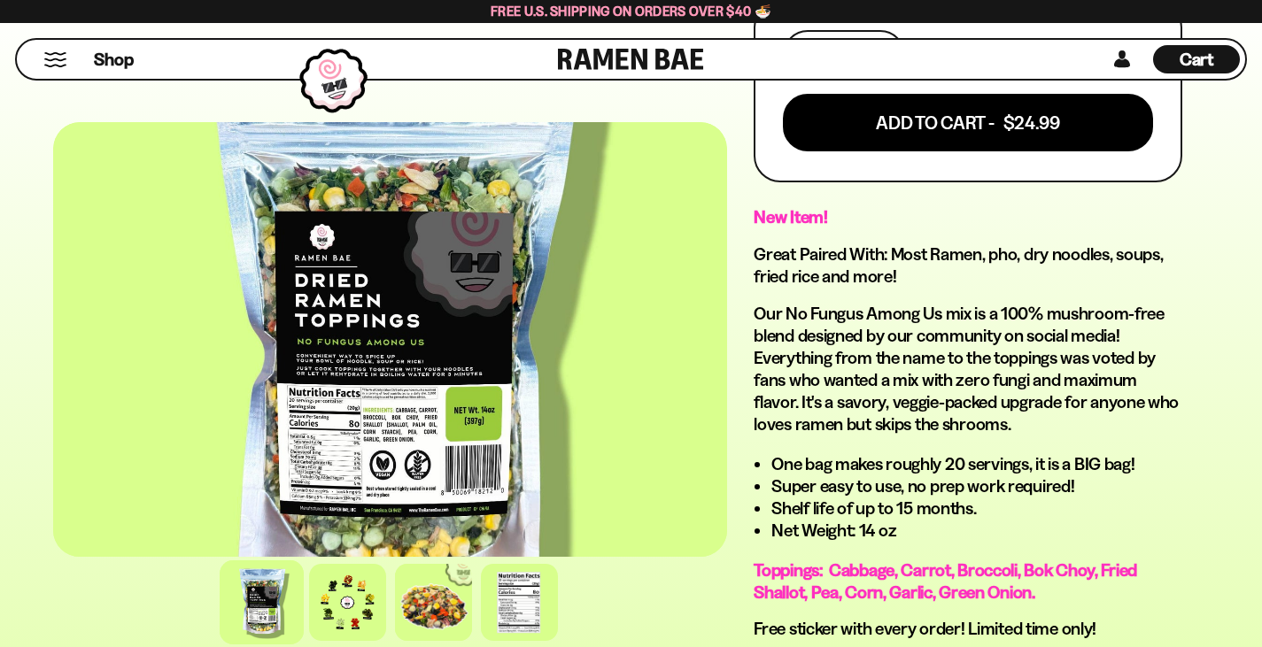
scroll to position [1328, 0]
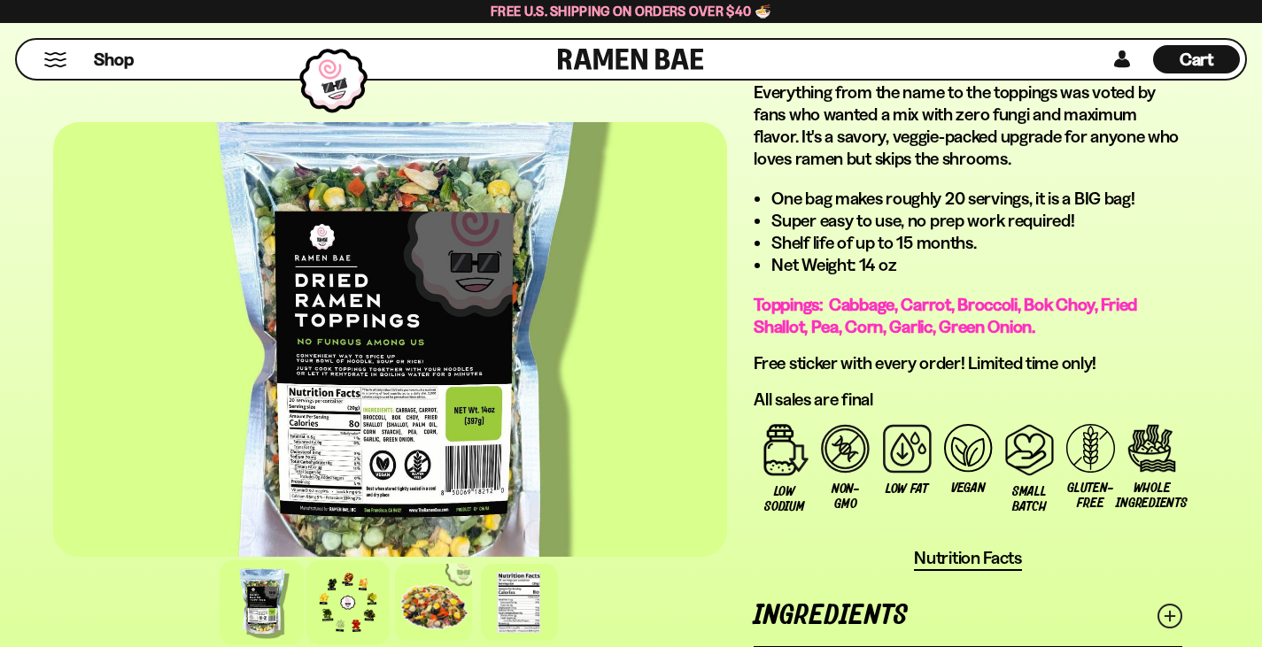
click at [318, 560] on div at bounding box center [347, 602] width 84 height 84
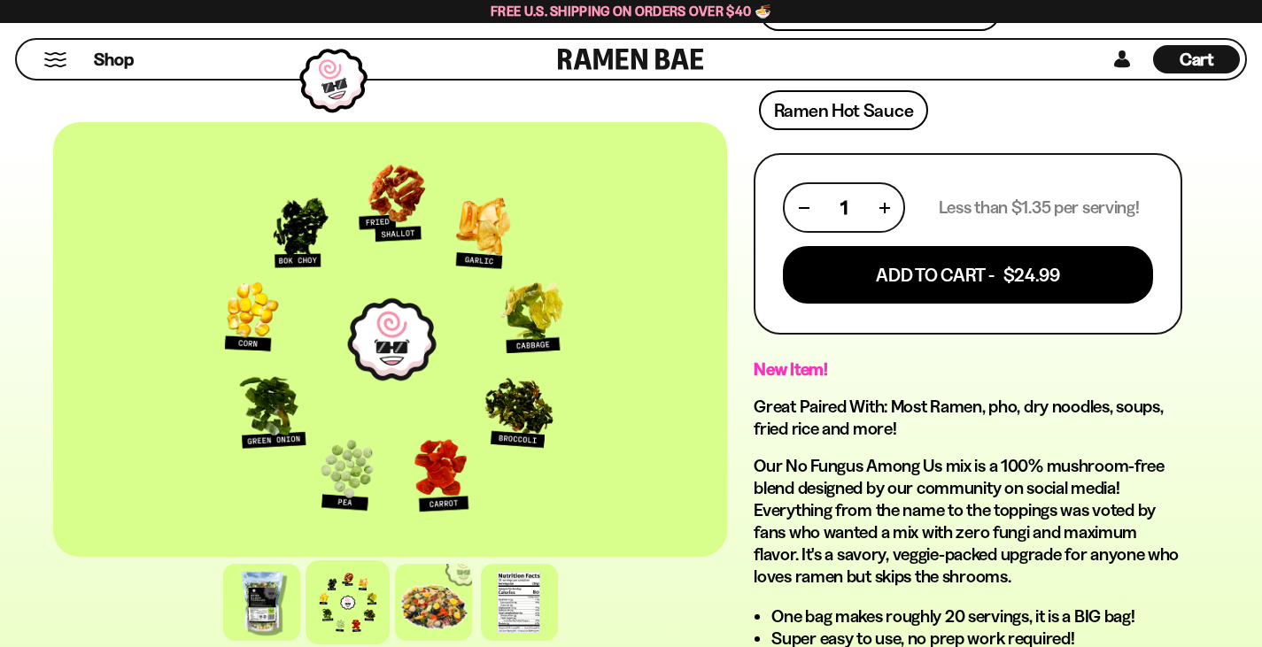
scroll to position [885, 0]
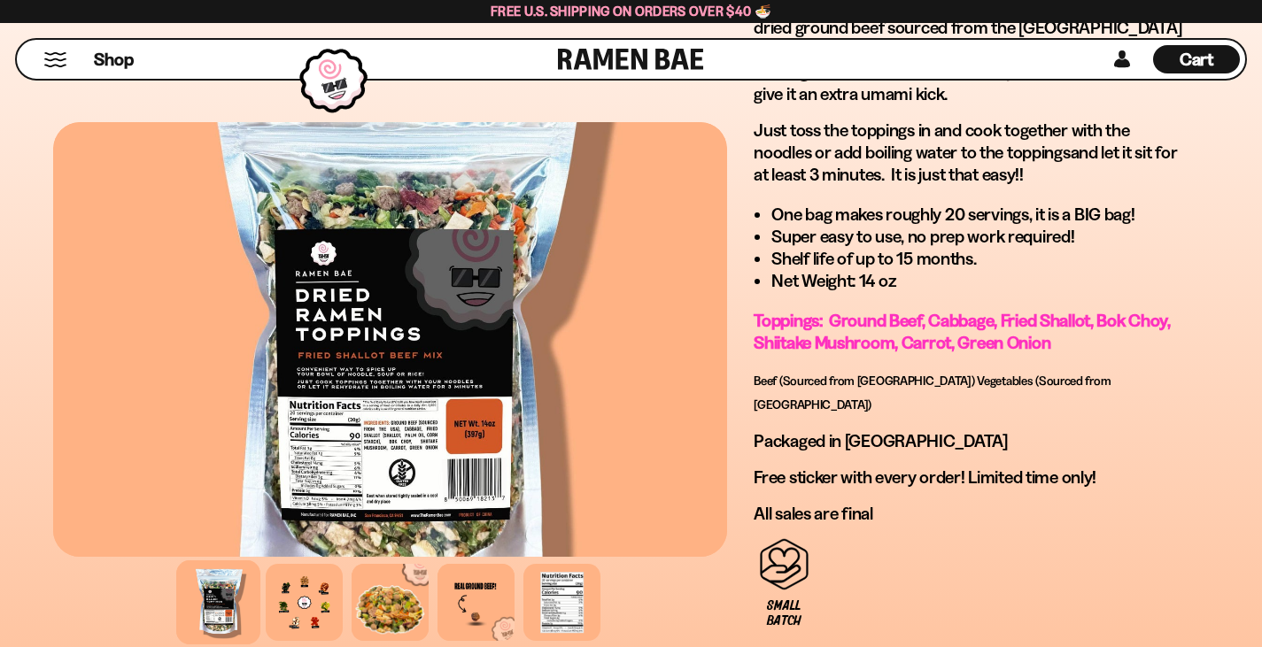
scroll to position [1594, 0]
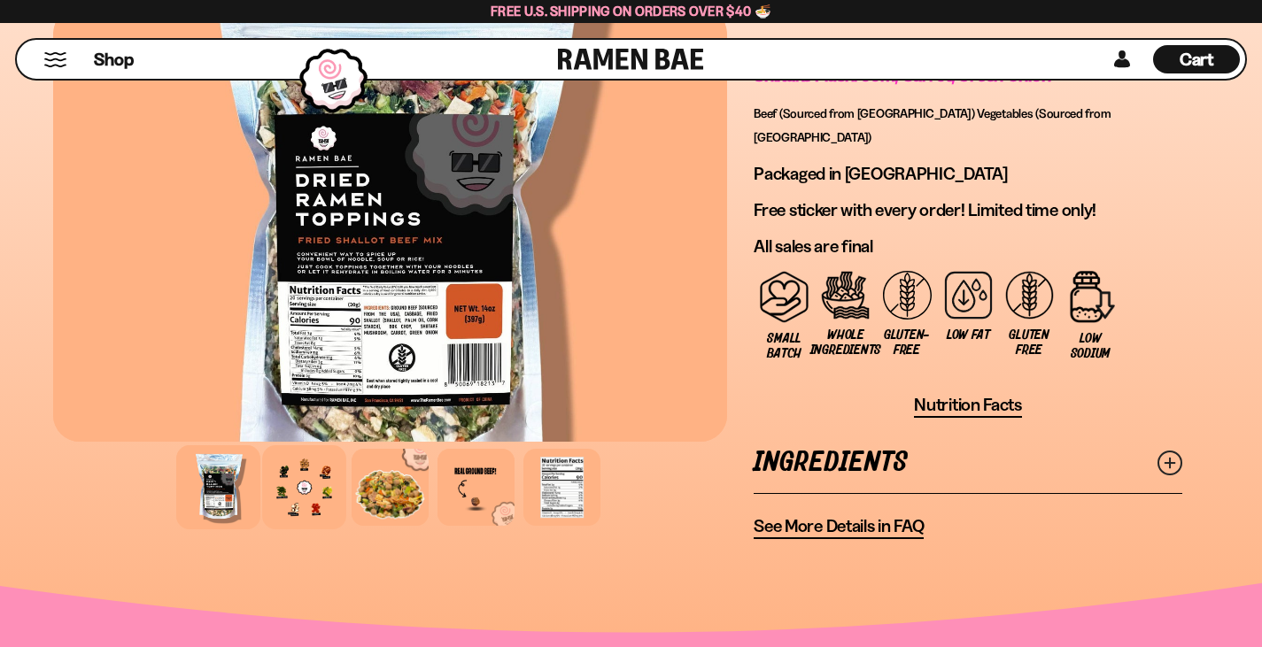
click at [262, 445] on div at bounding box center [304, 487] width 84 height 84
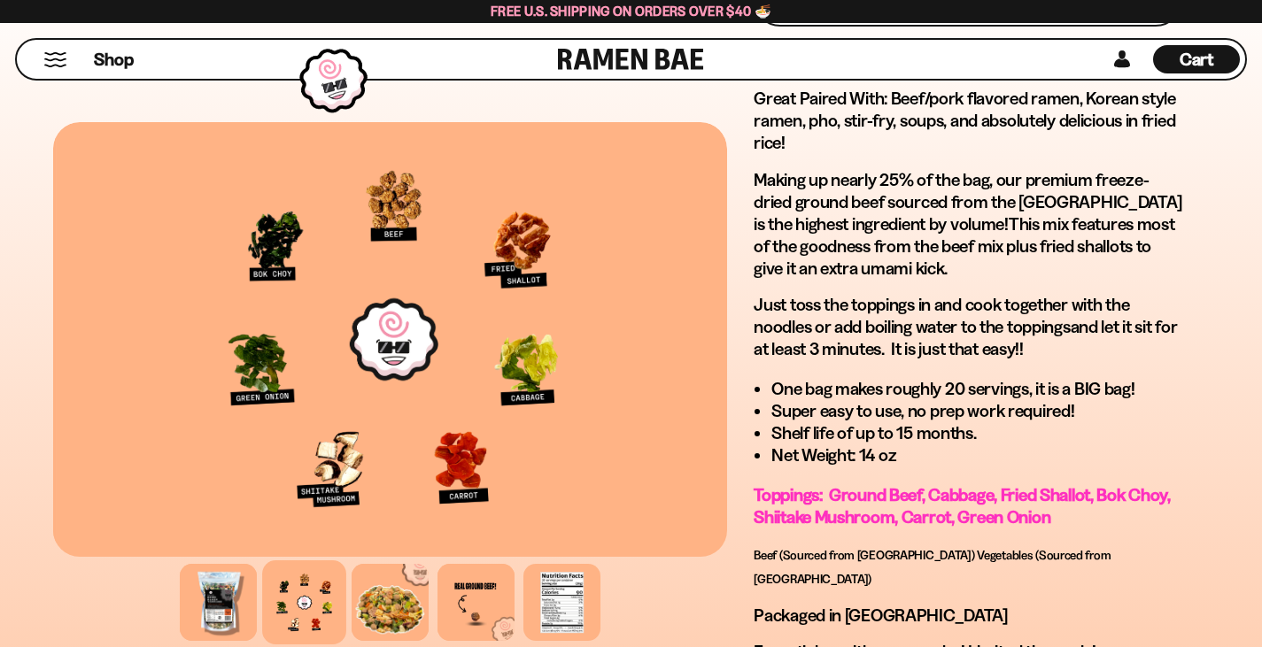
scroll to position [1151, 0]
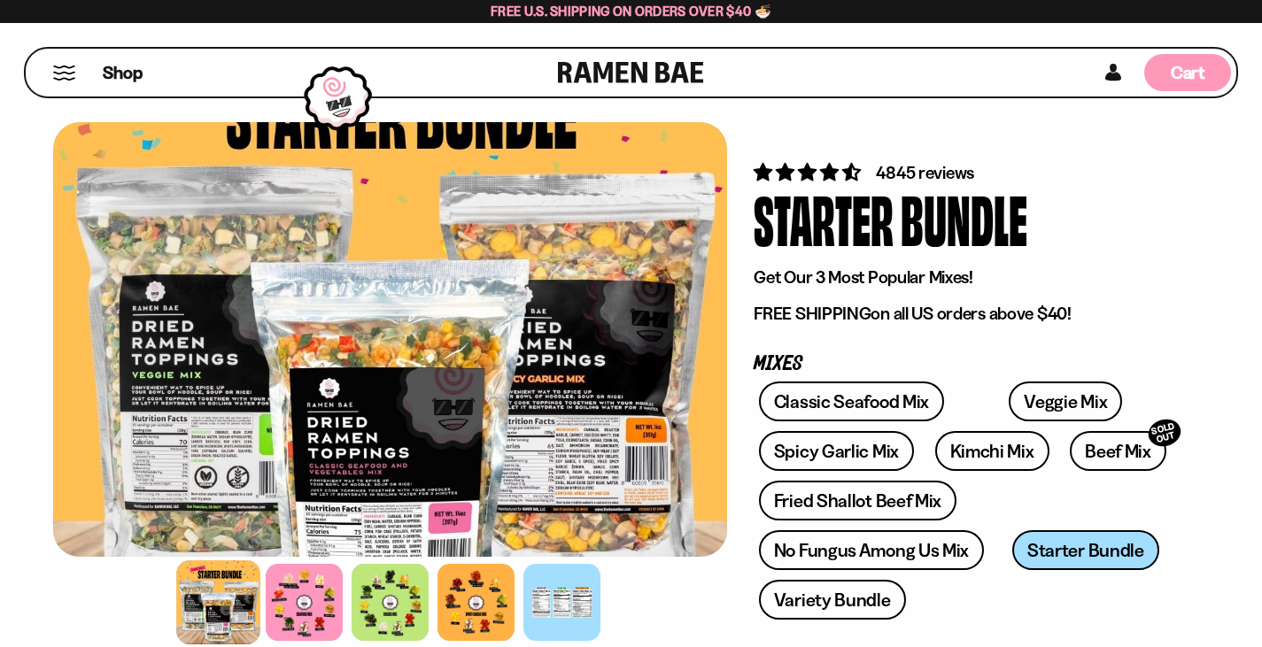
click at [1211, 76] on div "Cart D0381C2F-513E-4F90-8A41-6F0A75DCBAAA" at bounding box center [1187, 72] width 87 height 37
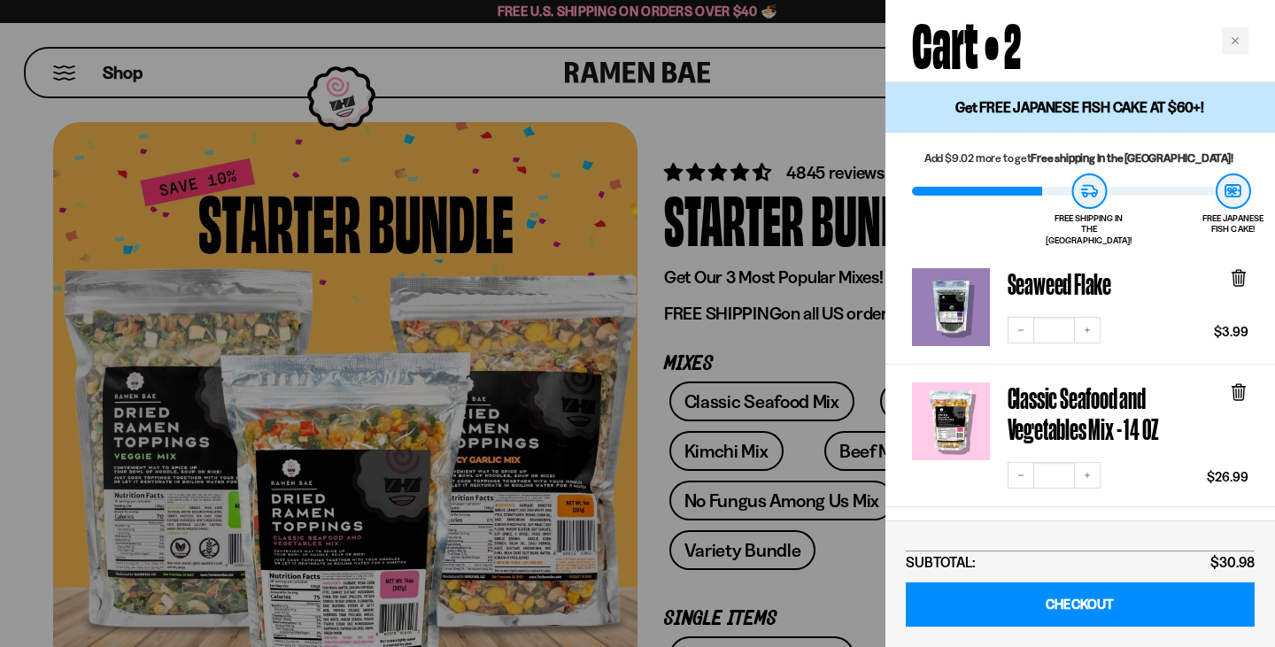
click at [1240, 270] on icon at bounding box center [1238, 276] width 5 height 13
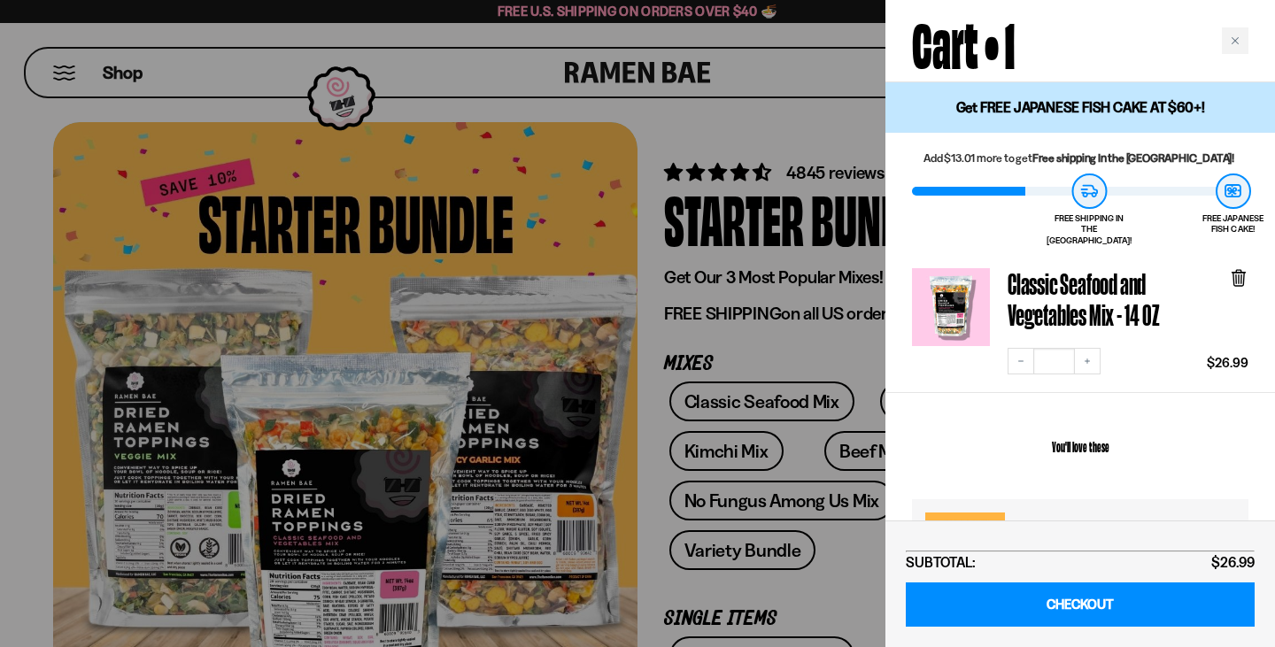
click at [1240, 270] on icon at bounding box center [1238, 276] width 5 height 13
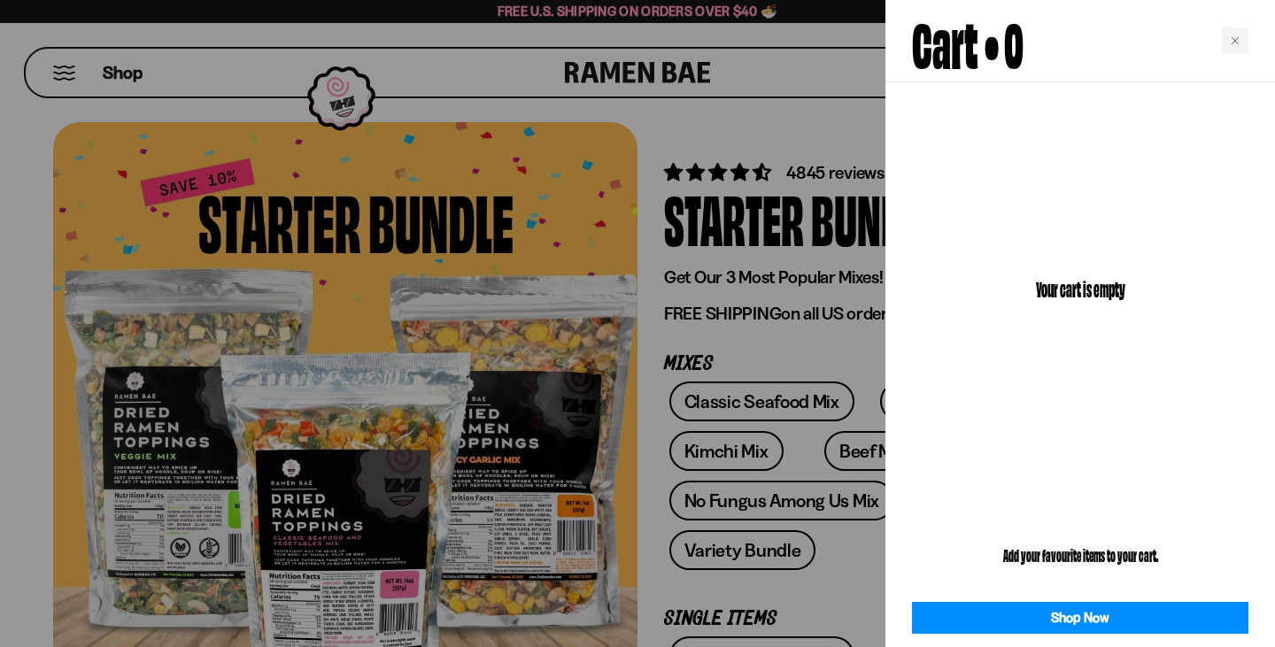
click at [792, 321] on div at bounding box center [637, 323] width 1275 height 647
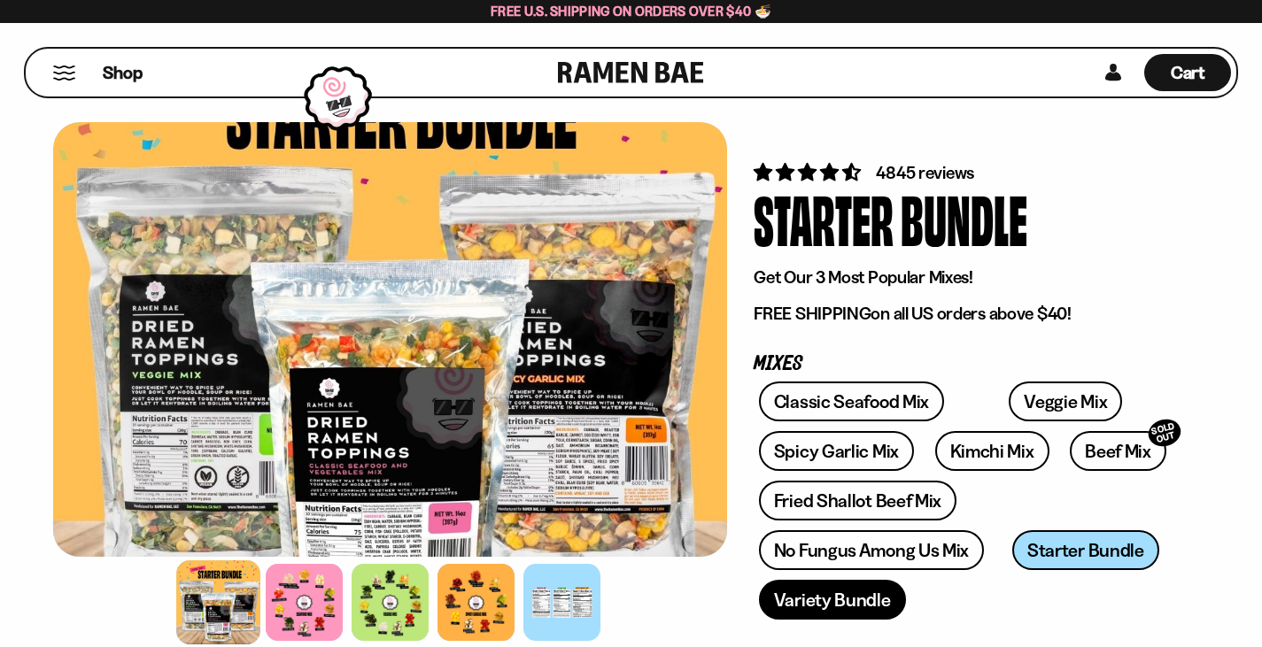
click at [778, 580] on link "Variety Bundle" at bounding box center [832, 600] width 147 height 40
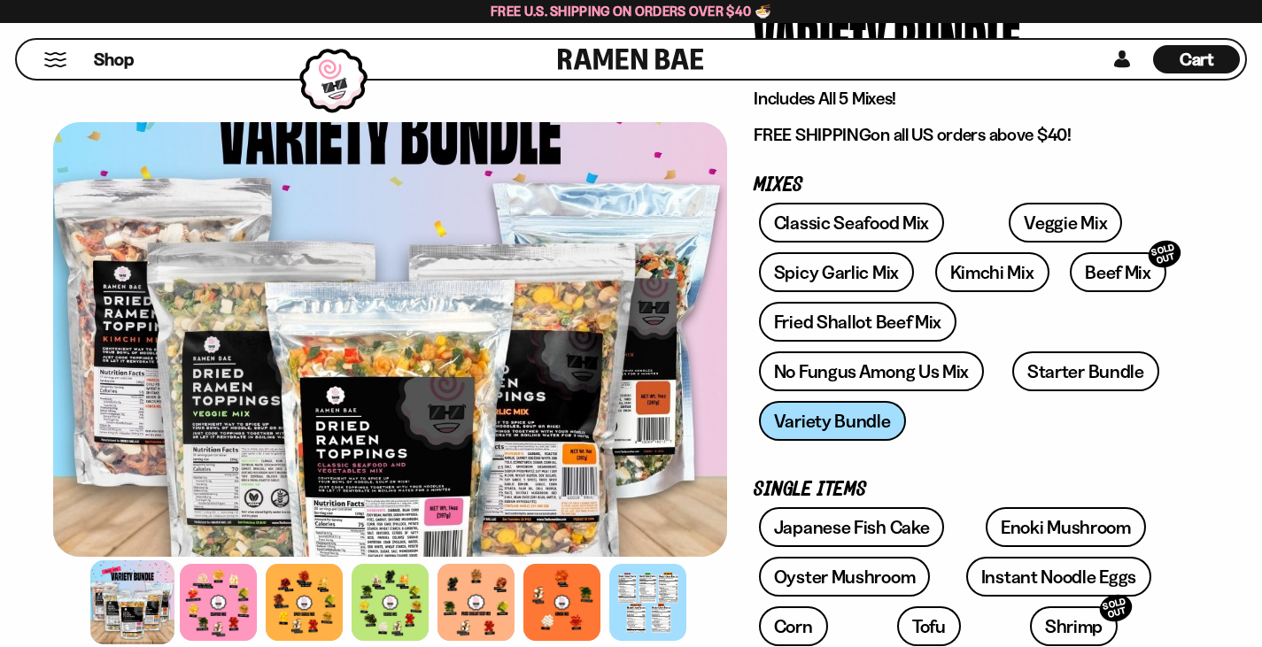
scroll to position [177, 0]
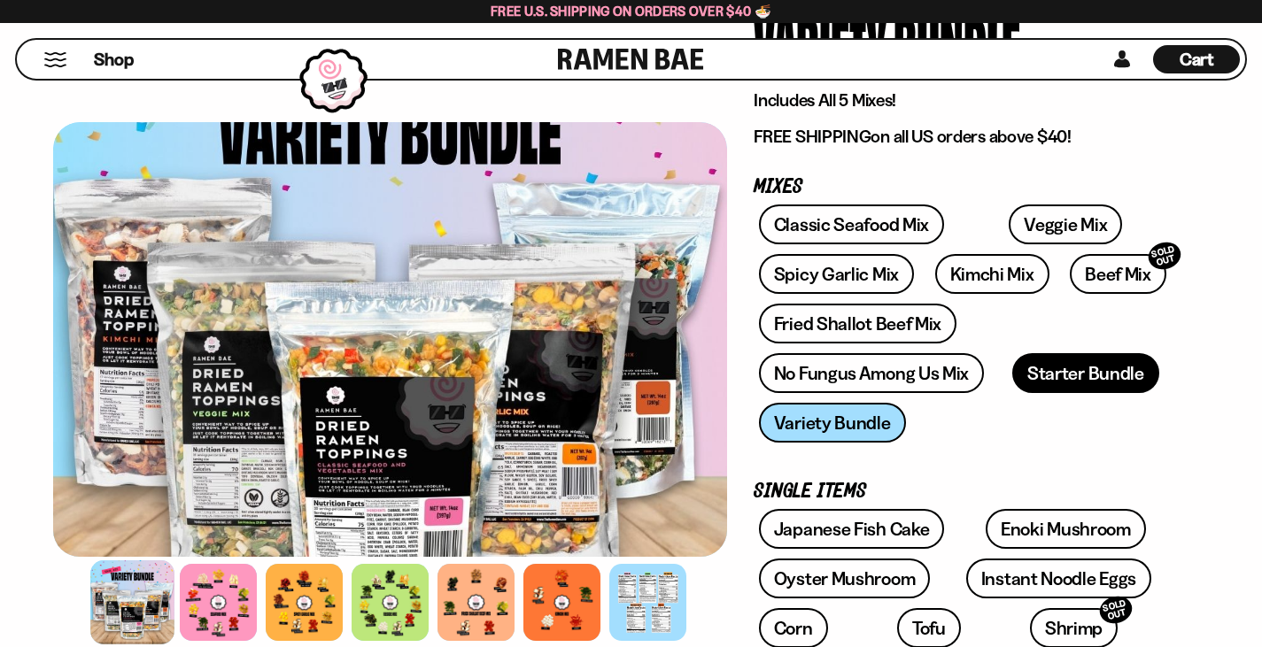
click at [1012, 353] on link "Starter Bundle" at bounding box center [1085, 373] width 147 height 40
